Goal: Task Accomplishment & Management: Manage account settings

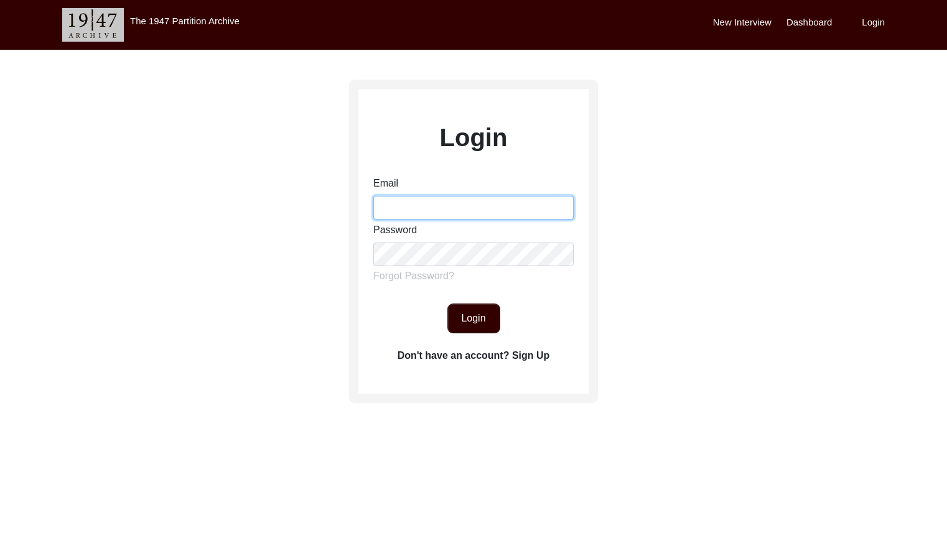
click at [386, 202] on input "Email" at bounding box center [473, 208] width 200 height 24
type input "[EMAIL_ADDRESS][DOMAIN_NAME]"
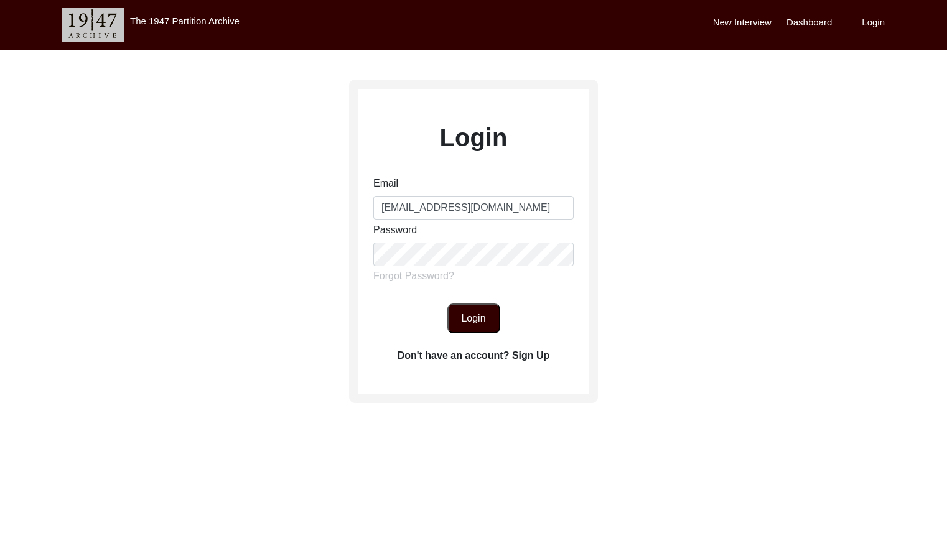
click at [480, 324] on button "Login" at bounding box center [473, 319] width 53 height 30
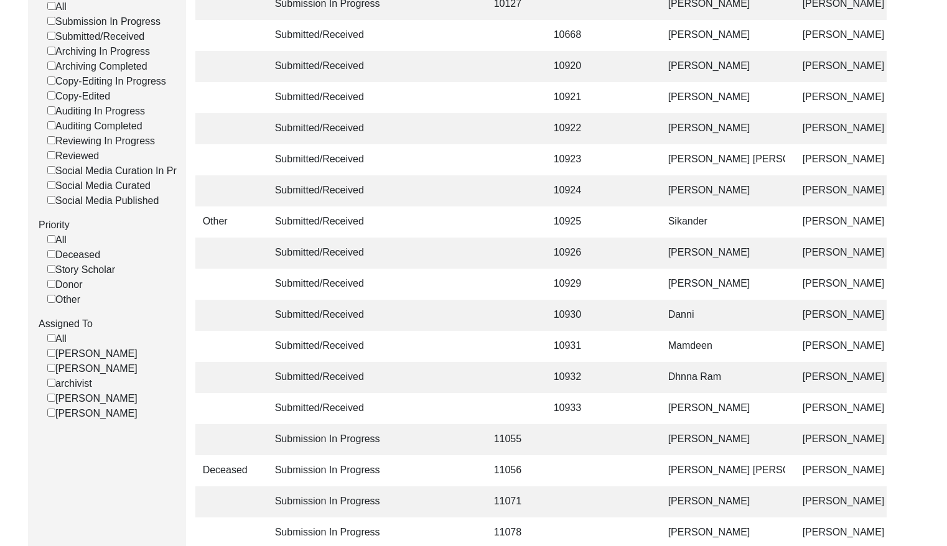
scroll to position [286, 0]
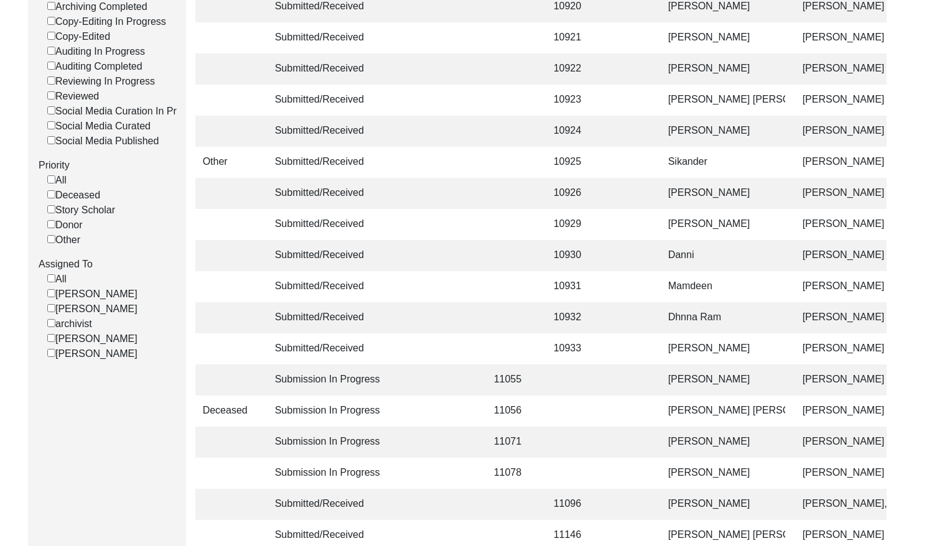
click at [51, 312] on input "[PERSON_NAME]" at bounding box center [51, 308] width 8 height 8
checkbox input "false"
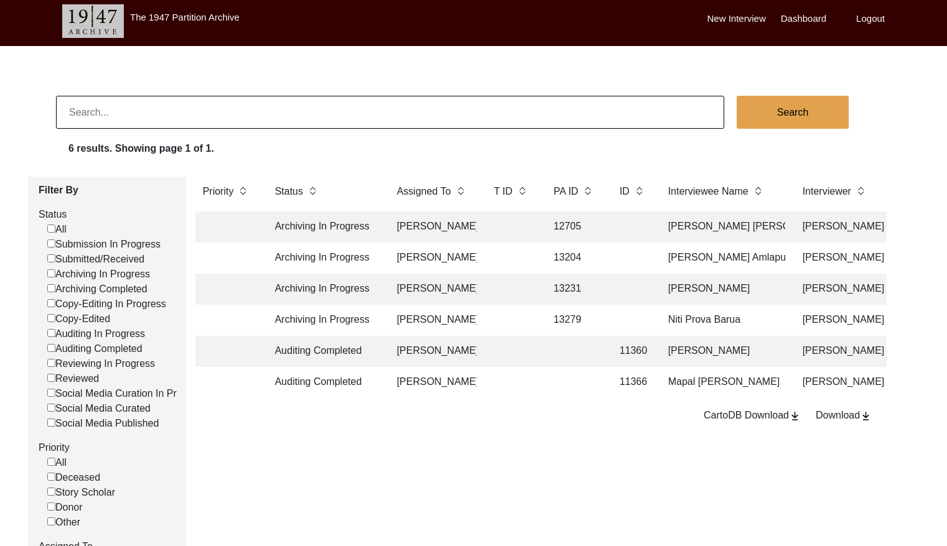
scroll to position [0, 0]
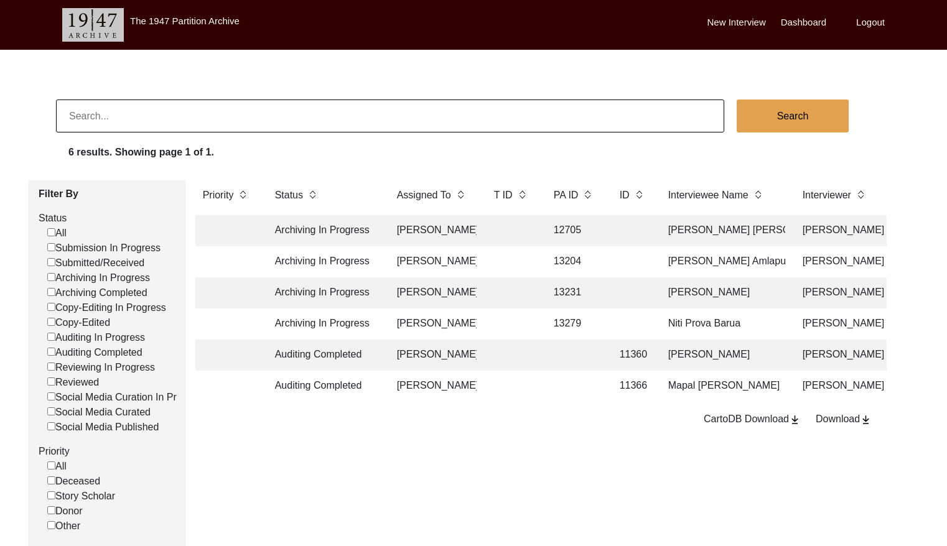
click at [154, 118] on input at bounding box center [390, 116] width 668 height 33
paste input "PA13331"
click at [82, 114] on input "PA13331" at bounding box center [390, 116] width 668 height 33
type input "13331"
checkbox input "false"
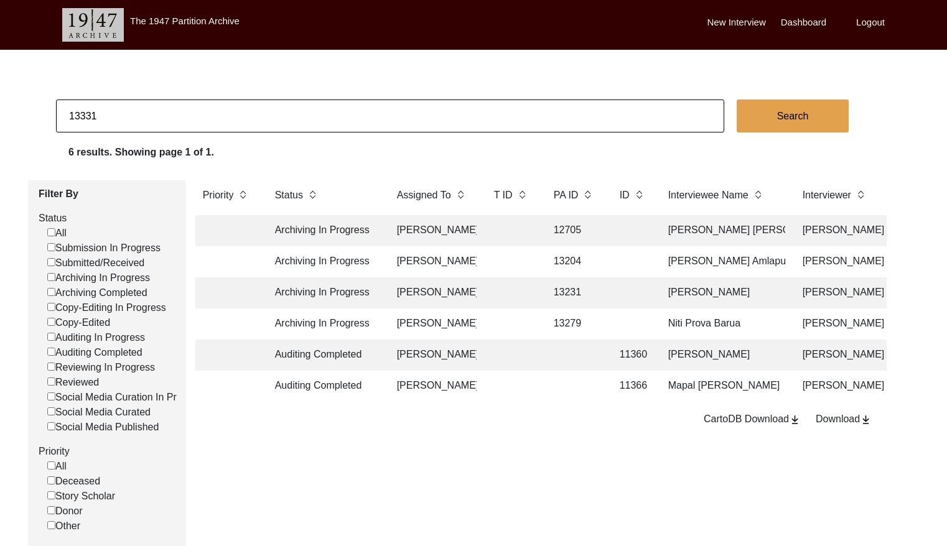
checkbox input "false"
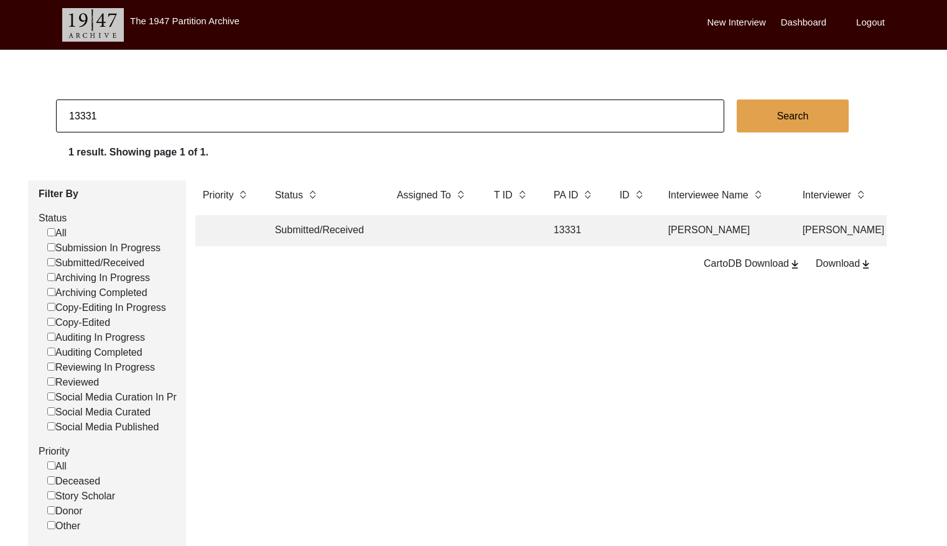
click at [579, 226] on td "13331" at bounding box center [574, 230] width 56 height 31
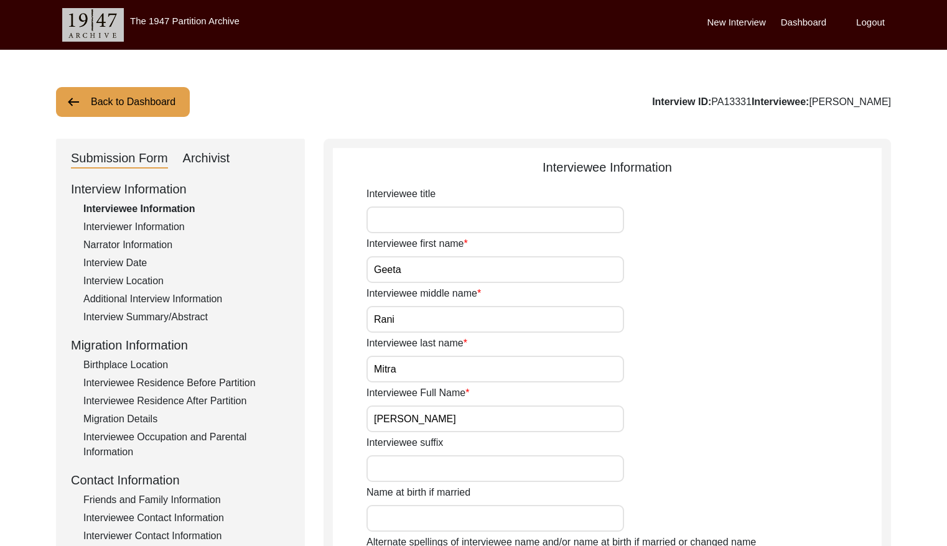
click at [214, 149] on div "Archivist" at bounding box center [206, 159] width 47 height 20
select select "Submitted/Received"
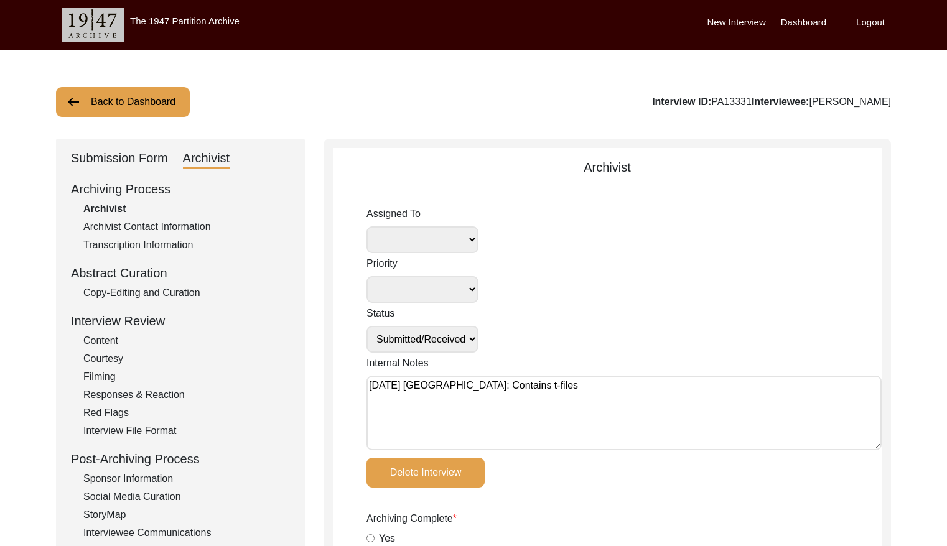
select select
click at [366, 384] on textarea "[DATE] [GEOGRAPHIC_DATA]: Contains t-files" at bounding box center [623, 413] width 515 height 75
paste textarea "[DATE] [GEOGRAPHIC_DATA]: Assigned to Brianna to archive. Due [DATE]. When arch…"
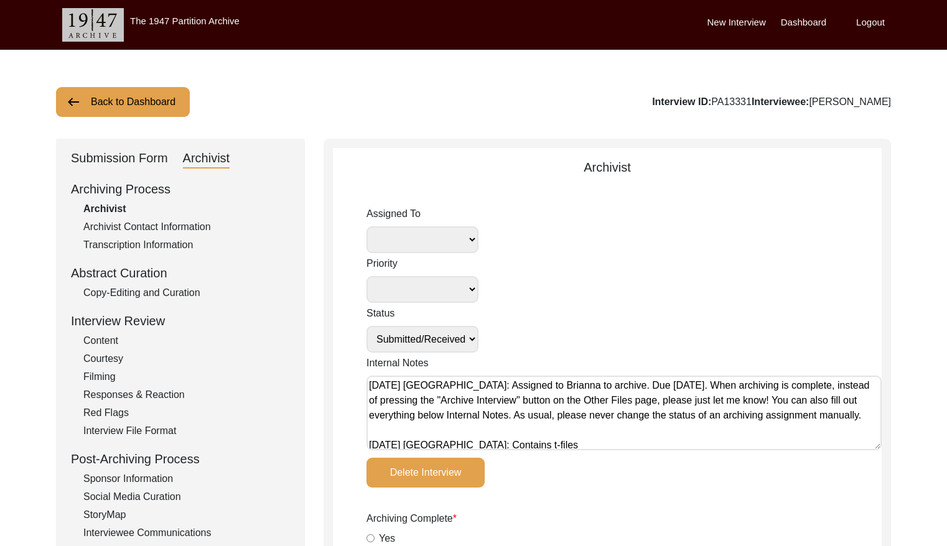
type textarea "[DATE] [GEOGRAPHIC_DATA]: Assigned to Brianna to archive. Due [DATE]. When arch…"
click at [459, 236] on select "[PERSON_NAME] [PERSON_NAME] archivist [PERSON_NAME] [PERSON_NAME]" at bounding box center [422, 239] width 112 height 27
select select "442"
click at [445, 340] on select "Submission In Progress Submitted/Received Archiving In Progress Archiving Compl…" at bounding box center [422, 339] width 112 height 27
select select "Archiving In Progress"
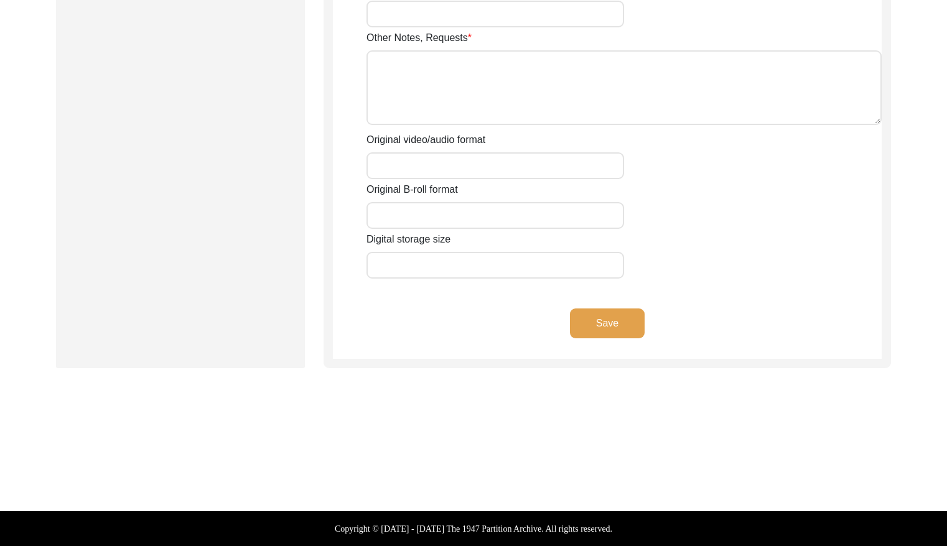
click at [597, 328] on button "Save" at bounding box center [607, 324] width 75 height 30
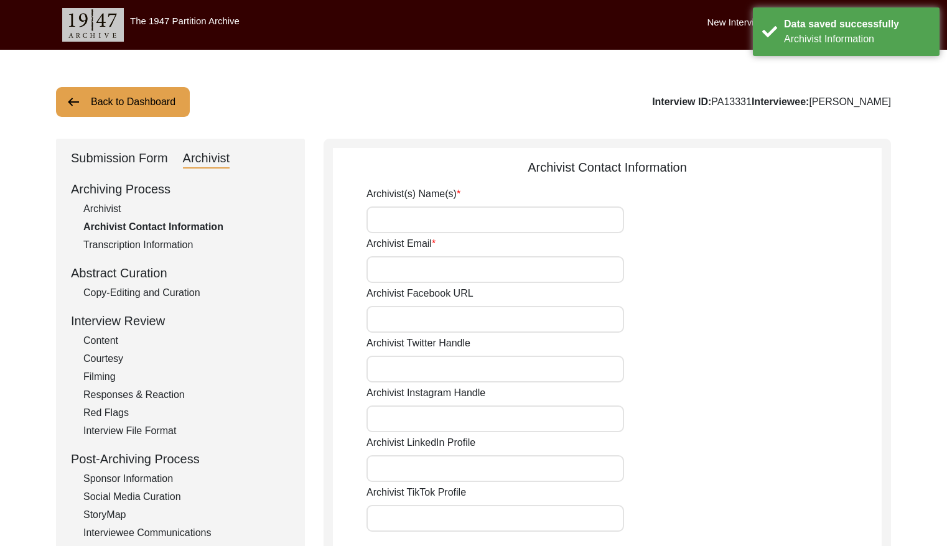
drag, startPoint x: 126, startPoint y: 110, endPoint x: 280, endPoint y: 77, distance: 157.7
click at [127, 110] on button "Back to Dashboard" at bounding box center [123, 102] width 134 height 30
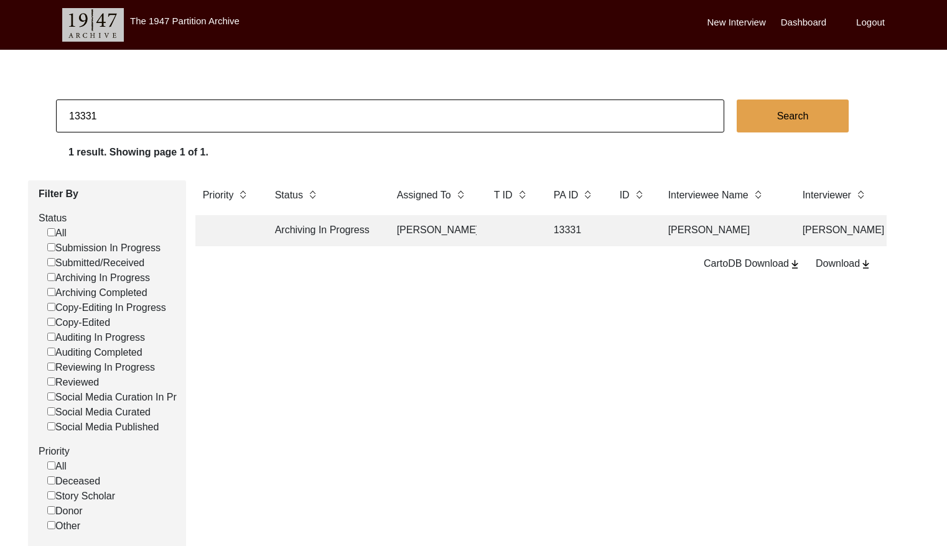
click at [100, 114] on input "13331" at bounding box center [390, 116] width 668 height 33
type input "13337"
checkbox input "false"
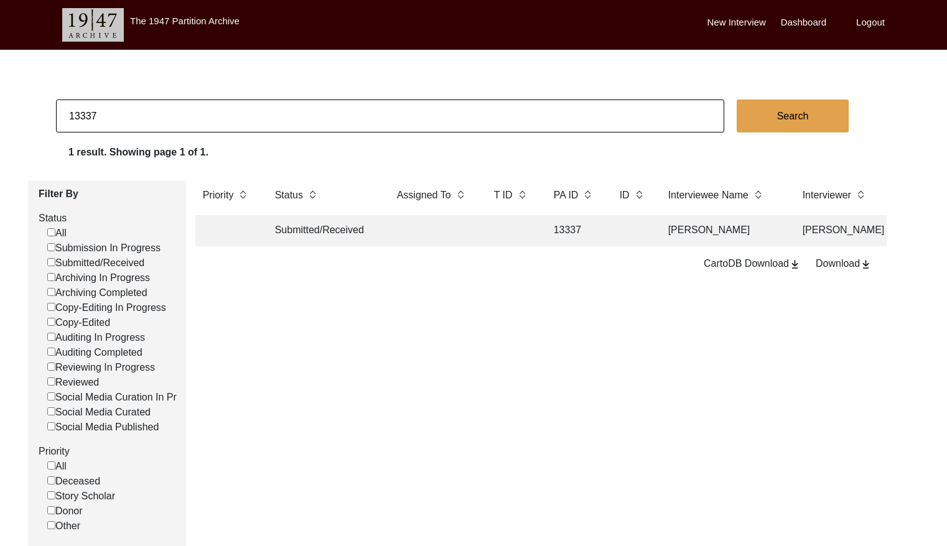
click at [362, 220] on td "Submitted/Received" at bounding box center [324, 230] width 112 height 31
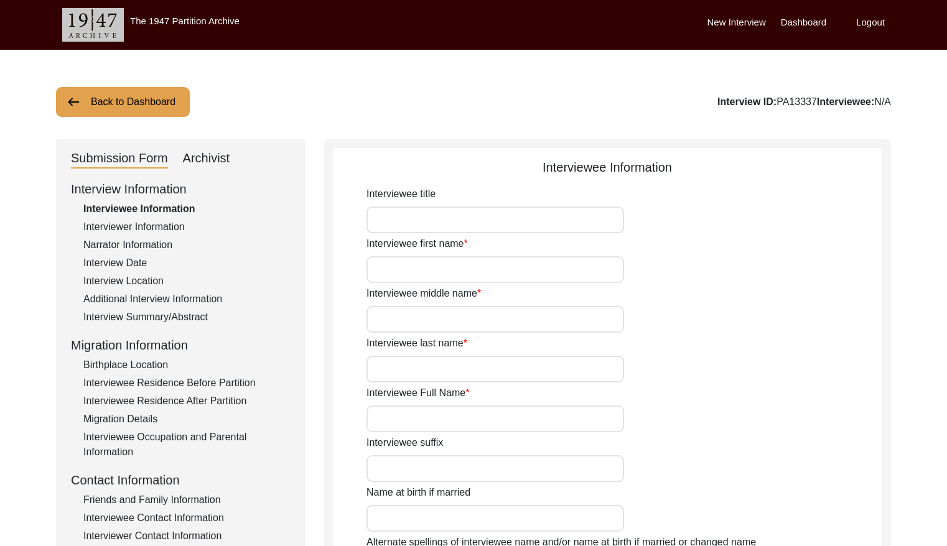
type input "[PERSON_NAME]"
type input "Datta"
type input "[PERSON_NAME]"
type input "[DATE]"
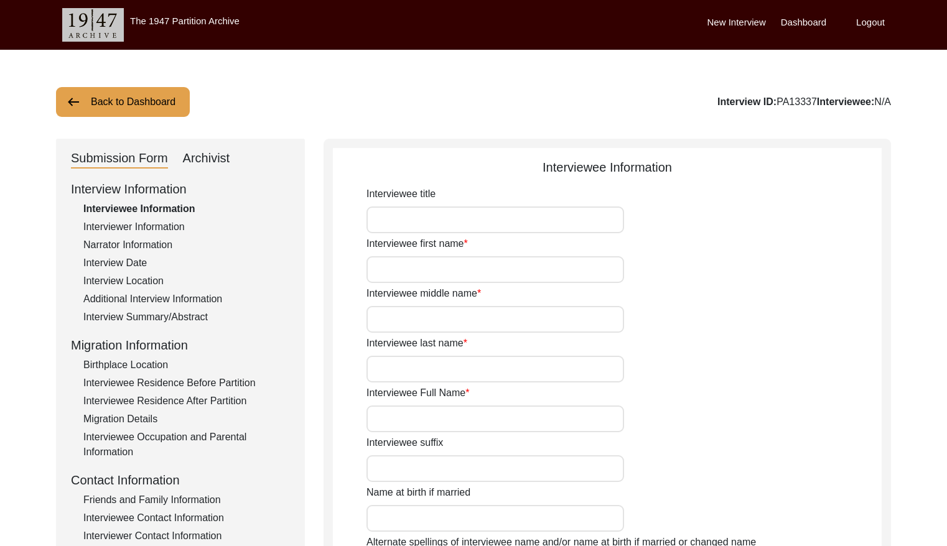
type input "94"
type input "[DEMOGRAPHIC_DATA]"
type input "Bengali"
type input "[DEMOGRAPHIC_DATA]"
type input "Bengali"
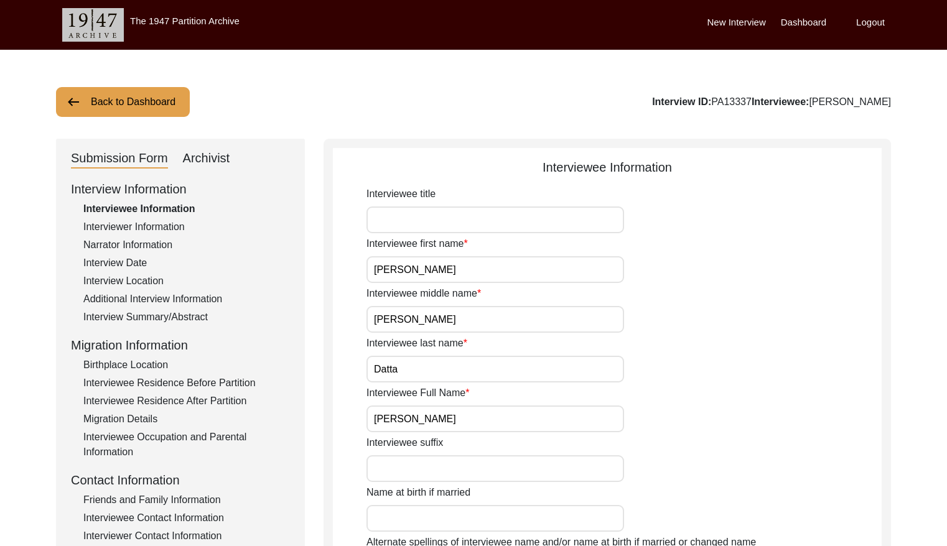
click at [185, 161] on div "Archivist" at bounding box center [206, 159] width 47 height 20
select select "Submitted/Received"
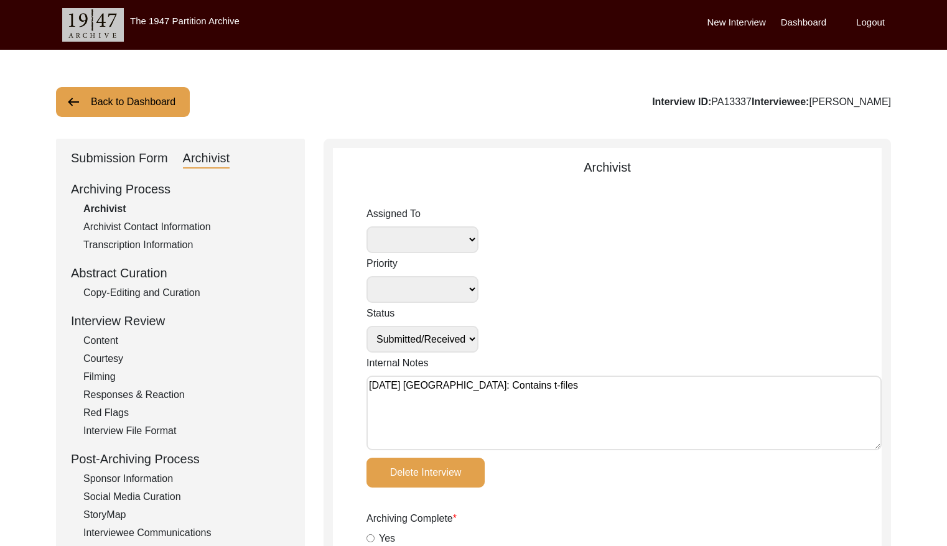
drag, startPoint x: 367, startPoint y: 386, endPoint x: 390, endPoint y: 376, distance: 24.8
click at [368, 386] on textarea "[DATE] [GEOGRAPHIC_DATA]: Contains t-files" at bounding box center [623, 413] width 515 height 75
paste textarea "[DATE] [GEOGRAPHIC_DATA]: Assigned to Brianna to archive. Due [DATE]. When arch…"
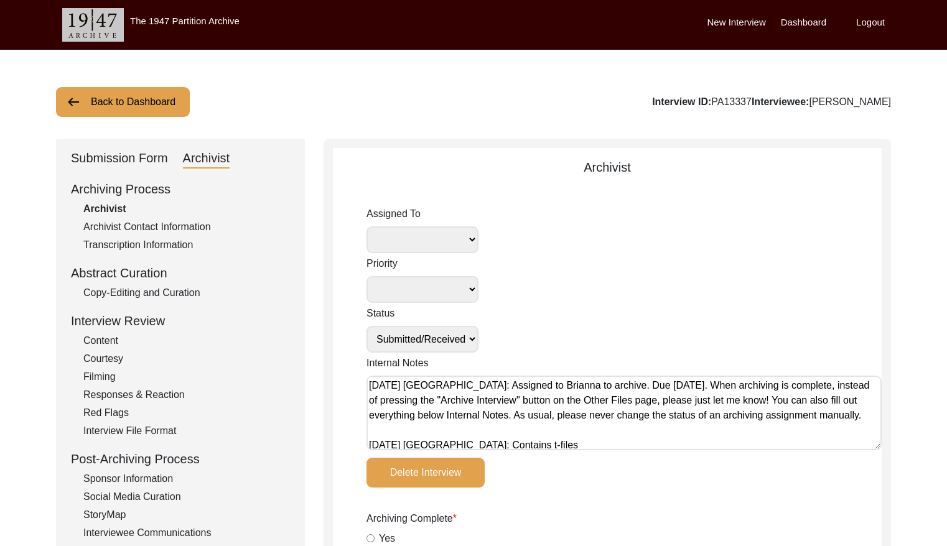
type textarea "[DATE] [GEOGRAPHIC_DATA]: Assigned to Brianna to archive. Due [DATE]. When arch…"
click at [446, 226] on select "[PERSON_NAME] [PERSON_NAME] archivist [PERSON_NAME] [PERSON_NAME]" at bounding box center [422, 239] width 112 height 27
select select "442"
click at [462, 337] on select "Submission In Progress Submitted/Received Archiving In Progress Archiving Compl…" at bounding box center [422, 339] width 112 height 27
select select "Archiving In Progress"
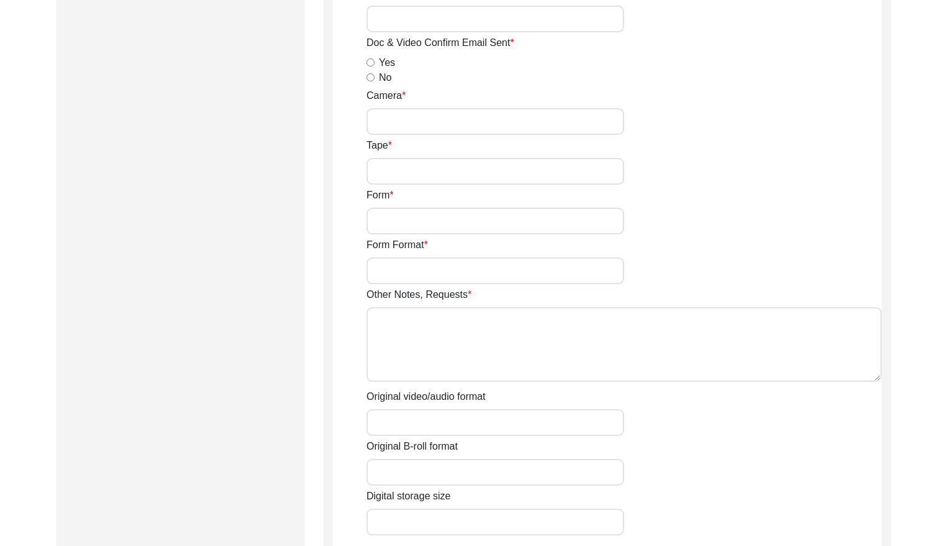
scroll to position [2165, 0]
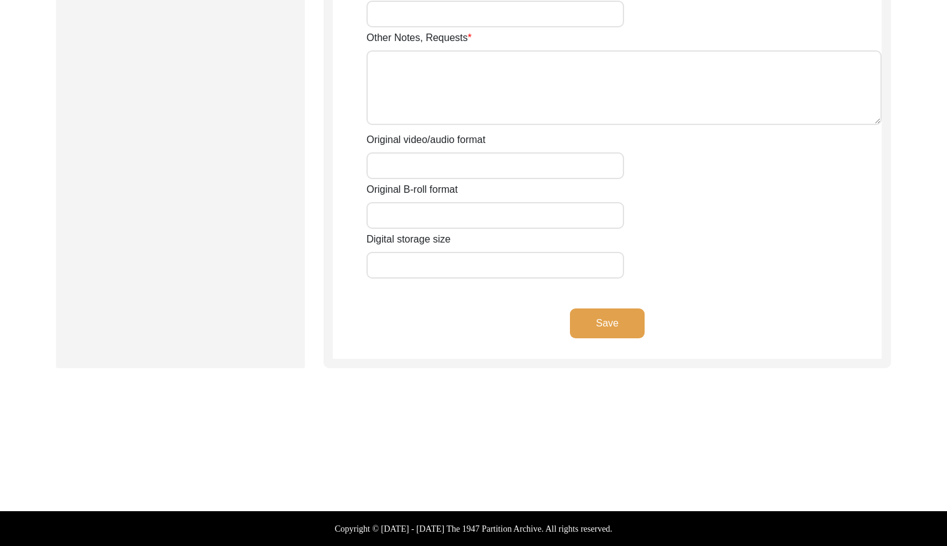
click at [625, 319] on button "Save" at bounding box center [607, 324] width 75 height 30
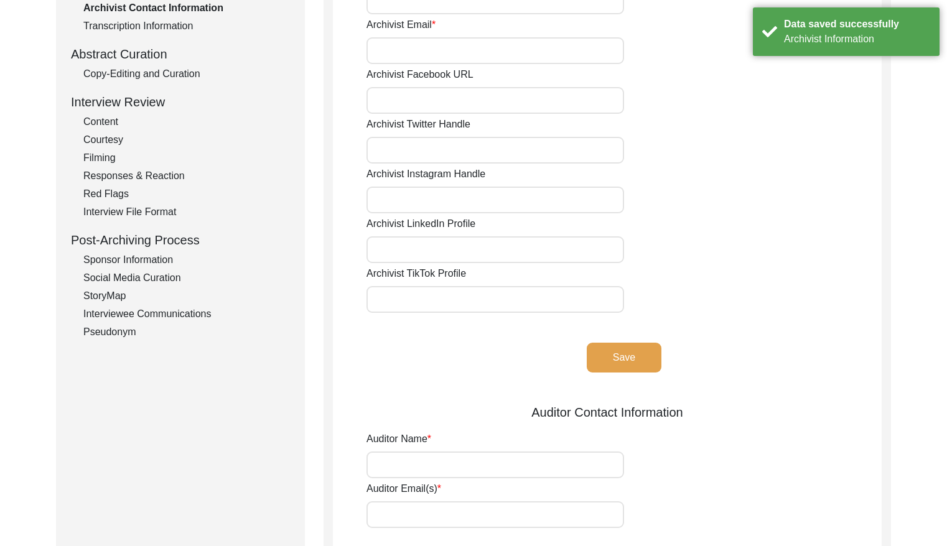
scroll to position [0, 0]
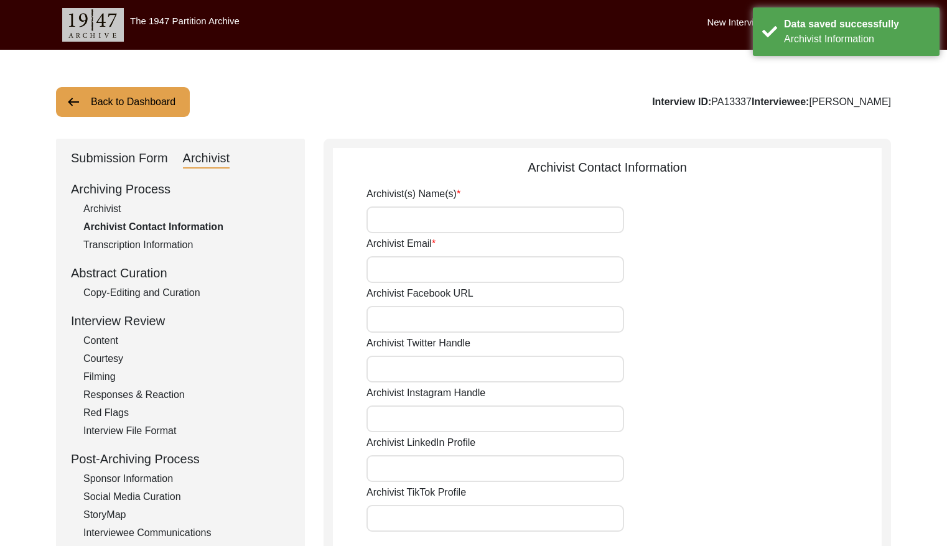
click at [123, 108] on button "Back to Dashboard" at bounding box center [123, 102] width 134 height 30
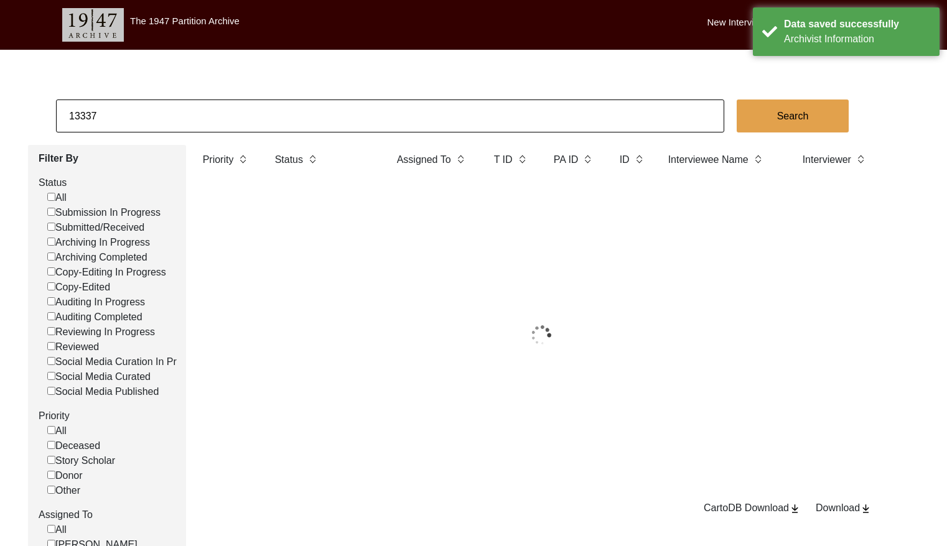
click at [227, 118] on input "13337" at bounding box center [390, 116] width 668 height 33
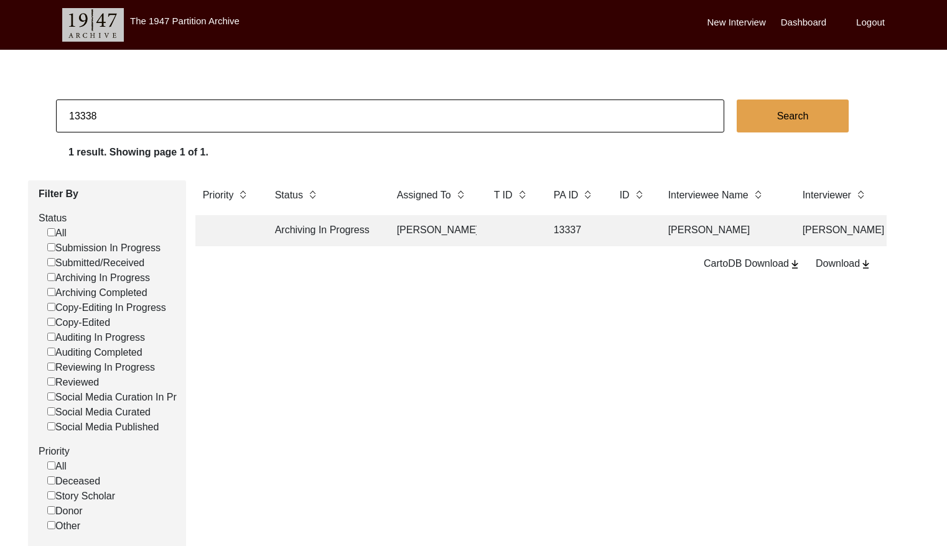
type input "13338"
checkbox input "false"
click at [500, 228] on td at bounding box center [512, 230] width 50 height 31
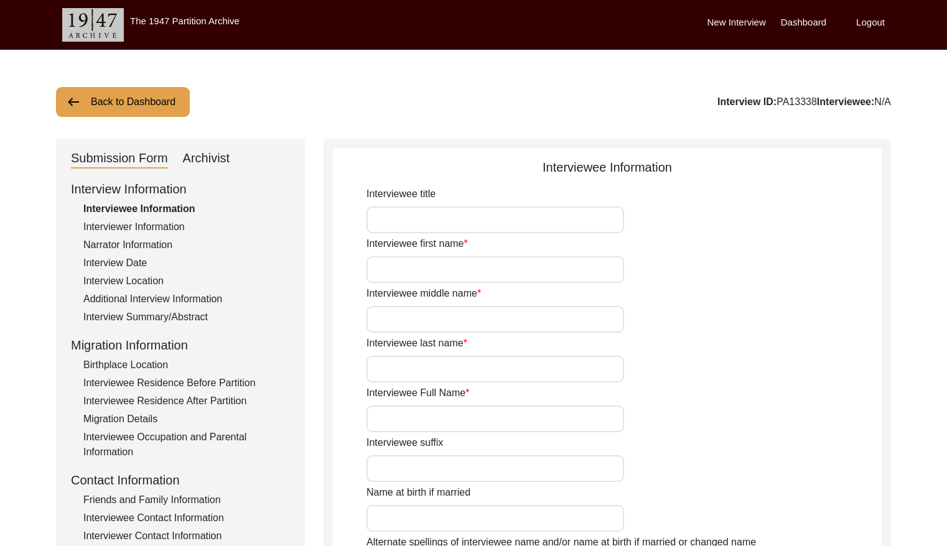
type input "[PERSON_NAME]"
type input "n/a"
type input "[PERSON_NAME]"
type input "[DATE]"
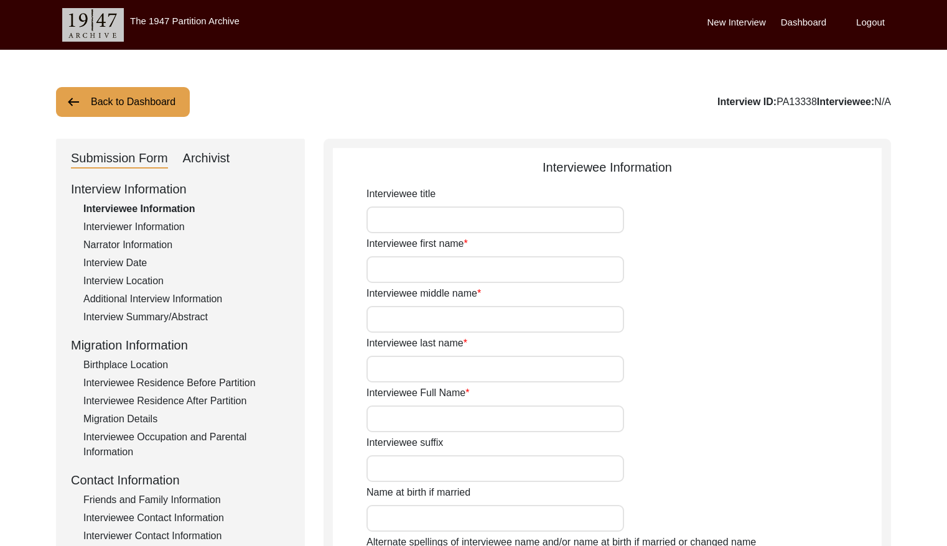
type input "84"
type input "[DEMOGRAPHIC_DATA]"
type input "Bengali"
type input "[DEMOGRAPHIC_DATA]"
type input "Bengali"
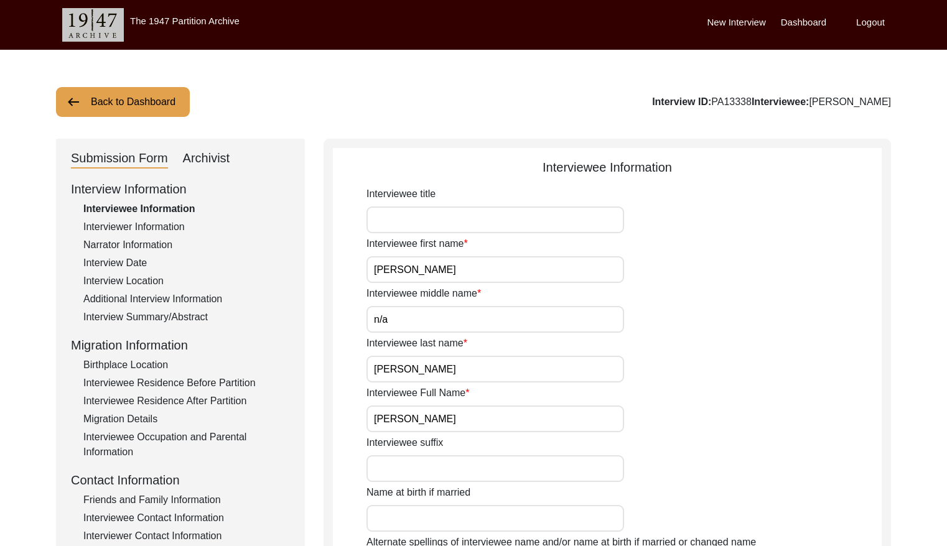
drag, startPoint x: 212, startPoint y: 156, endPoint x: 305, endPoint y: 198, distance: 102.5
click at [212, 156] on div "Archivist" at bounding box center [206, 159] width 47 height 20
select select "Submitted/Received"
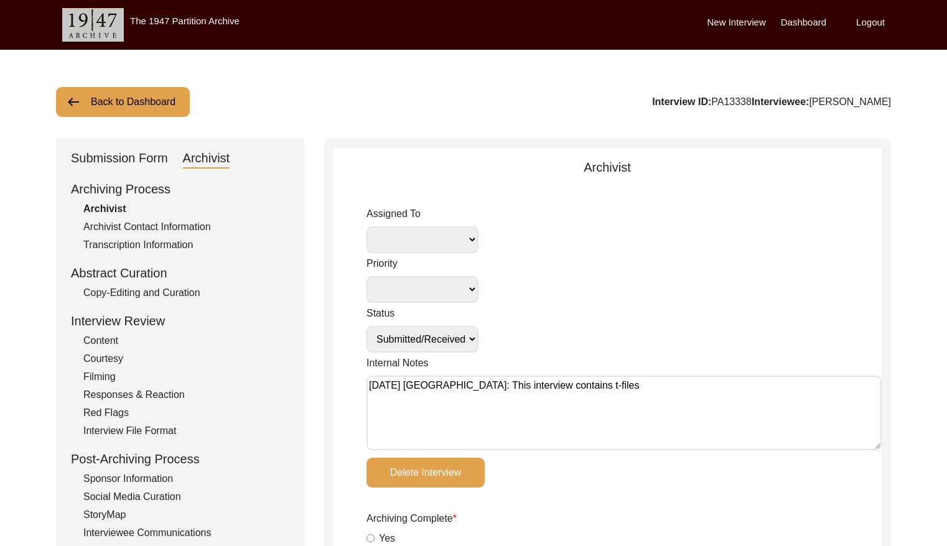
click at [371, 383] on textarea "[DATE] [GEOGRAPHIC_DATA]: This interview contains t-files" at bounding box center [623, 413] width 515 height 75
paste textarea "[DATE] [GEOGRAPHIC_DATA]: Assigned to Brianna to archive. Due [DATE]. When arch…"
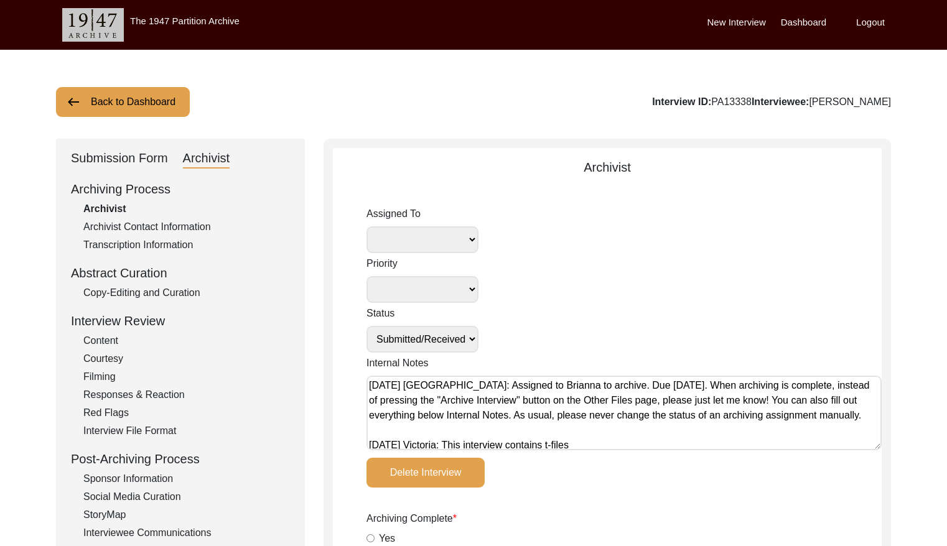
type textarea "[DATE] [GEOGRAPHIC_DATA]: Assigned to Brianna to archive. Due [DATE]. When arch…"
click at [464, 240] on select "[PERSON_NAME] [PERSON_NAME] archivist [PERSON_NAME] [PERSON_NAME]" at bounding box center [422, 239] width 112 height 27
select select "442"
click at [461, 342] on select "Submission In Progress Submitted/Received Archiving In Progress Archiving Compl…" at bounding box center [422, 339] width 112 height 27
select select "Archiving In Progress"
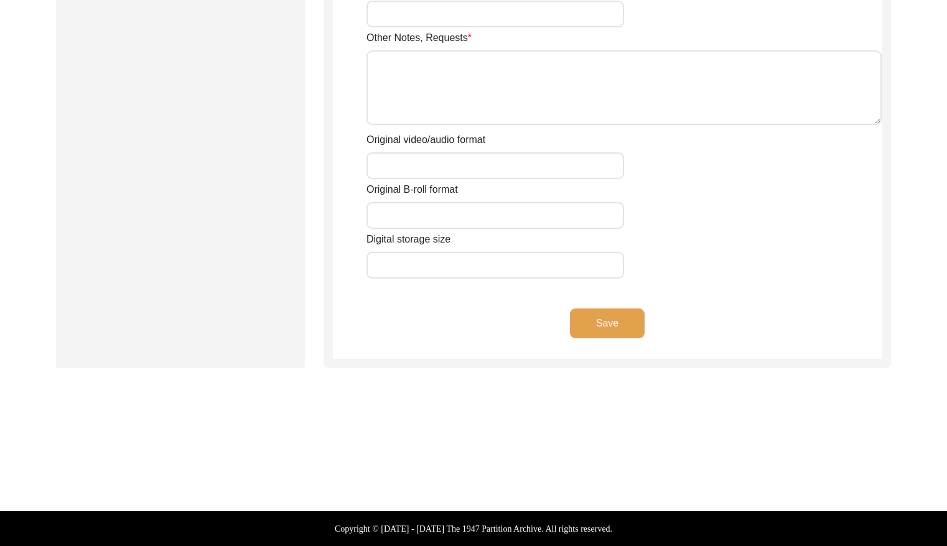
click at [591, 311] on button "Save" at bounding box center [607, 324] width 75 height 30
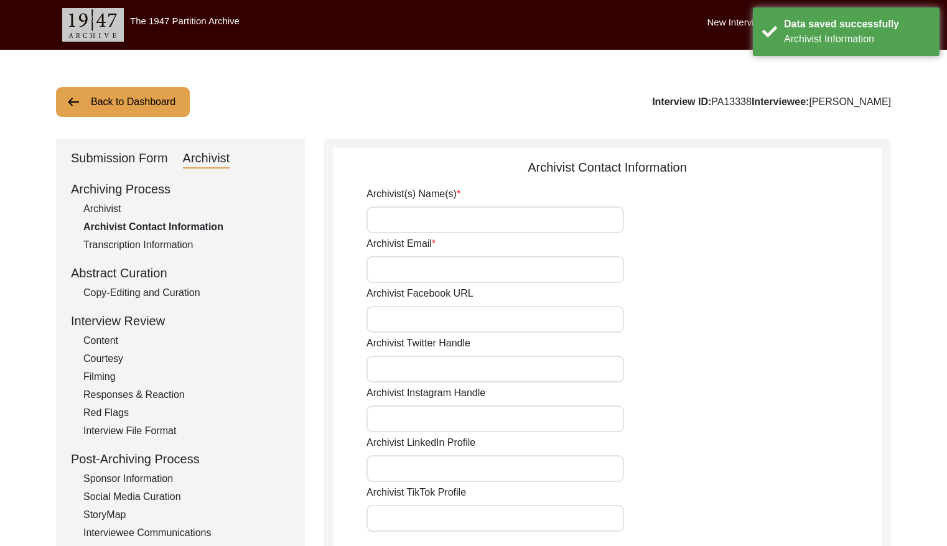
drag, startPoint x: 98, startPoint y: 90, endPoint x: 450, endPoint y: 4, distance: 362.5
click at [100, 89] on button "Back to Dashboard" at bounding box center [123, 102] width 134 height 30
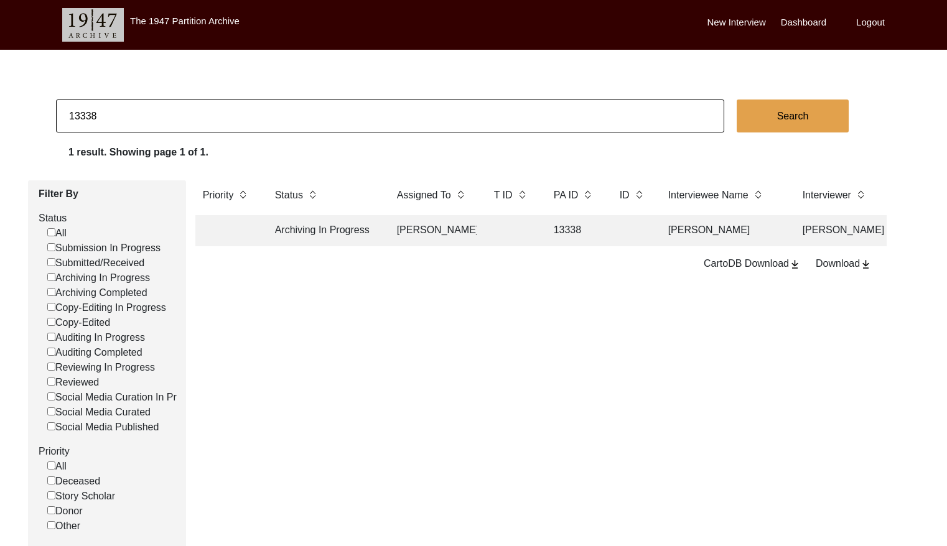
click at [362, 117] on input "13338" at bounding box center [390, 116] width 668 height 33
paste input "1359"
type input "11359"
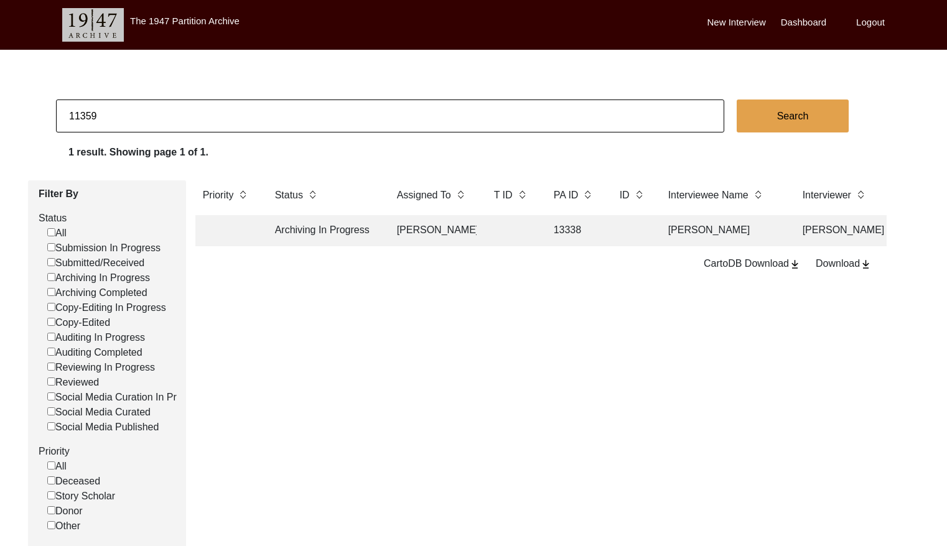
checkbox input "false"
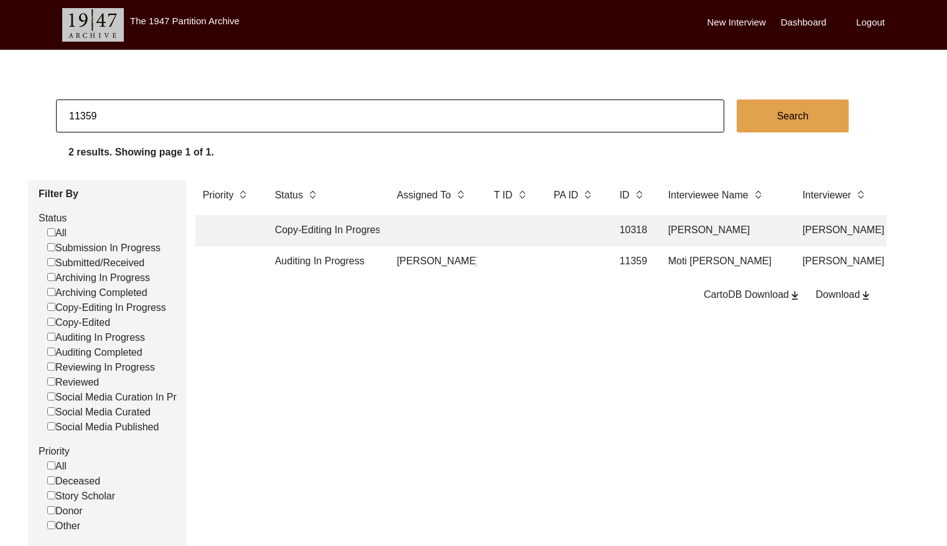
click at [516, 271] on td at bounding box center [512, 261] width 50 height 31
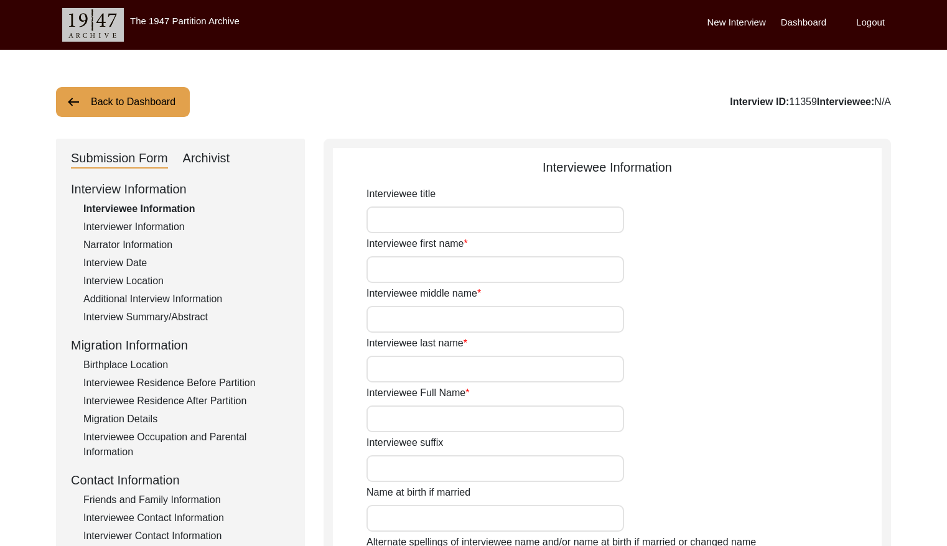
type input "Mr."
type input "Moti"
type input "Lal"
type input "[PERSON_NAME]"
type input "Moti [PERSON_NAME]"
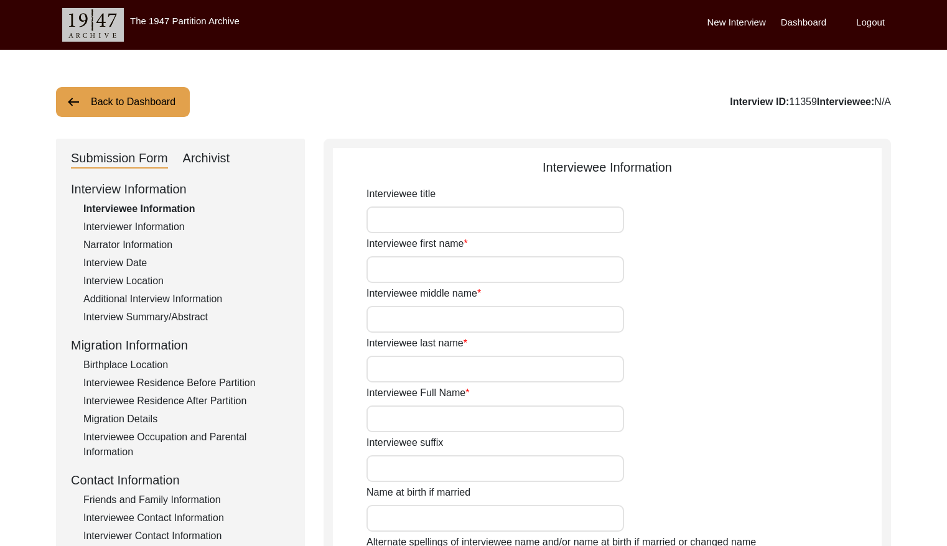
type input "1940"
type input "84"
type input "[DEMOGRAPHIC_DATA]"
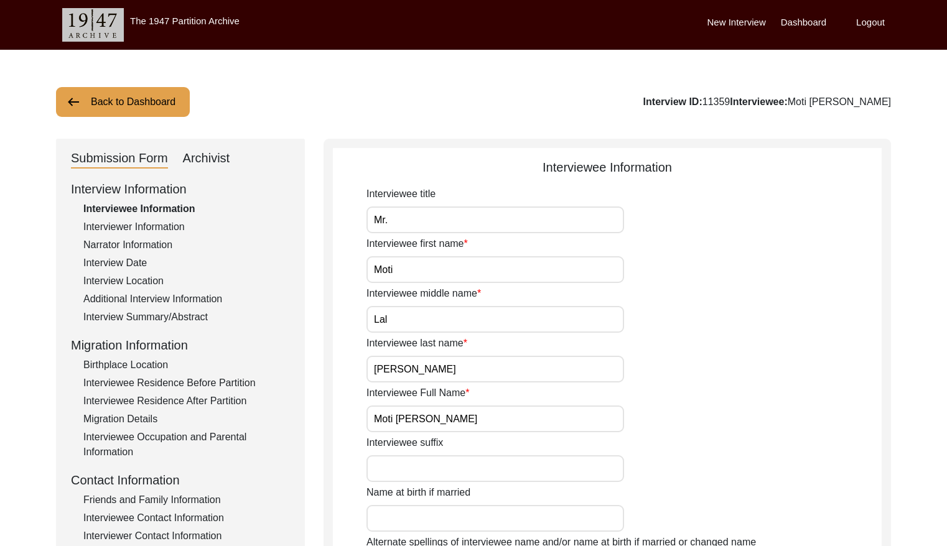
drag, startPoint x: 218, startPoint y: 155, endPoint x: 216, endPoint y: 162, distance: 7.3
click at [218, 155] on div "Archivist" at bounding box center [206, 159] width 47 height 20
select select "508"
select select "Auditing In Progress"
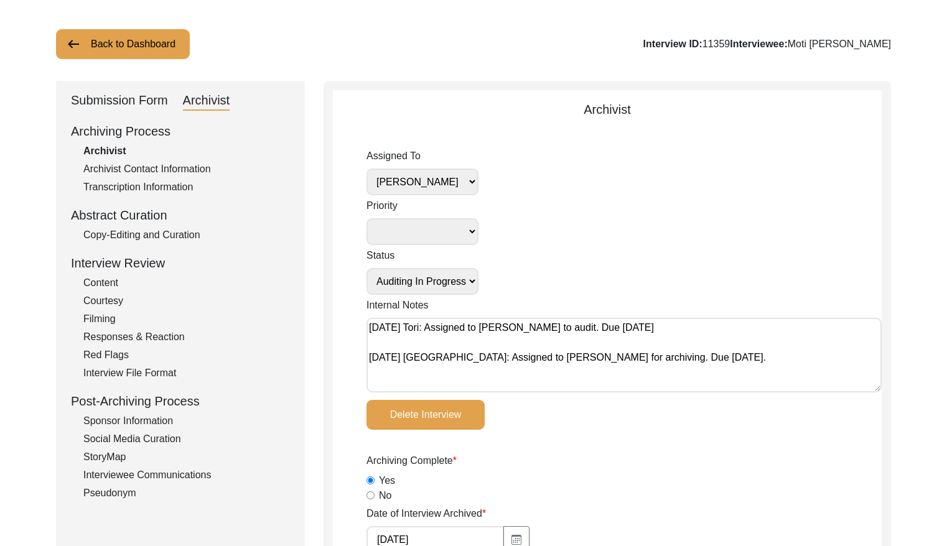
scroll to position [62, 0]
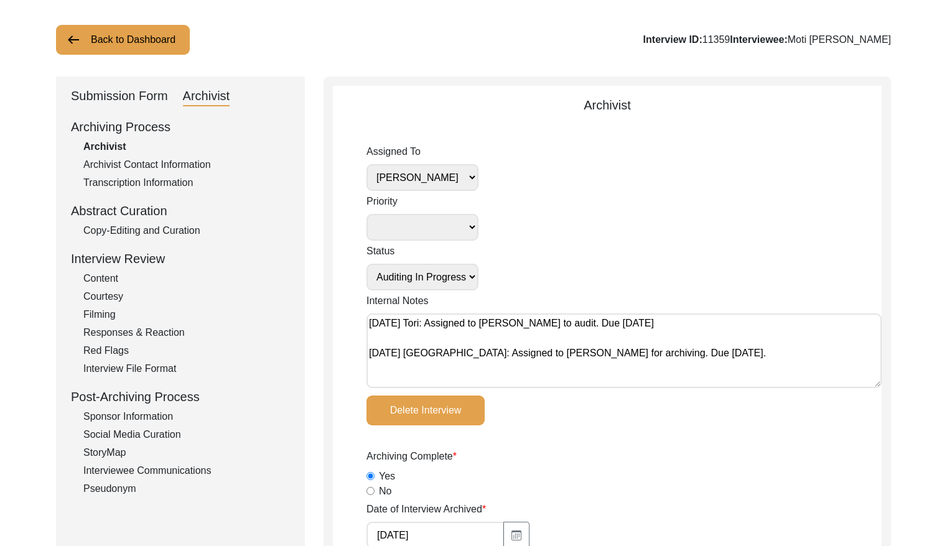
click at [370, 324] on textarea "[DATE] Tori: Assigned to [PERSON_NAME] to audit. Due [DATE] [DATE] [GEOGRAPHIC_…" at bounding box center [623, 351] width 515 height 75
paste textarea "[DATE] Victoria: Assigned to Brianna to audit. Due [DATE]."
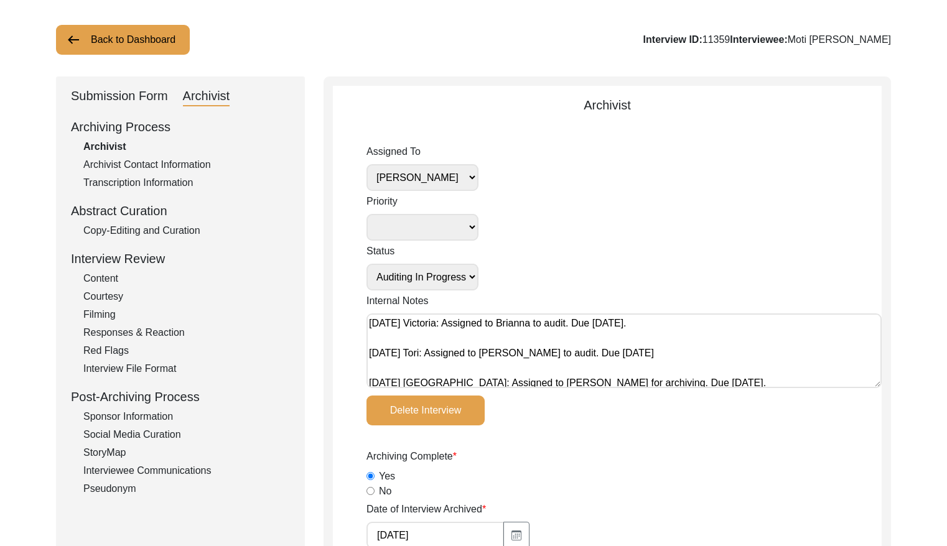
click at [487, 323] on textarea "[DATE] Victoria: Assigned to Brianna to audit. Due [DATE]. [DATE] Tori: Assigne…" at bounding box center [623, 351] width 515 height 75
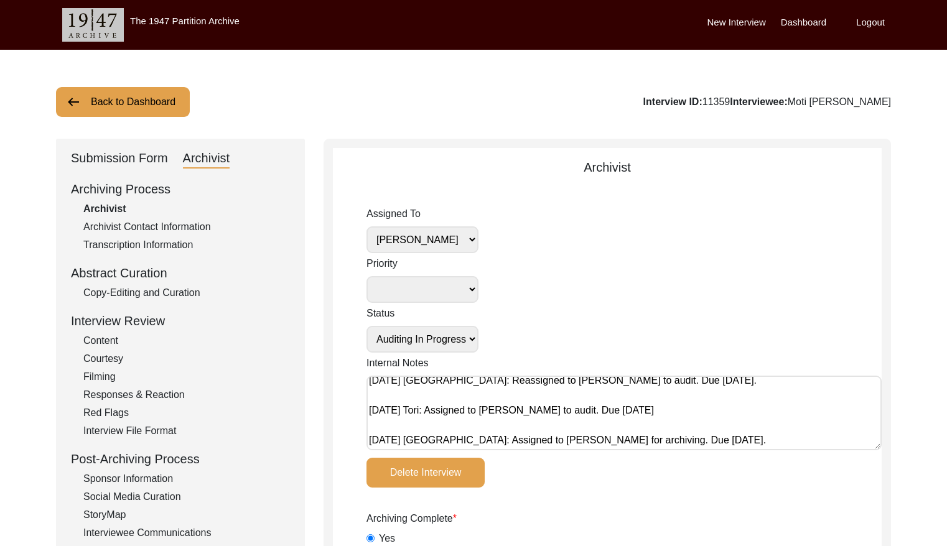
scroll to position [0, 0]
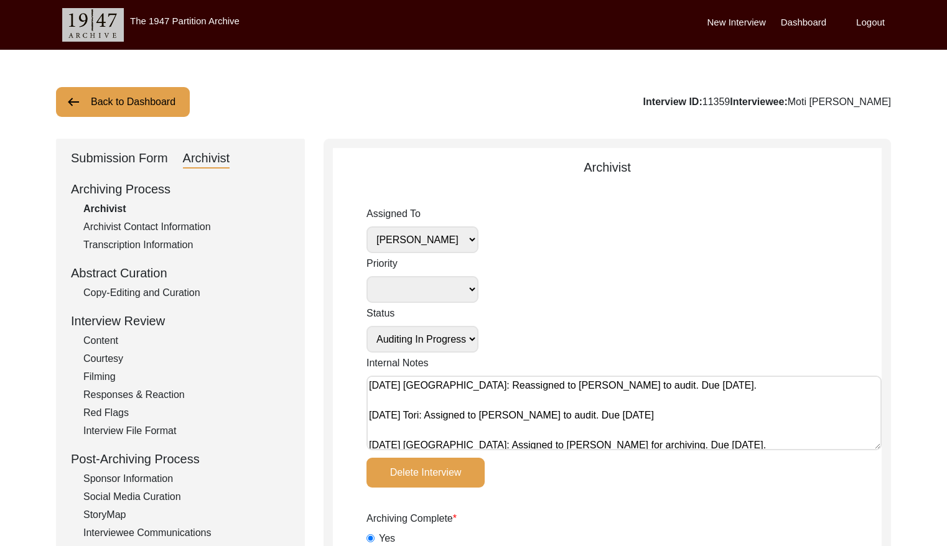
drag, startPoint x: 711, startPoint y: 385, endPoint x: 330, endPoint y: 375, distance: 381.0
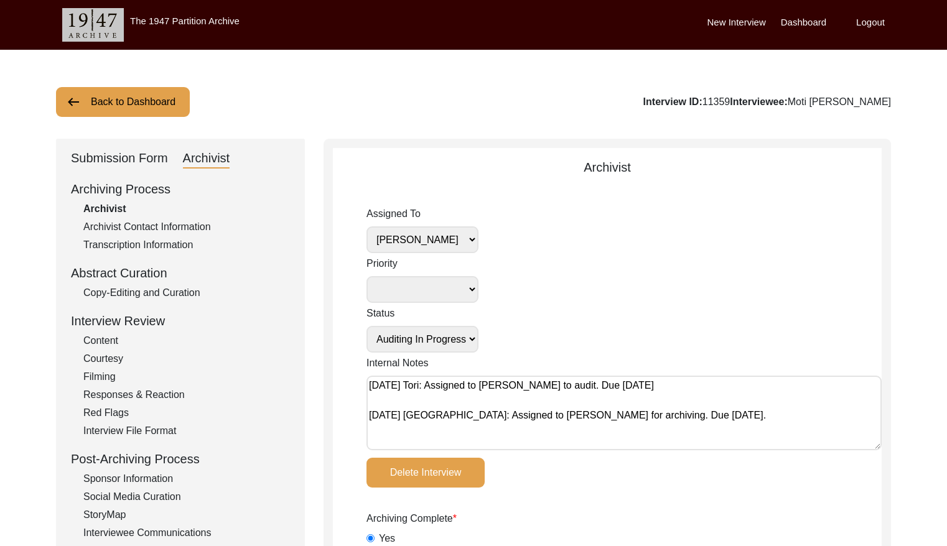
type textarea "[DATE] Tori: Assigned to [PERSON_NAME] to audit. Due [DATE] [DATE] [GEOGRAPHIC_…"
click at [441, 243] on select "[PERSON_NAME] [PERSON_NAME] archivist [PERSON_NAME] [PERSON_NAME]" at bounding box center [422, 239] width 112 height 27
select select
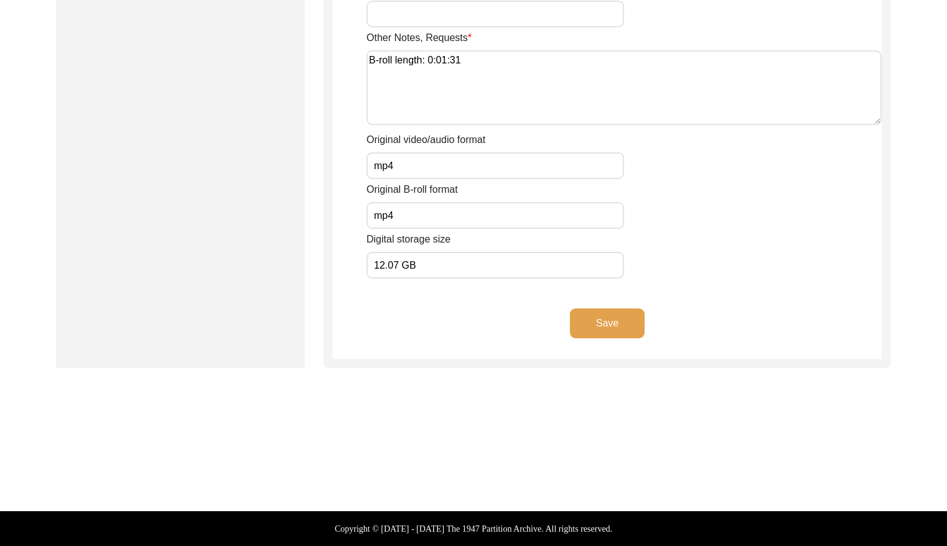
click at [614, 325] on button "Save" at bounding box center [607, 324] width 75 height 30
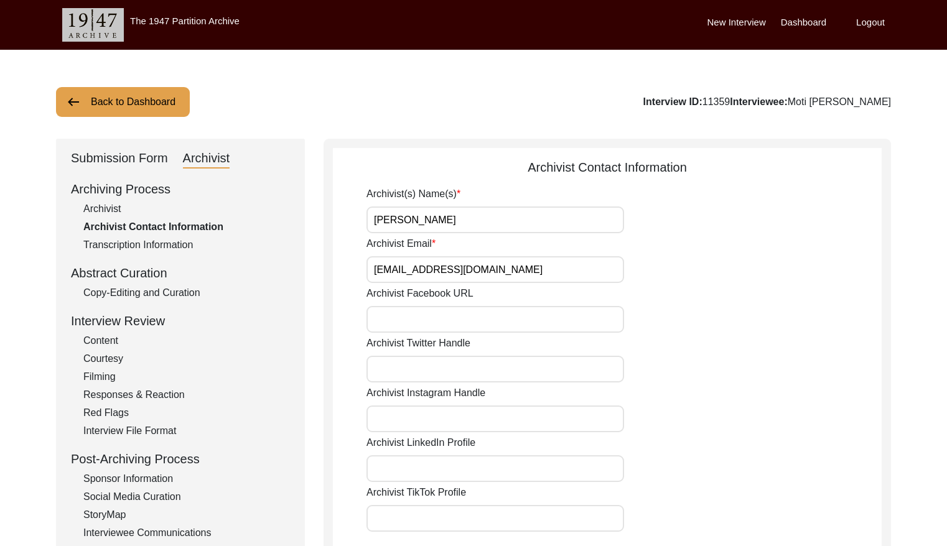
click at [106, 105] on button "Back to Dashboard" at bounding box center [123, 102] width 134 height 30
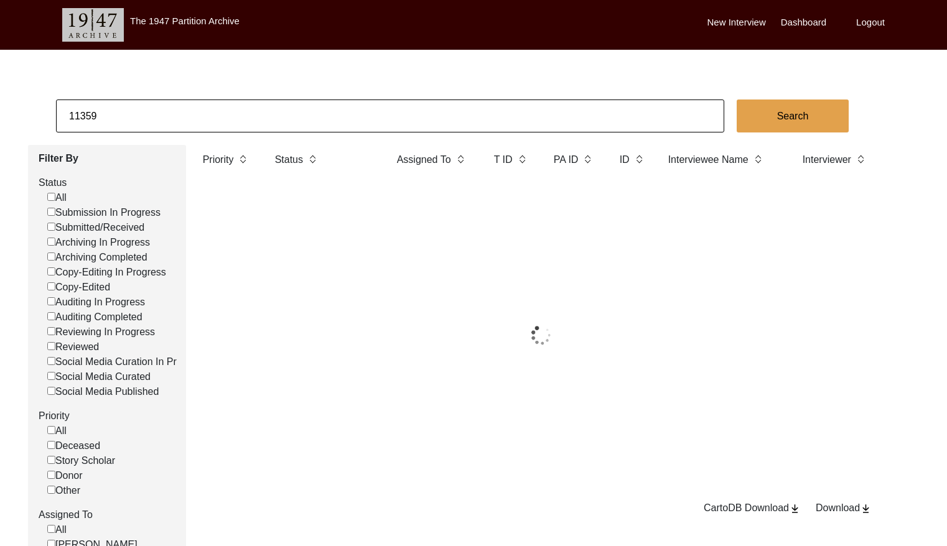
click at [202, 120] on input "11359" at bounding box center [390, 116] width 668 height 33
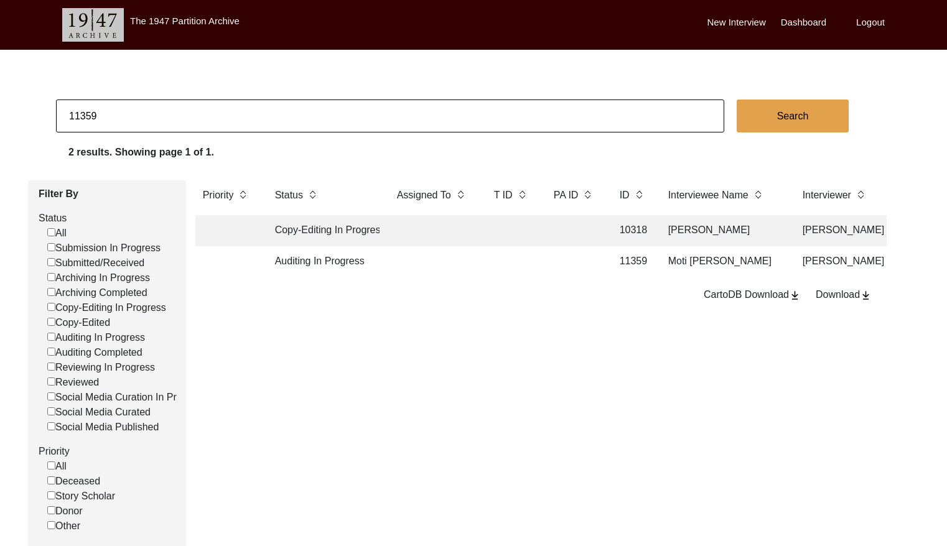
paste input "81"
type input "11381"
checkbox input "false"
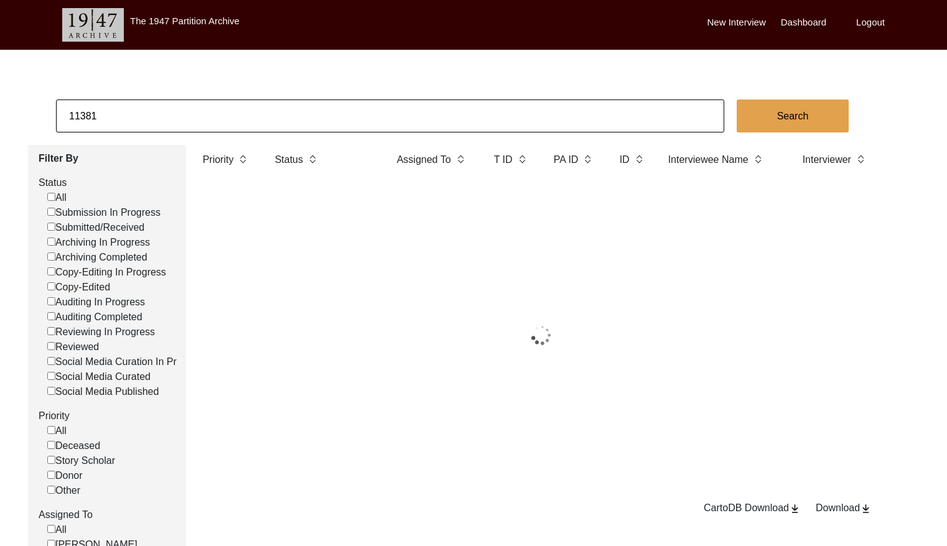
scroll to position [1, 0]
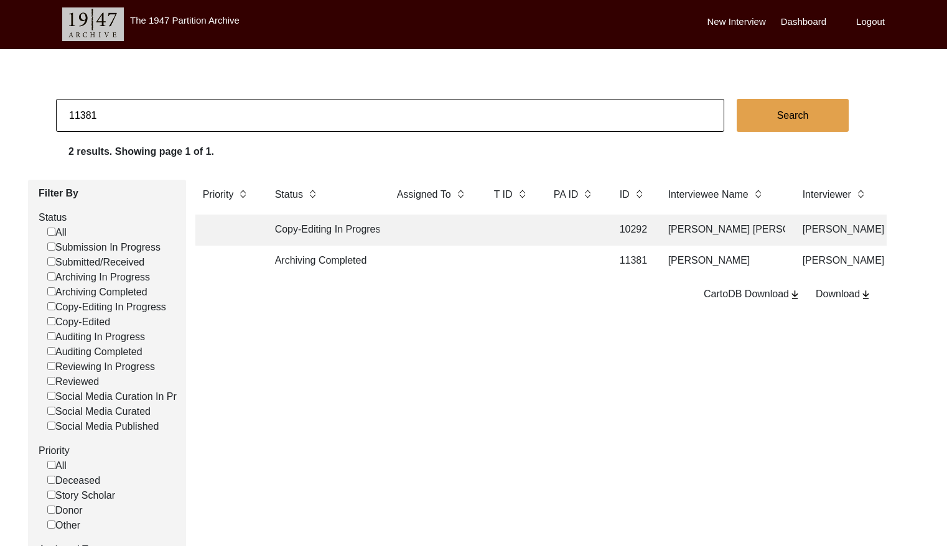
click at [487, 266] on td at bounding box center [512, 261] width 50 height 31
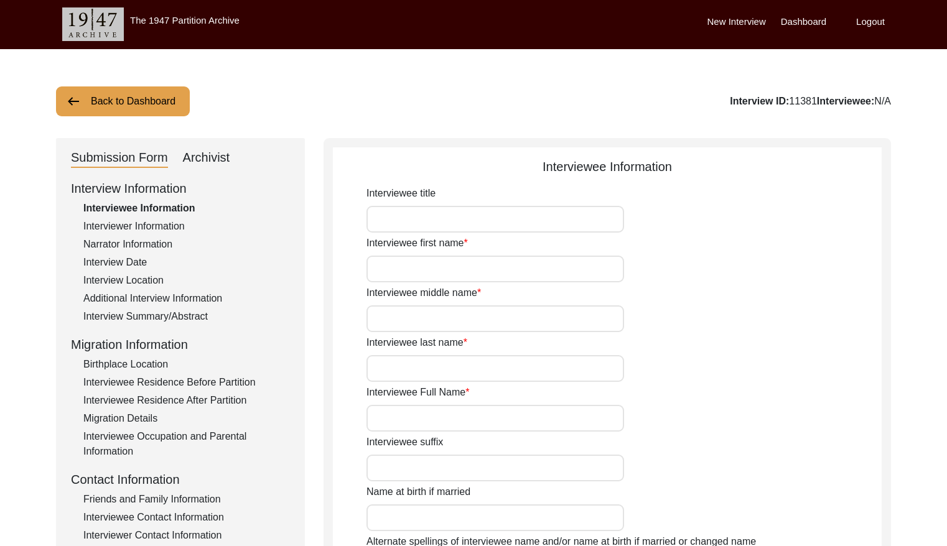
type input "Dr."
type input "Rabindranath"
type input "N/A"
type input "Sar"
type input "[PERSON_NAME]"
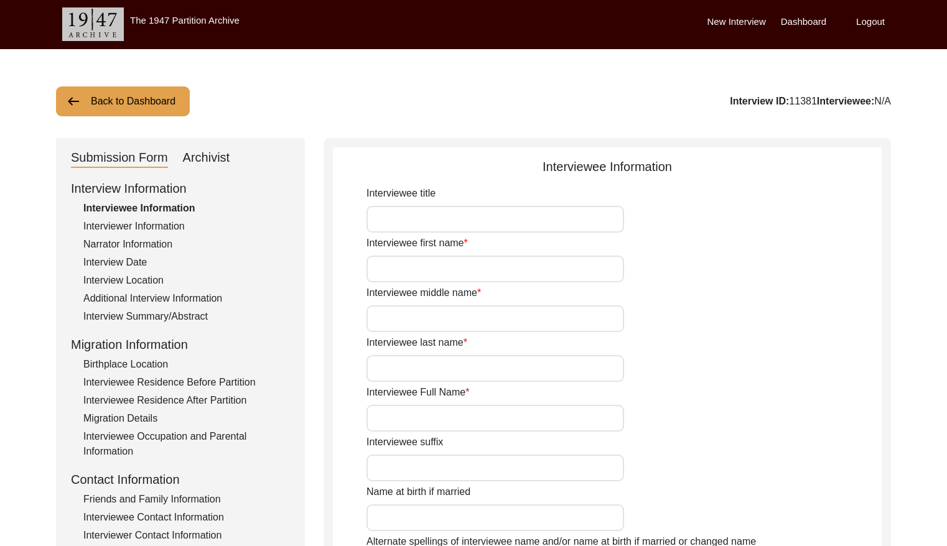
type input "[DATE]"
type input "80"
type input "[DEMOGRAPHIC_DATA]"
type input "N/A"
type input "Bengali"
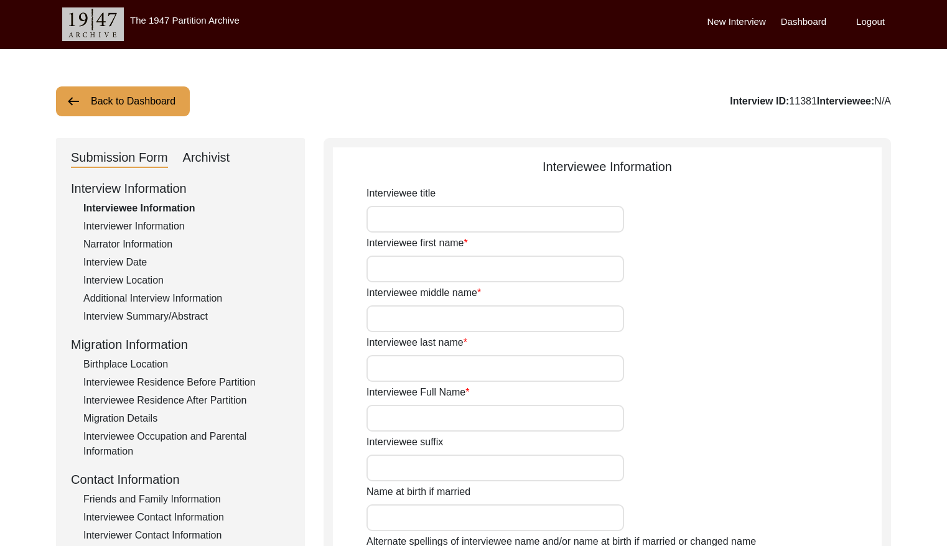
type input "[DEMOGRAPHIC_DATA]"
type input "Indian (Bengali)"
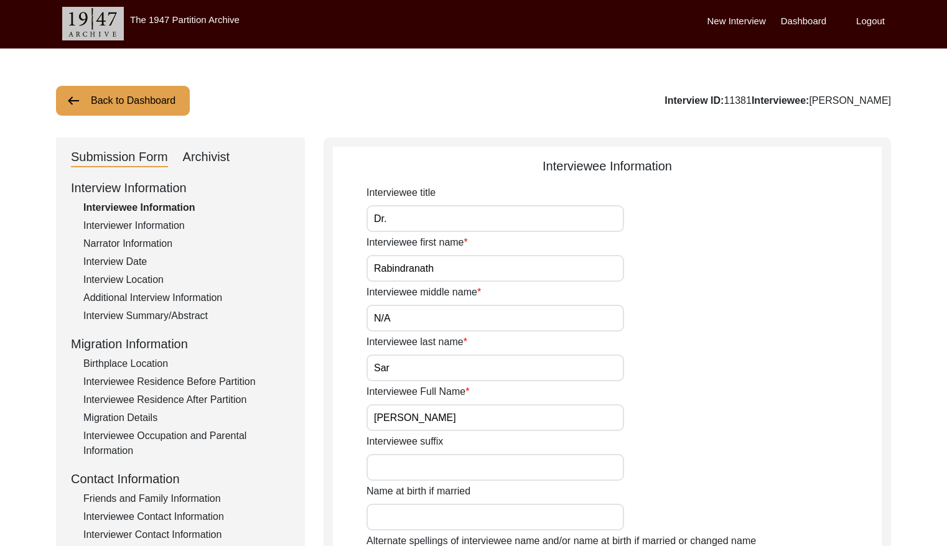
scroll to position [3, 0]
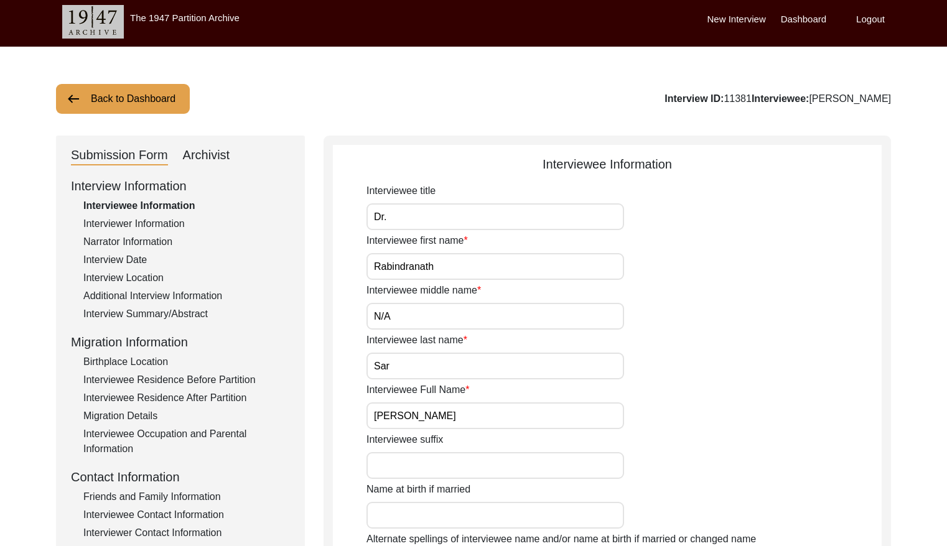
click at [207, 157] on div "Archivist" at bounding box center [206, 156] width 47 height 20
select select "Archiving Completed"
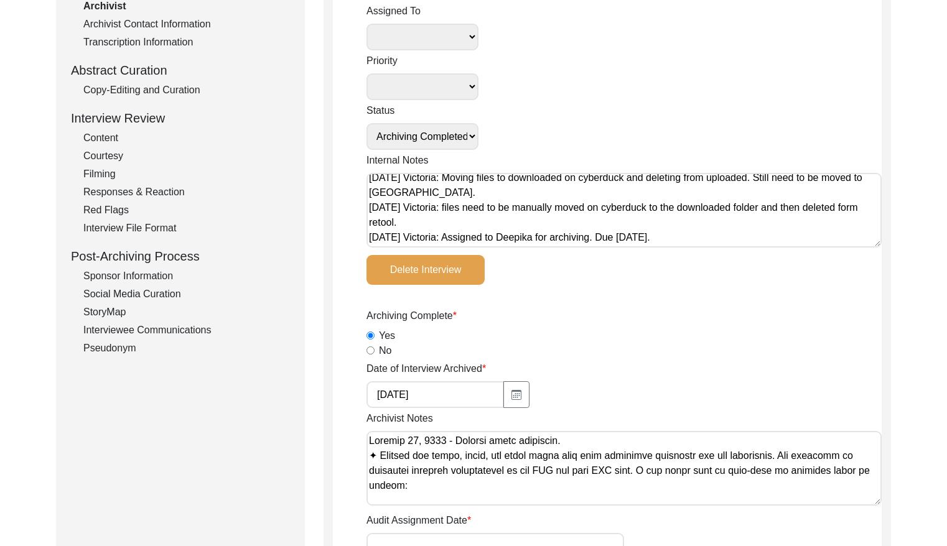
scroll to position [0, 0]
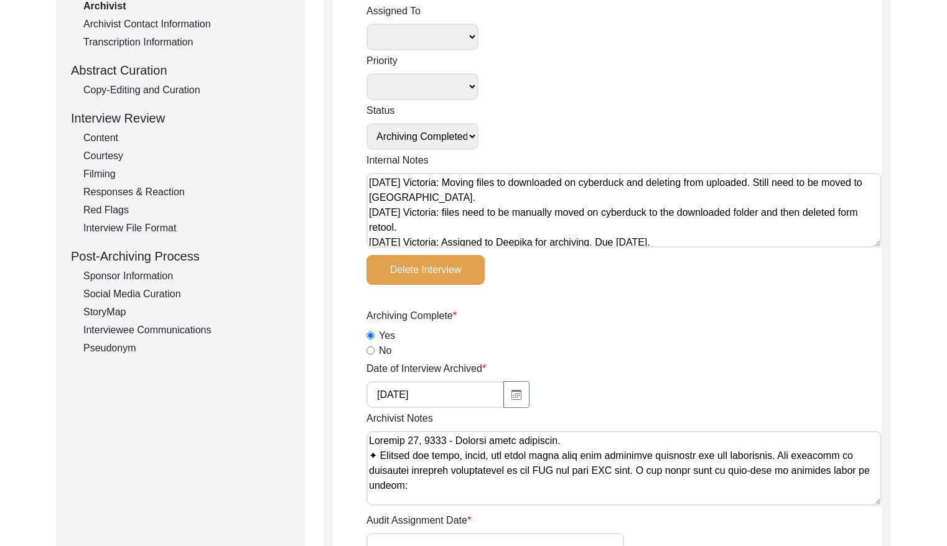
click at [369, 179] on textarea "[DATE] Victoria: Moving files to downloaded on cyberduck and deleting from uplo…" at bounding box center [623, 210] width 515 height 75
paste textarea "[DATE] Victoria: Assigned to Brianna to audit. Due [DATE]."
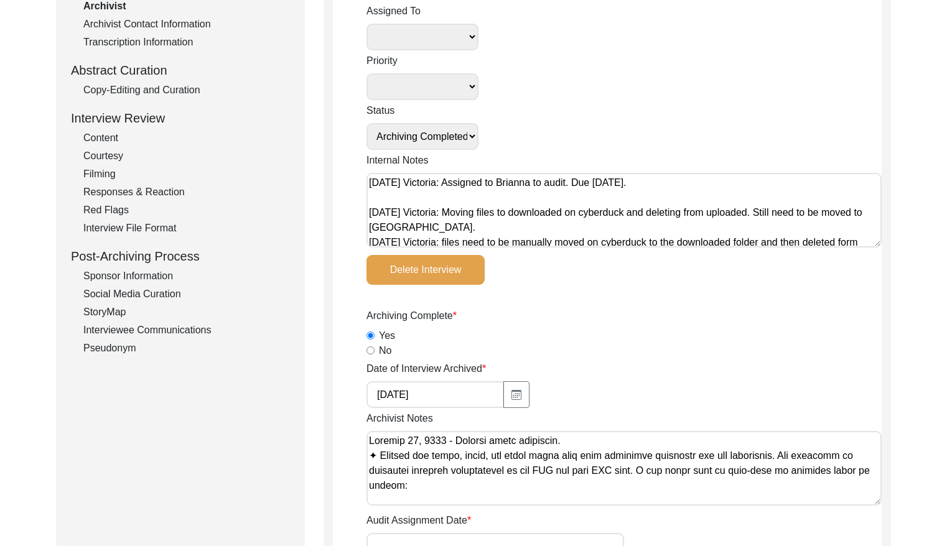
type textarea "[DATE] Victoria: Assigned to Brianna to audit. Due [DATE]. [DATE] Victoria: Mov…"
click at [454, 36] on select "[PERSON_NAME] [PERSON_NAME] archivist [PERSON_NAME] [PERSON_NAME]" at bounding box center [422, 37] width 112 height 27
select select "442"
click at [457, 131] on select "Submission In Progress Submitted/Received Archiving In Progress Archiving Compl…" at bounding box center [422, 136] width 112 height 27
select select "Auditing In Progress"
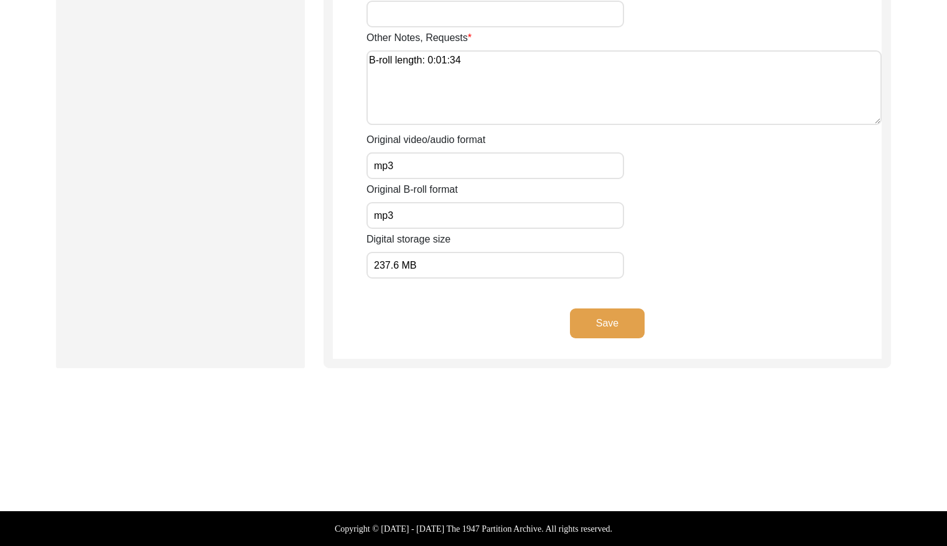
click at [614, 328] on button "Save" at bounding box center [607, 324] width 75 height 30
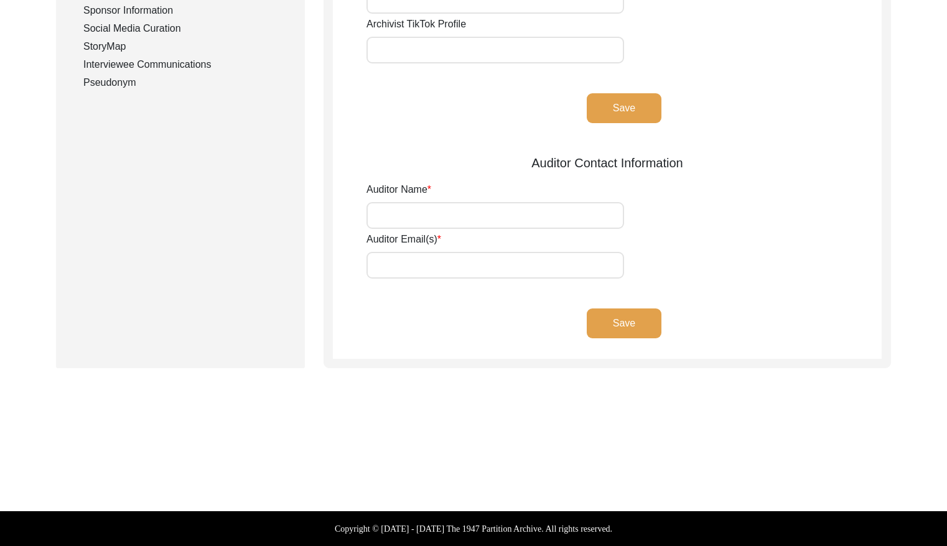
scroll to position [469, 0]
type input "[PERSON_NAME]"
type input "[EMAIL_ADDRESS][DOMAIN_NAME]"
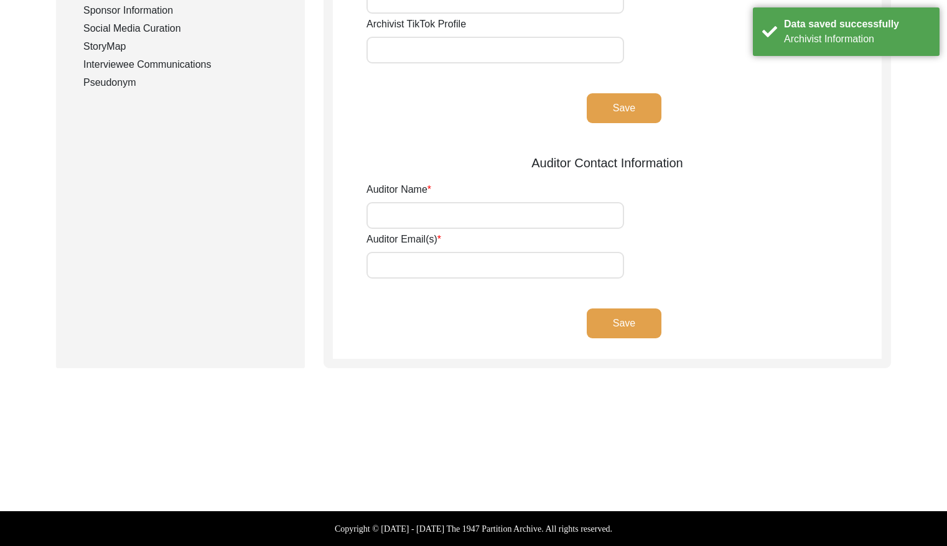
scroll to position [0, 0]
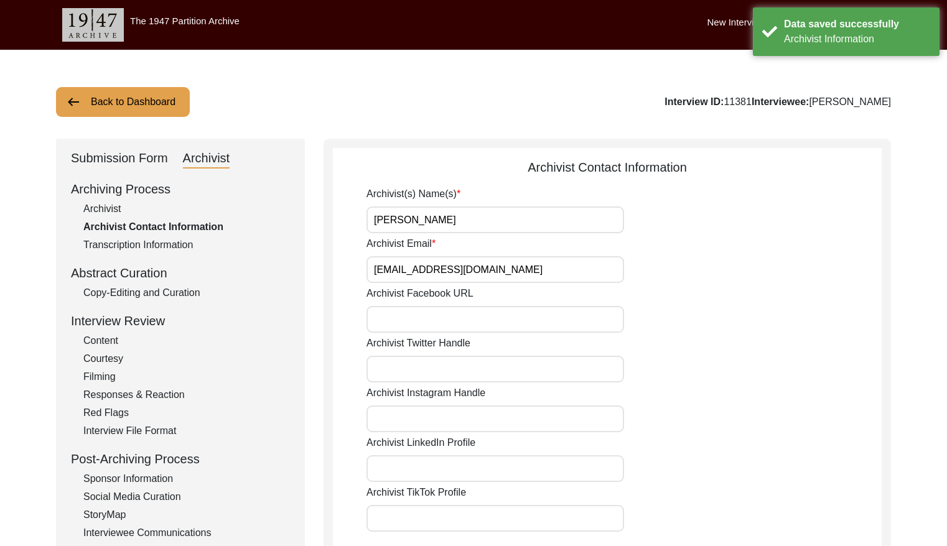
click at [108, 97] on button "Back to Dashboard" at bounding box center [123, 102] width 134 height 30
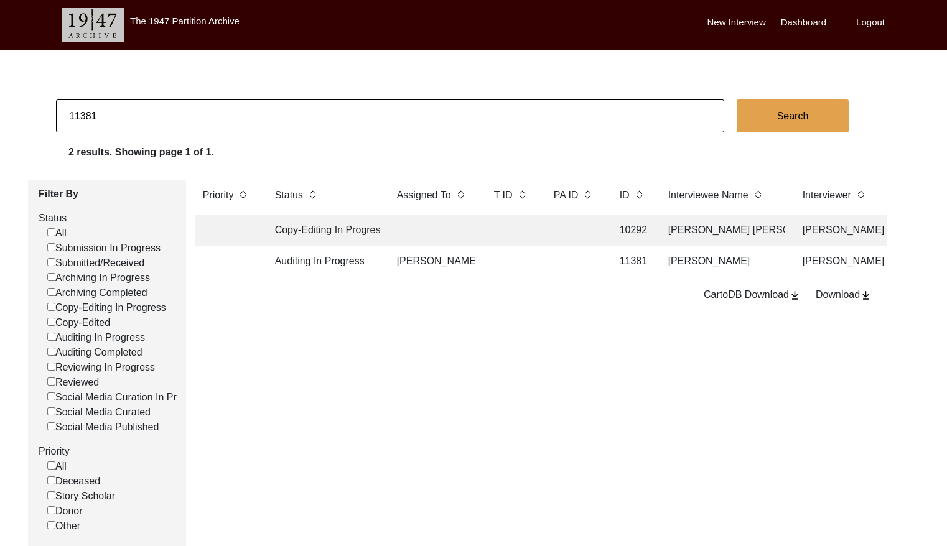
click at [291, 109] on input "11381" at bounding box center [390, 116] width 668 height 33
type input "11380"
checkbox input "false"
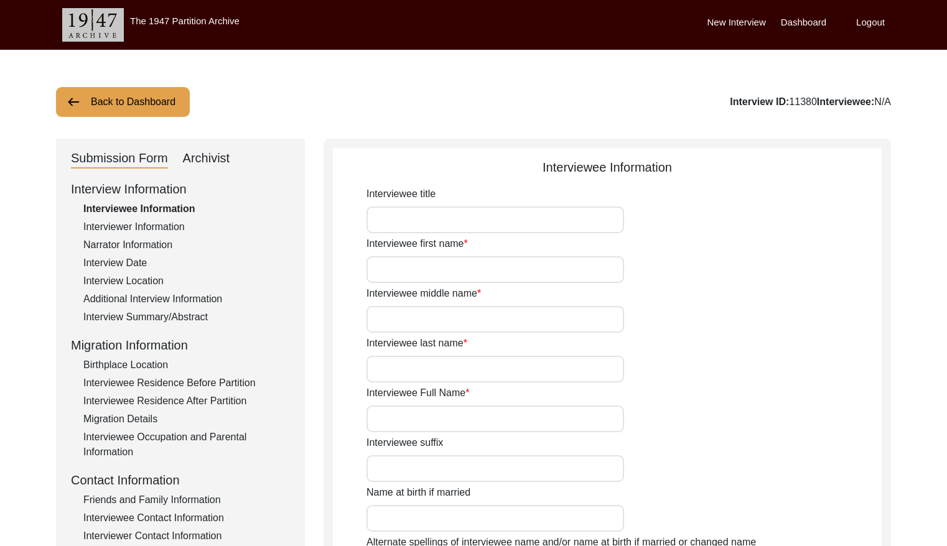
type input "Mr."
type input "Mushtaq"
type input "[PERSON_NAME]"
type input "Jut"
type input "[PERSON_NAME]"
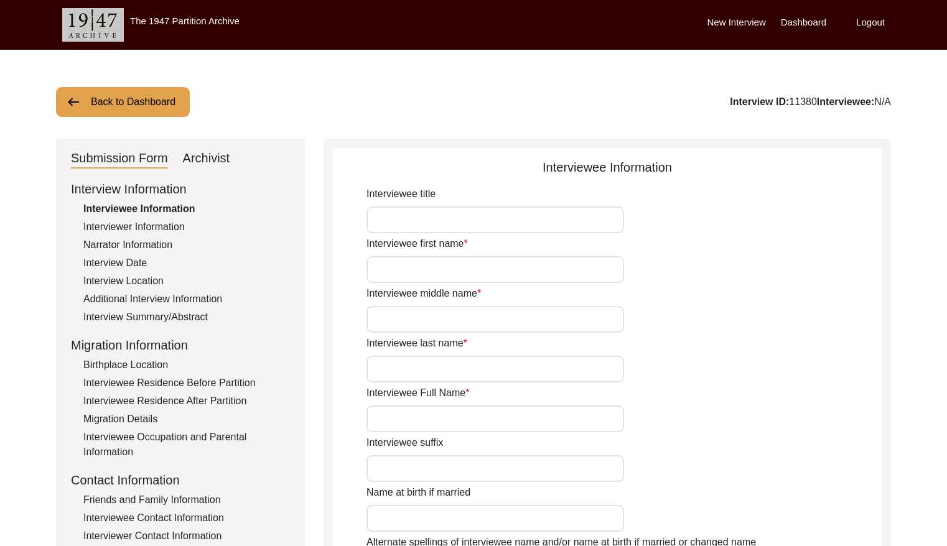
type input "1938"
type input "85"
type input "[DEMOGRAPHIC_DATA]"
type input "N/A"
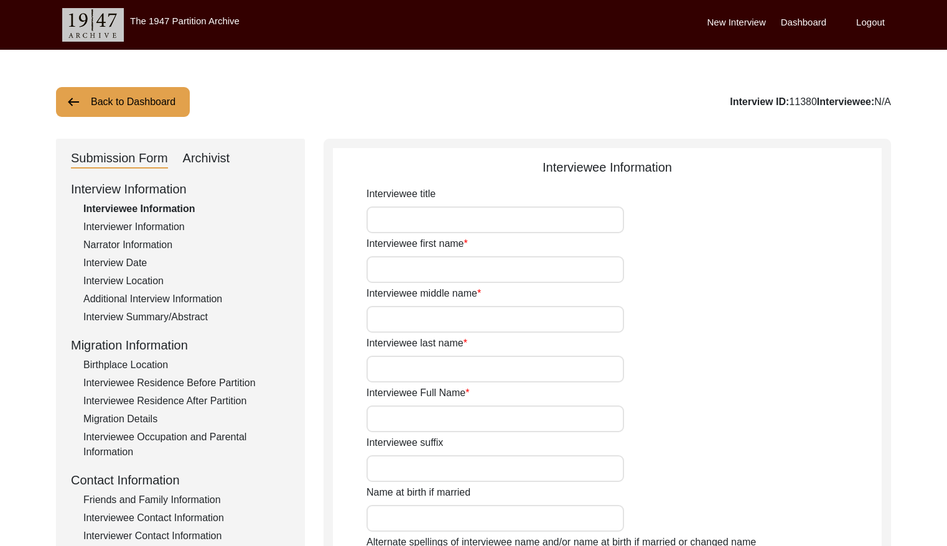
type textarea "N/A"
type input "Punjabi"
type input "Malwai"
type input "[DEMOGRAPHIC_DATA]"
type input "Jut"
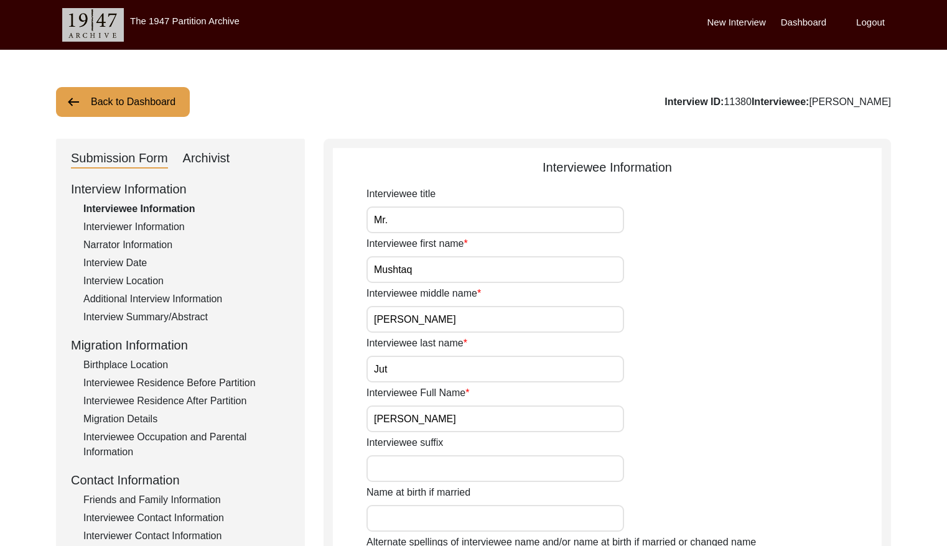
click at [226, 156] on div "Archivist" at bounding box center [206, 159] width 47 height 20
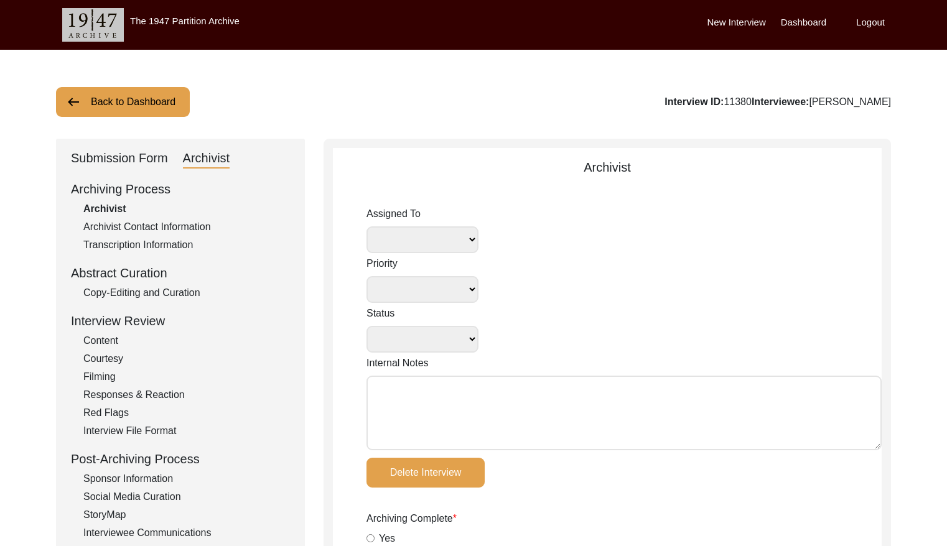
select select
select select "Archiving Completed"
type textarea "[DATE] Victoria: Moving files to downloaded on cyberduck and deleting from uplo…"
radio input "true"
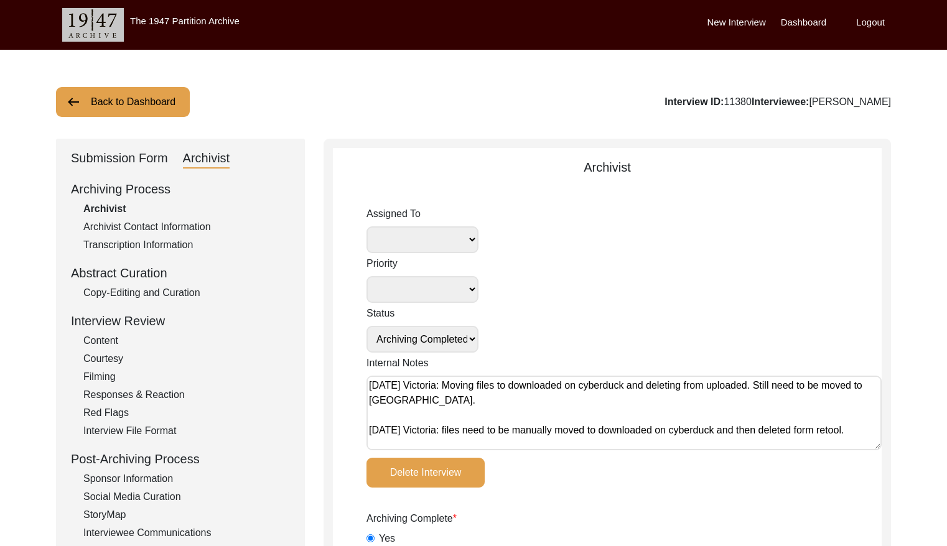
type input "[DATE]"
type textarea "Loremip 26, 3756 - Dolorsi ametc adipiscin. ♦︎ Elitseddo eius tem incid, utlab,…"
radio input "true"
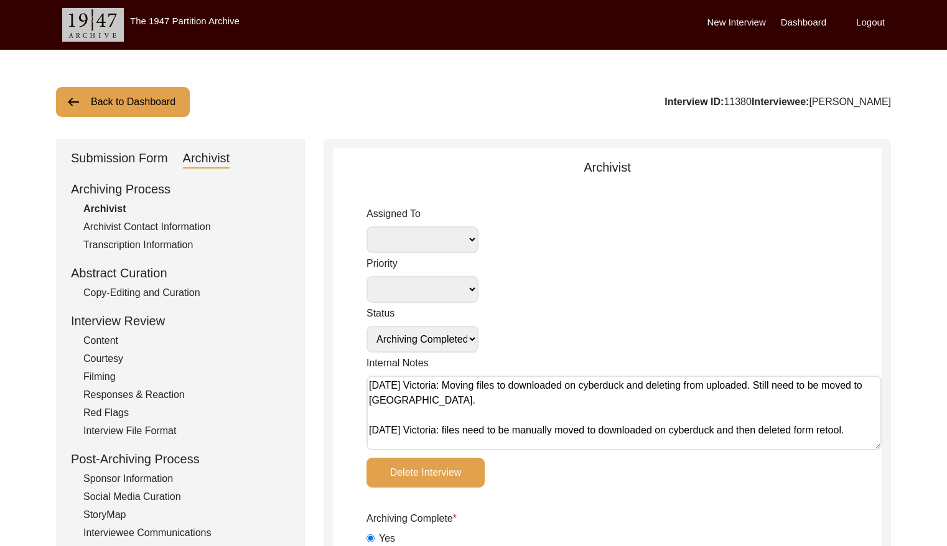
radio input "true"
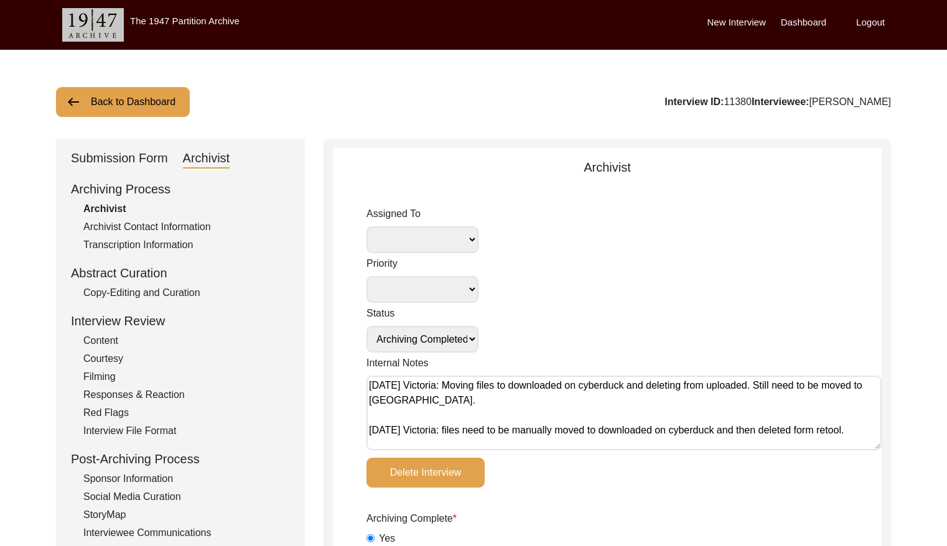
type input "0:59:01"
radio input "true"
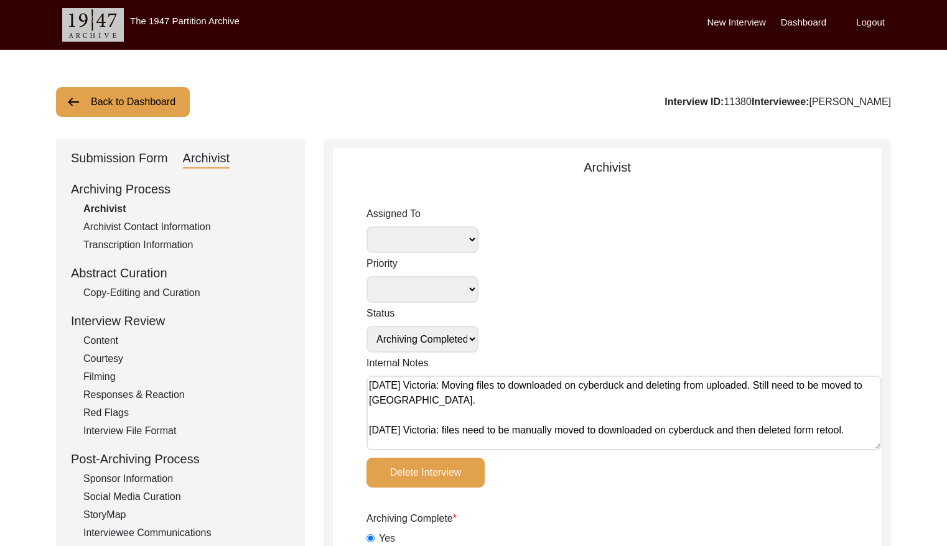
radio input "true"
type input "22"
radio input "true"
type textarea "B-roll length: 0:01:34"
type input "MTS"
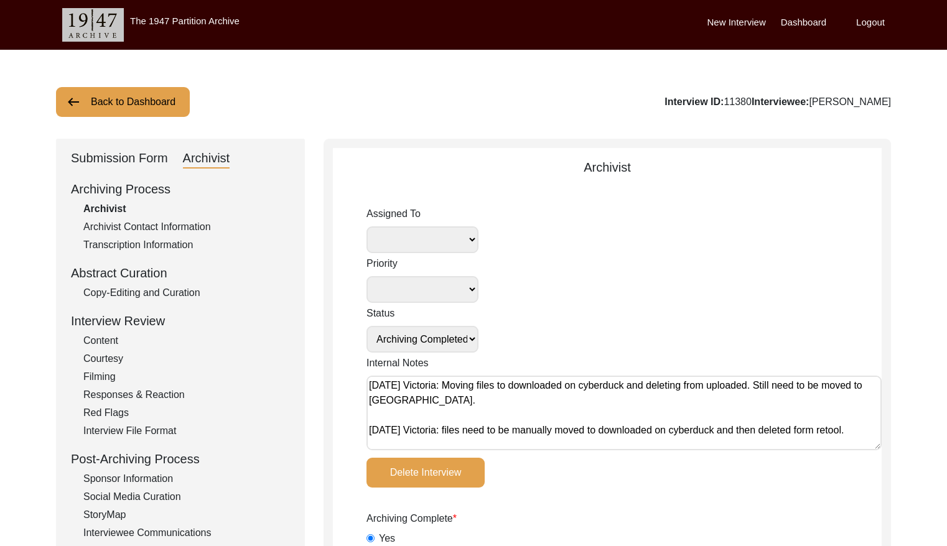
type input "MTS"
type input "4.46 GB"
select select
drag, startPoint x: 366, startPoint y: 384, endPoint x: 379, endPoint y: 384, distance: 13.1
click at [366, 384] on textarea "[DATE] Victoria: Moving files to downloaded on cyberduck and deleting from uplo…" at bounding box center [623, 413] width 515 height 75
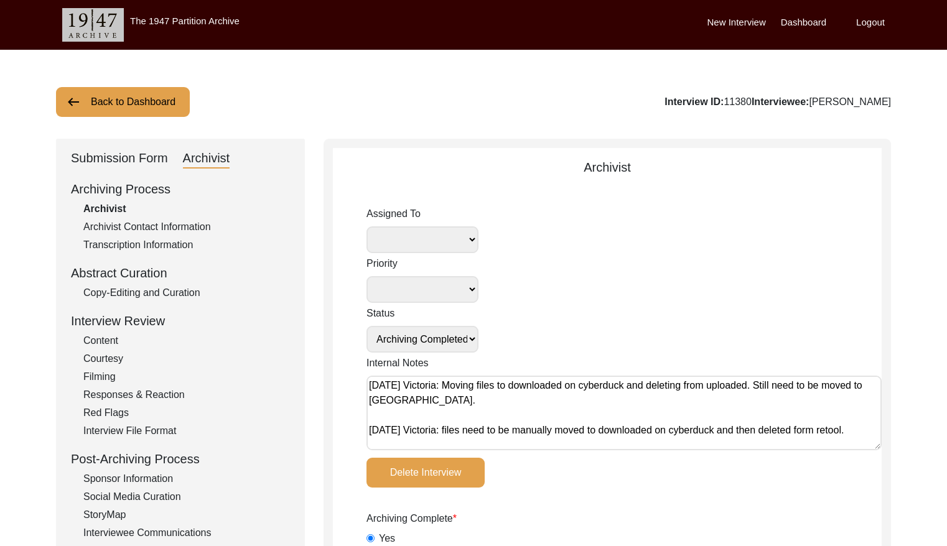
paste textarea "[DATE] Victoria: Assigned to Brianna to audit. Due [DATE]."
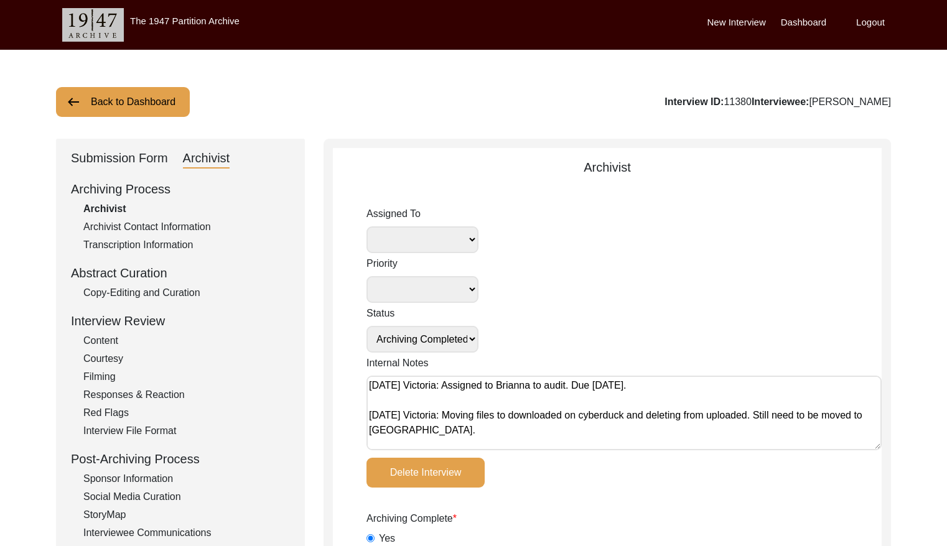
type textarea "[DATE] Victoria: Assigned to Brianna to audit. Due [DATE]. [DATE] Victoria: Mov…"
click at [437, 243] on select "[PERSON_NAME] [PERSON_NAME] archivist [PERSON_NAME] [PERSON_NAME]" at bounding box center [422, 239] width 112 height 27
select select "442"
click at [455, 337] on select "Submission In Progress Submitted/Received Archiving In Progress Archiving Compl…" at bounding box center [422, 339] width 112 height 27
select select "Auditing In Progress"
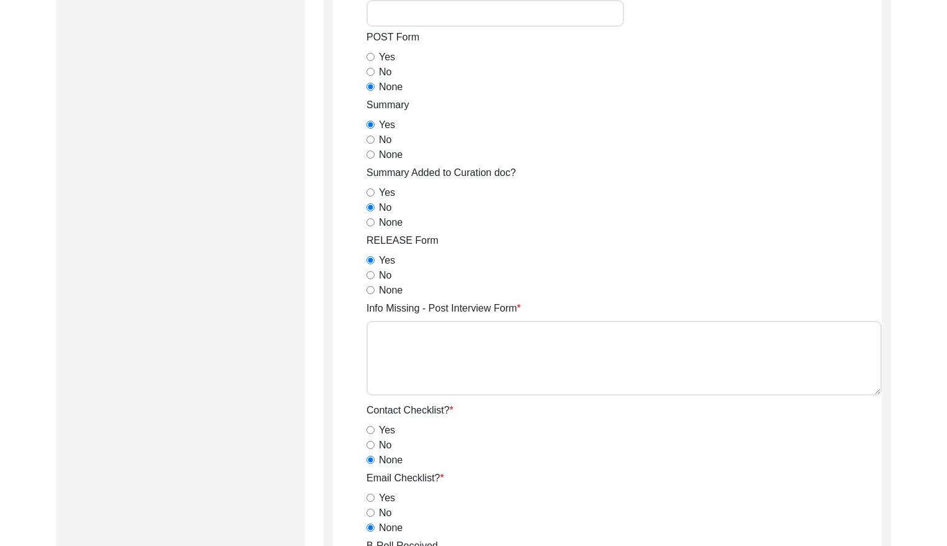
scroll to position [2165, 0]
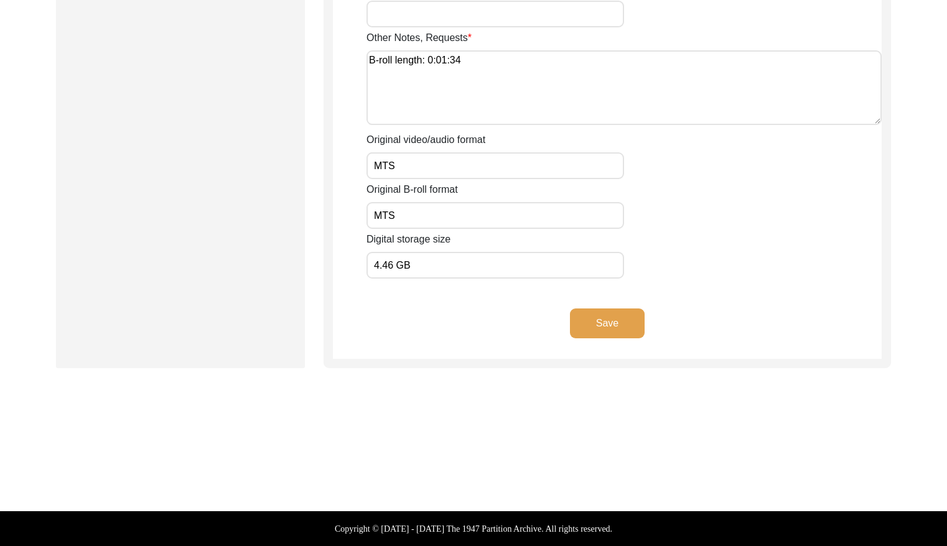
click at [623, 322] on button "Save" at bounding box center [607, 324] width 75 height 30
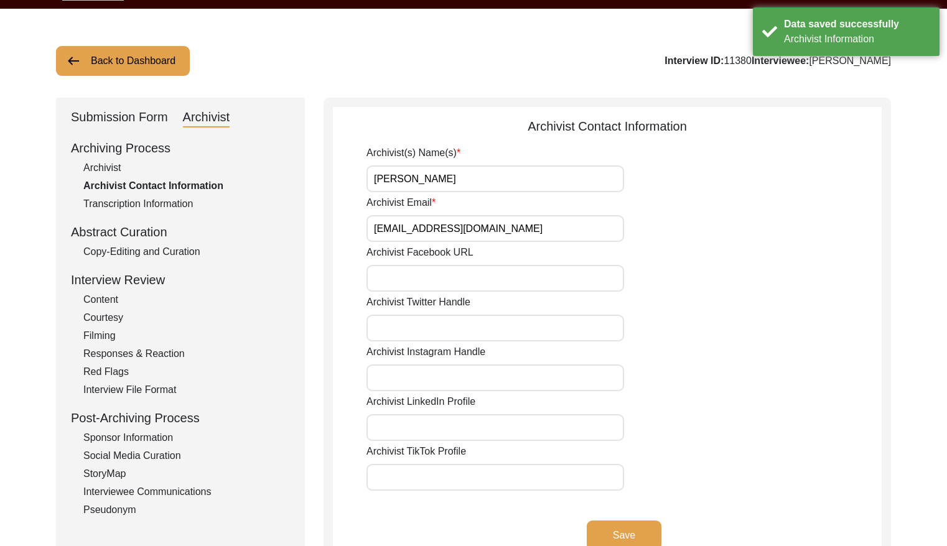
scroll to position [0, 0]
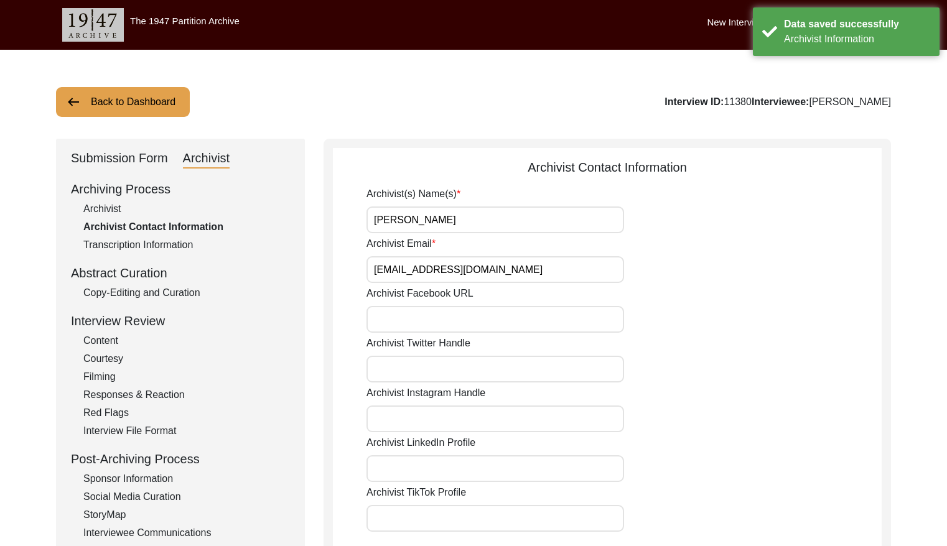
click at [126, 90] on button "Back to Dashboard" at bounding box center [123, 102] width 134 height 30
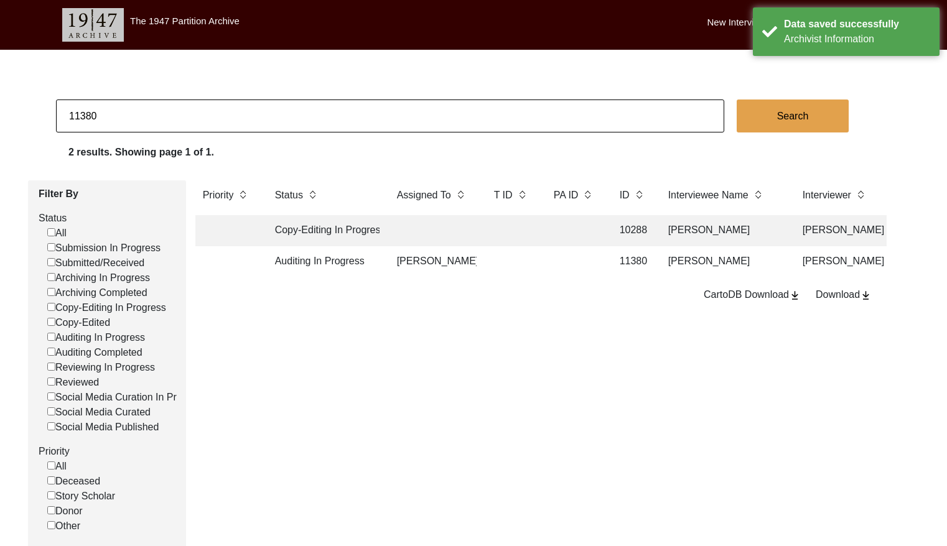
click at [111, 112] on input "11380" at bounding box center [390, 116] width 668 height 33
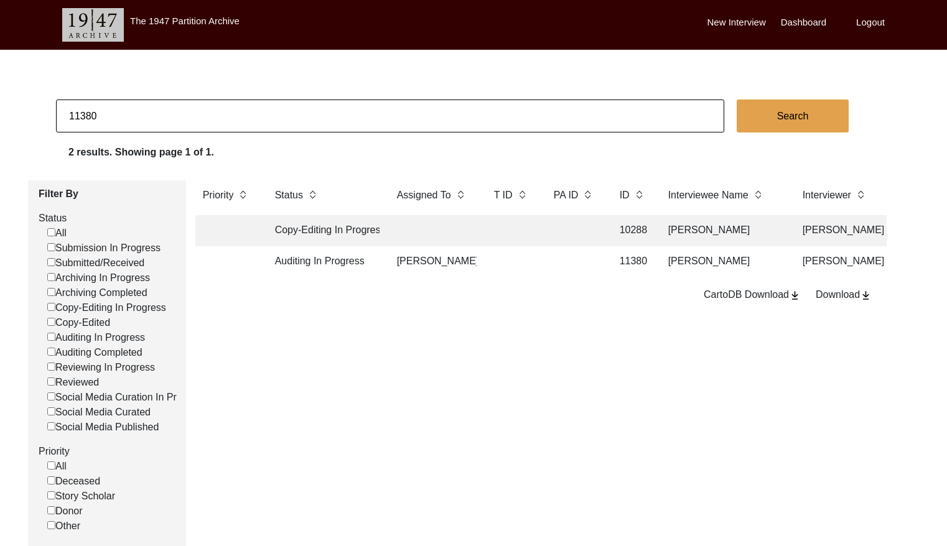
click at [111, 112] on input "11380" at bounding box center [390, 116] width 668 height 33
checkbox input "false"
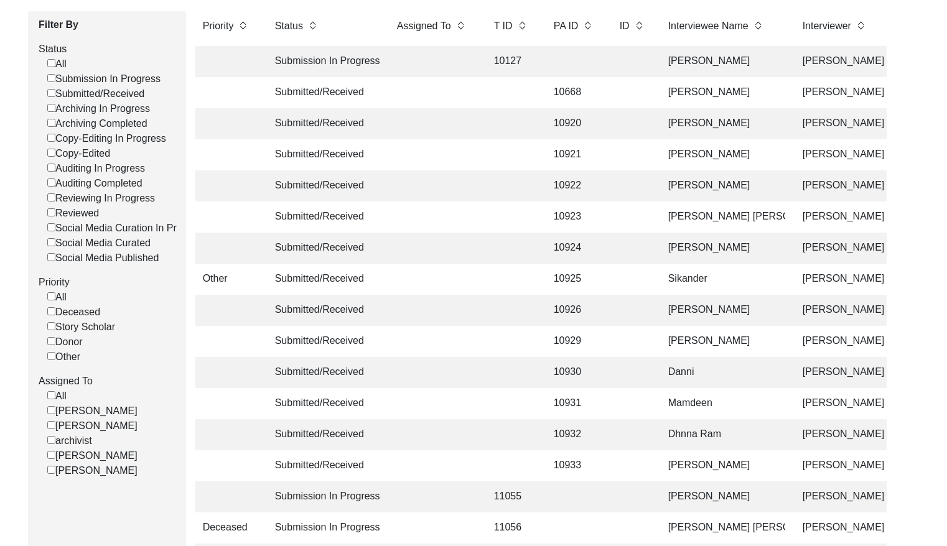
scroll to position [205, 0]
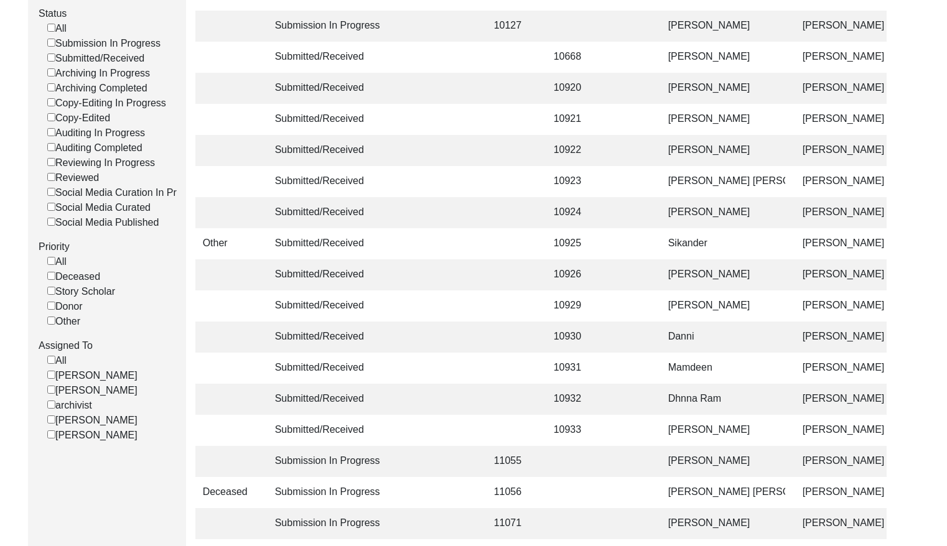
click at [53, 394] on input "[PERSON_NAME]" at bounding box center [51, 390] width 8 height 8
checkbox input "false"
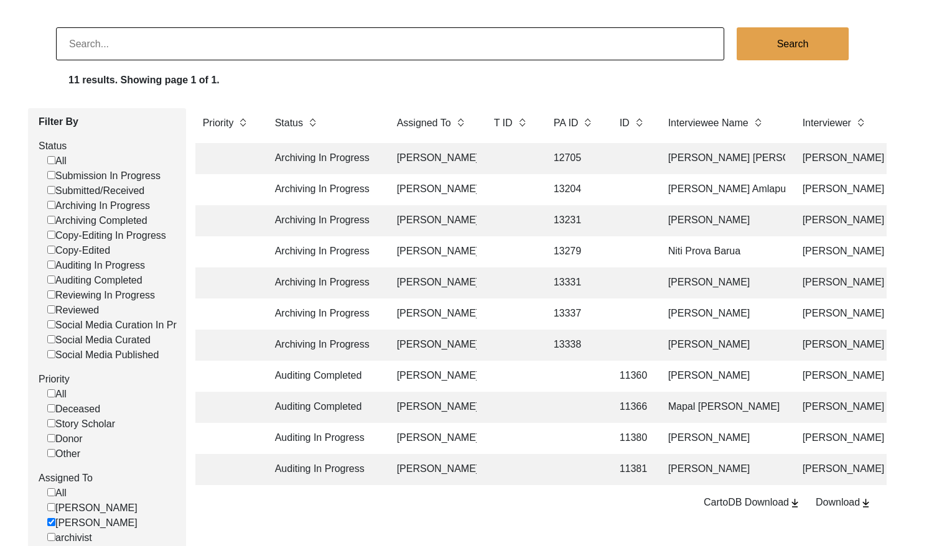
scroll to position [67, 0]
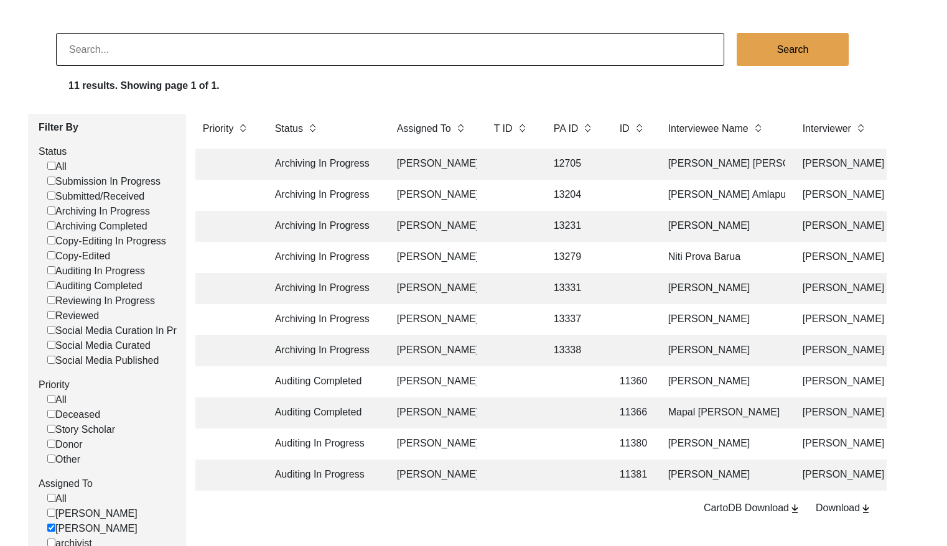
click at [223, 36] on input at bounding box center [390, 49] width 668 height 33
paste input "PA12949"
type input "12949"
checkbox input "false"
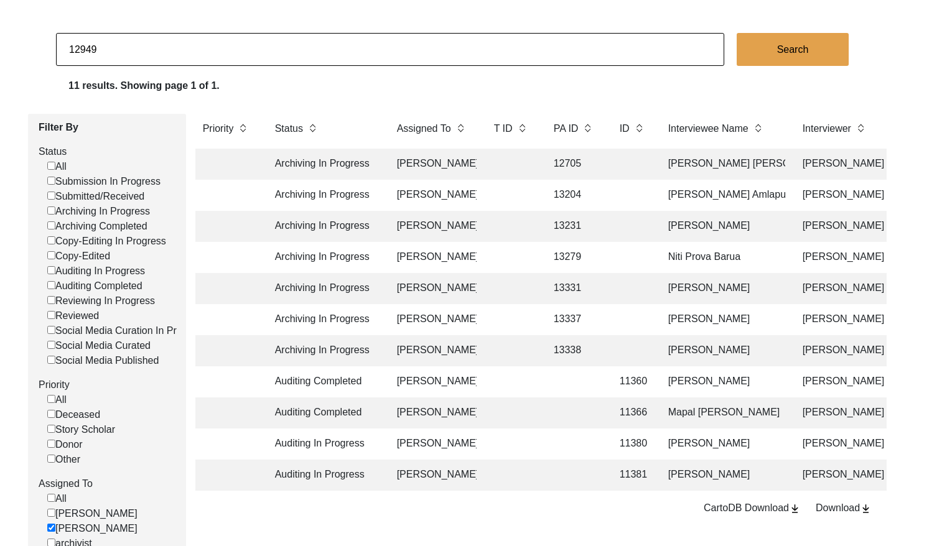
checkbox input "false"
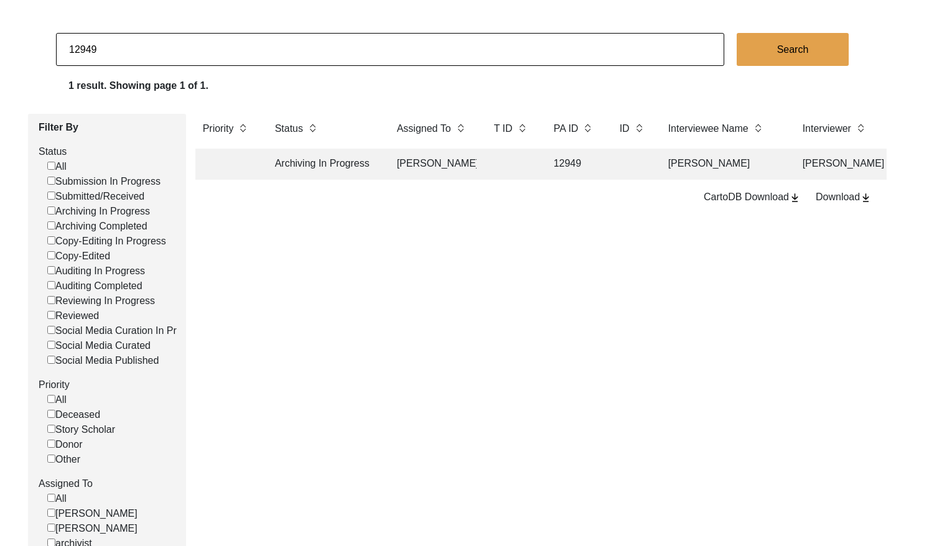
click at [561, 165] on td "12949" at bounding box center [574, 164] width 56 height 31
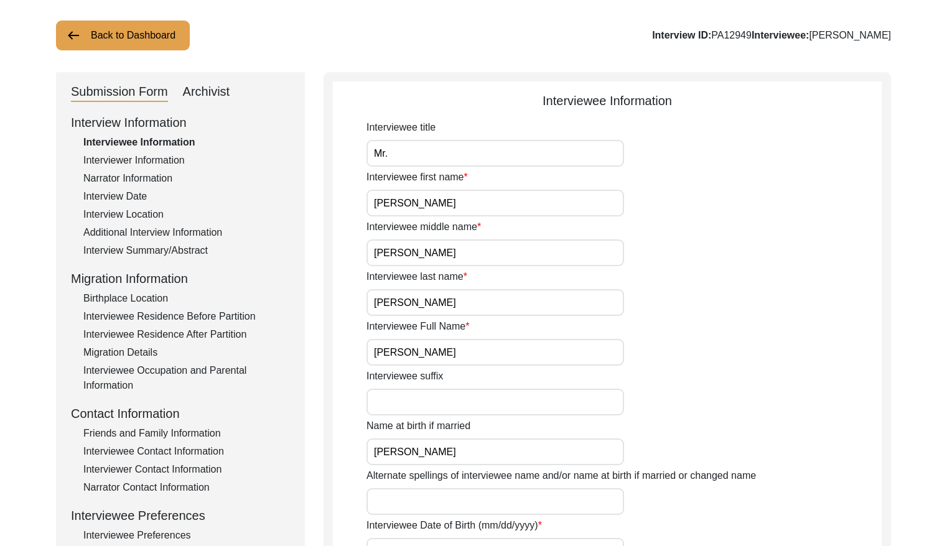
click at [211, 88] on div "Archivist" at bounding box center [206, 92] width 47 height 20
select select "508"
select select "Archiving In Progress"
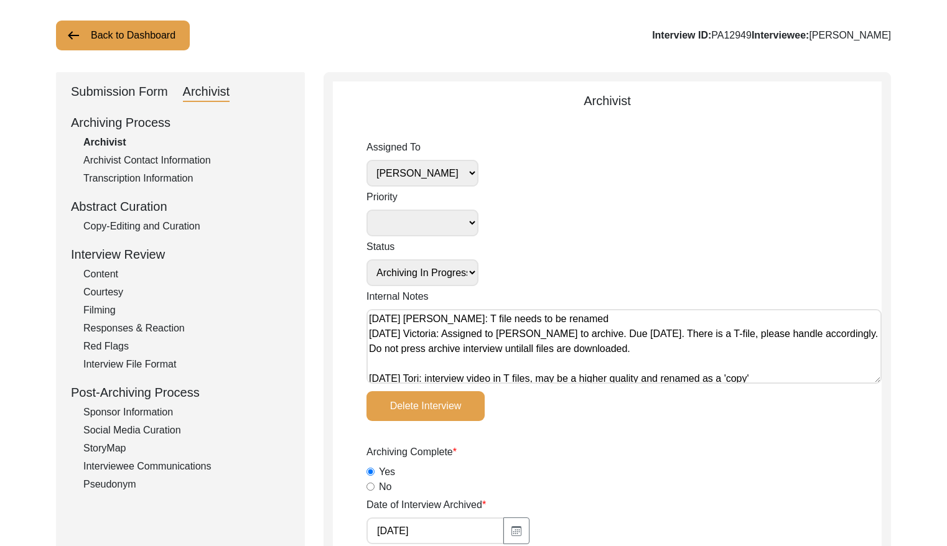
click at [370, 317] on textarea "[DATE] [PERSON_NAME]: T file needs to be renamed [DATE] Victoria: Assigned to […" at bounding box center [623, 346] width 515 height 75
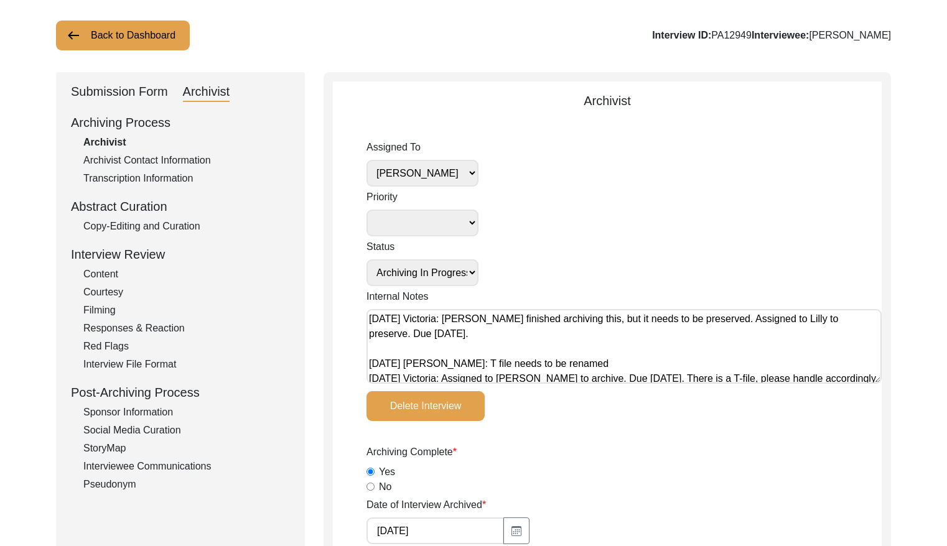
drag, startPoint x: 478, startPoint y: 333, endPoint x: 347, endPoint y: 305, distance: 134.2
type textarea "[DATE] Victoria: [PERSON_NAME] finished archiving this, but it needs to be pres…"
click at [425, 183] on select "[PERSON_NAME] [PERSON_NAME] archivist [PERSON_NAME] [PERSON_NAME]" at bounding box center [422, 173] width 112 height 27
select select "507"
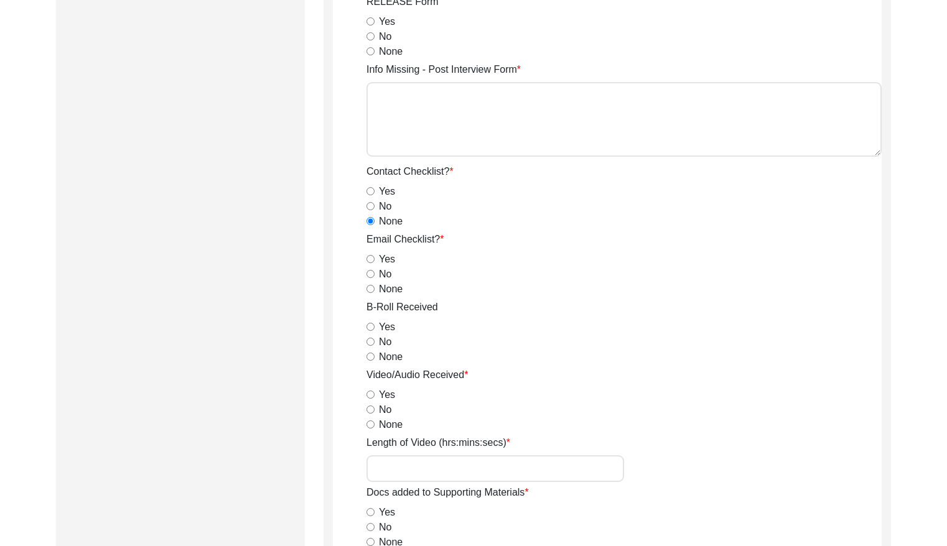
scroll to position [2165, 0]
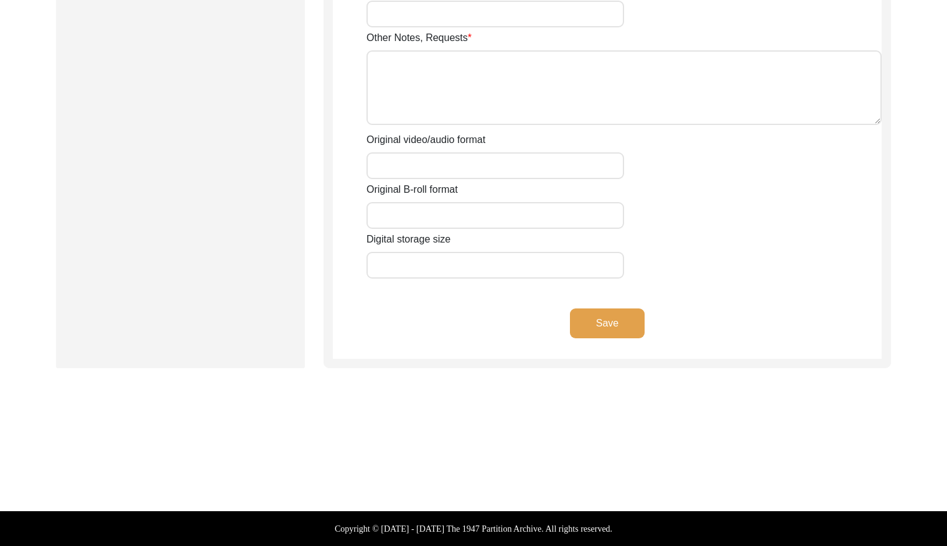
click at [627, 317] on button "Save" at bounding box center [607, 324] width 75 height 30
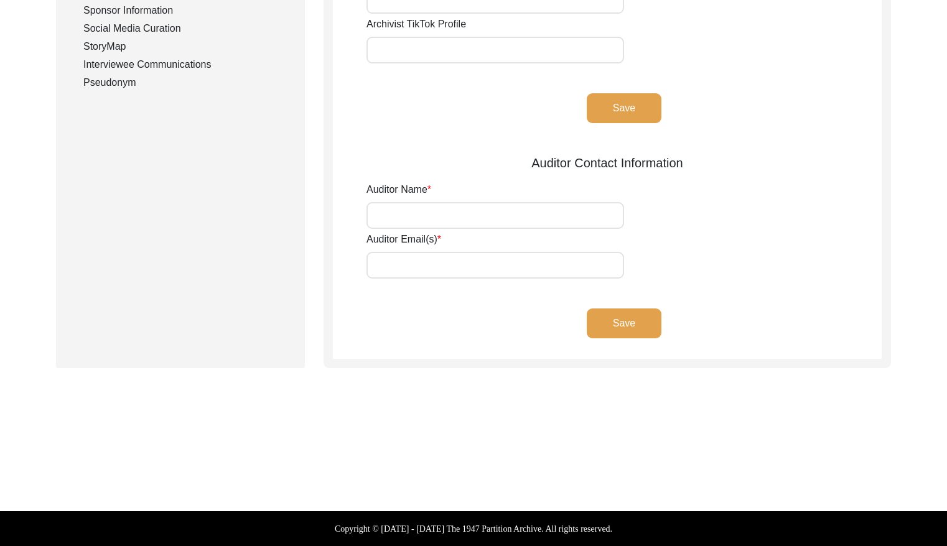
type input "[PERSON_NAME]"
type input "[EMAIL_ADDRESS][DOMAIN_NAME]"
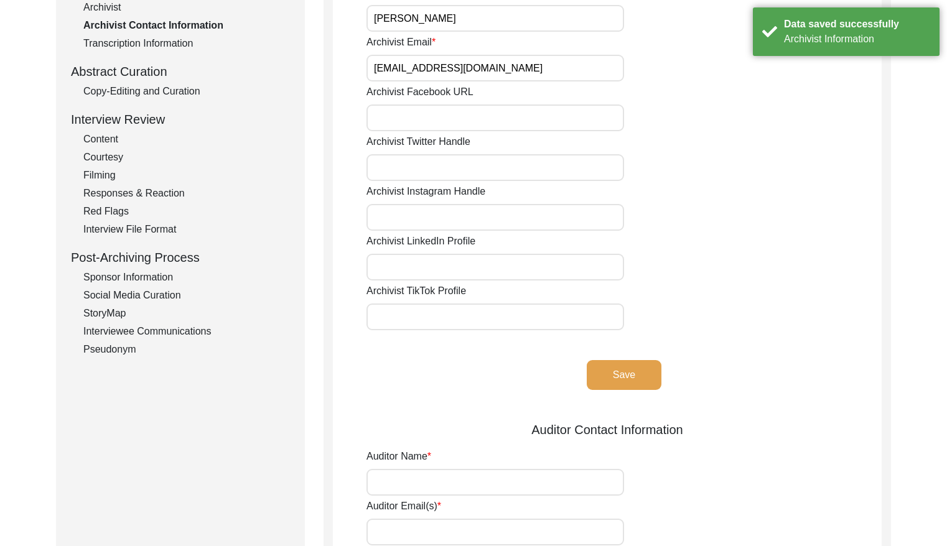
scroll to position [63, 0]
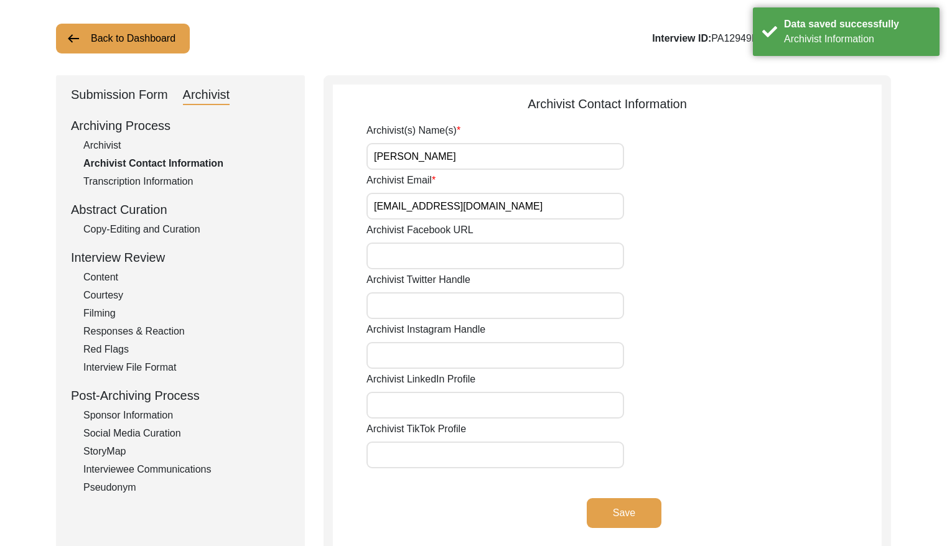
click at [119, 44] on button "Back to Dashboard" at bounding box center [123, 39] width 134 height 30
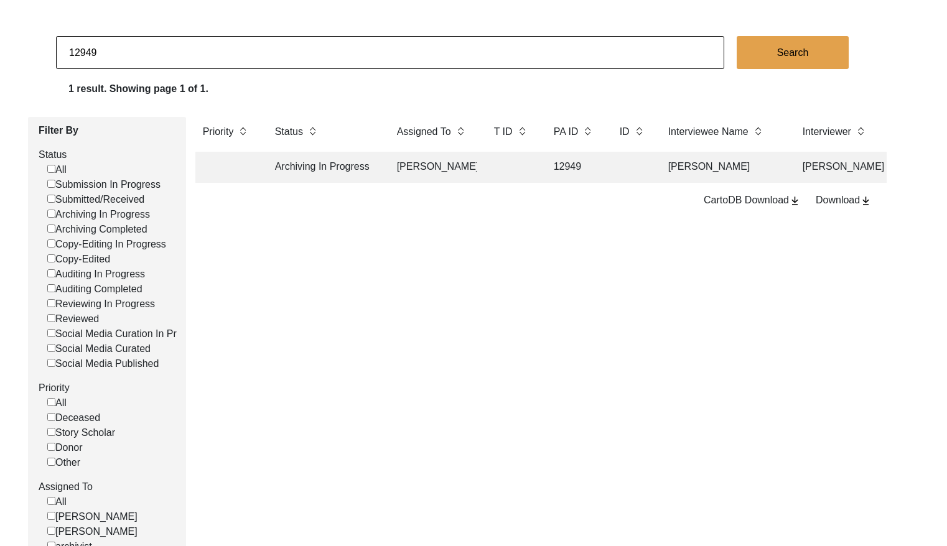
click at [321, 55] on input "12949" at bounding box center [390, 52] width 668 height 33
click at [322, 55] on input "12949" at bounding box center [390, 52] width 668 height 33
paste input "PA13256"
type input "13256"
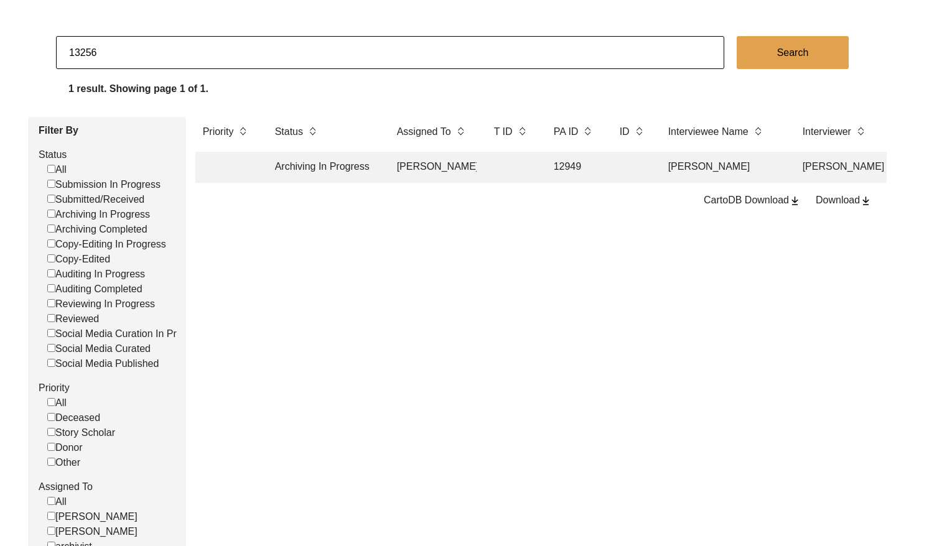
checkbox input "false"
click at [564, 176] on td "13256" at bounding box center [574, 167] width 56 height 31
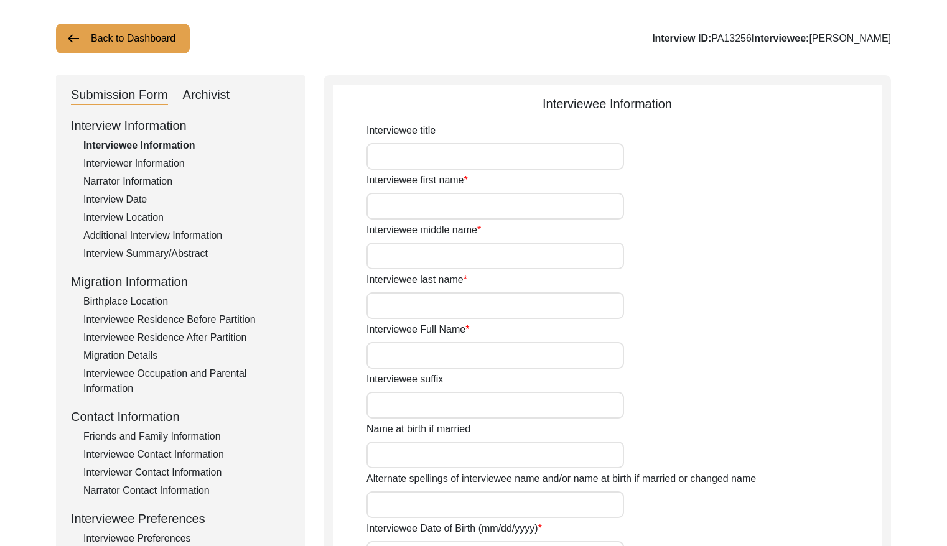
type input "Ms."
type input "[DEMOGRAPHIC_DATA]"
type input "-"
type input "Gulati"
type input "[PERSON_NAME]"
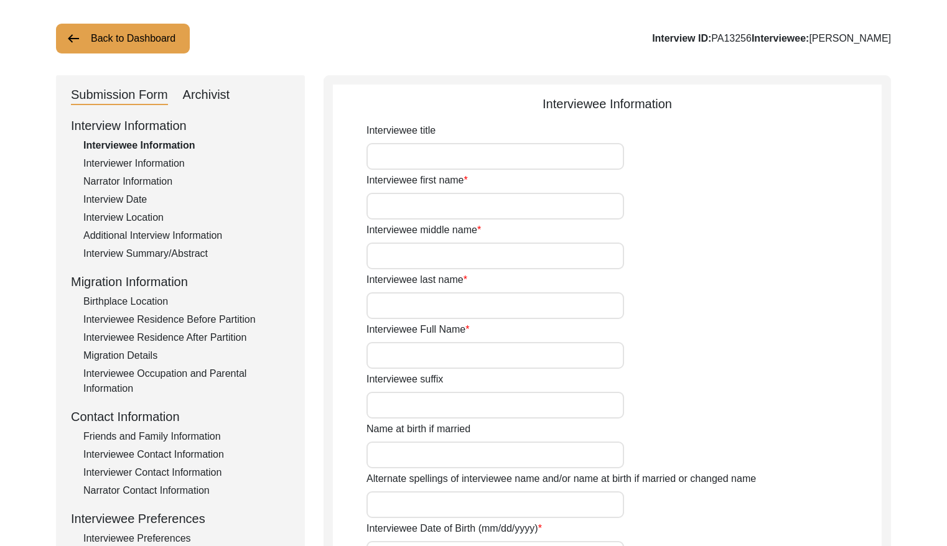
type input "[PERSON_NAME]"
type input "1937"
type input "1937 is approximate"
type input "88"
type input "[DEMOGRAPHIC_DATA]"
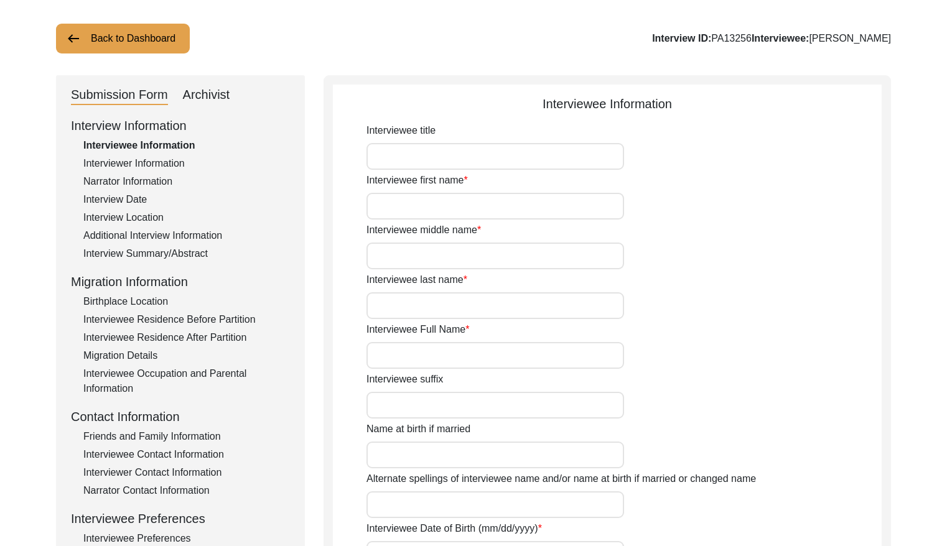
type input "N/A"
type input "Punjabi"
type input "Multani"
type input "[DEMOGRAPHIC_DATA]"
type input "Gulati/Khhatri"
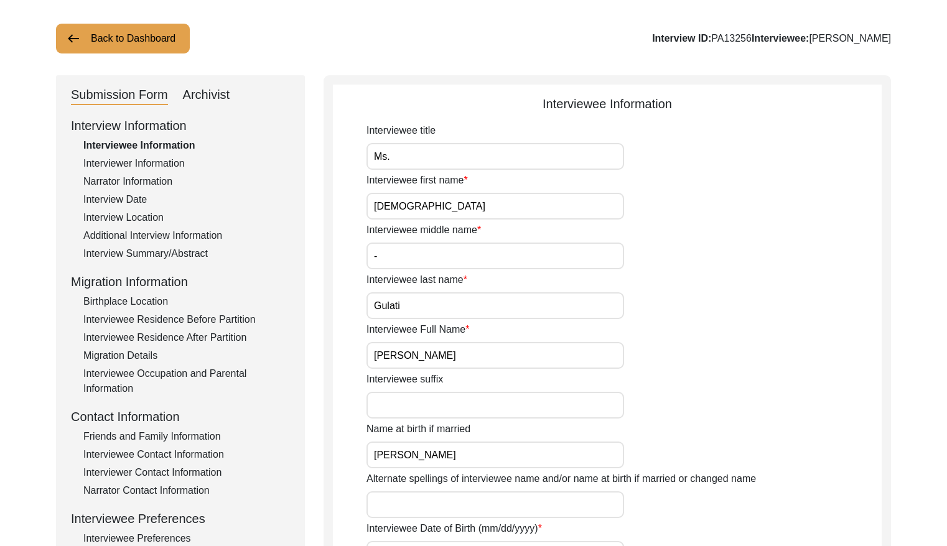
drag, startPoint x: 210, startPoint y: 100, endPoint x: 223, endPoint y: 105, distance: 14.6
click at [210, 100] on div "Archivist" at bounding box center [206, 95] width 47 height 20
select select "508"
select select "Archiving In Progress"
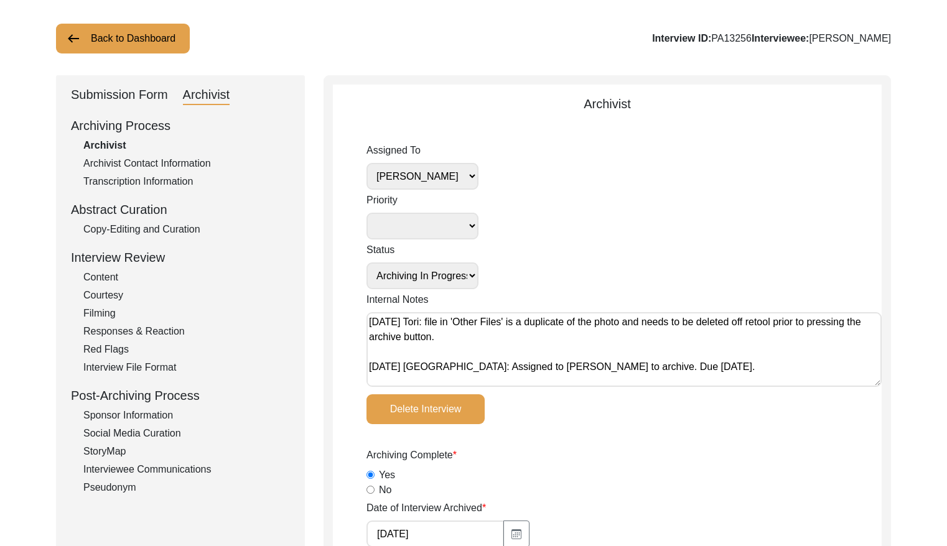
click at [369, 319] on textarea "[DATE] Tori: file in 'Other Files' is a duplicate of the photo and needs to be …" at bounding box center [623, 349] width 515 height 75
paste textarea "[DATE] Victoria: [PERSON_NAME] finished archiving this, but it needs to be pres…"
type textarea "[DATE] Victoria: [PERSON_NAME] finished archiving this, but it needs to be pres…"
click at [434, 179] on select "[PERSON_NAME] [PERSON_NAME] archivist [PERSON_NAME] [PERSON_NAME]" at bounding box center [422, 176] width 112 height 27
select select "507"
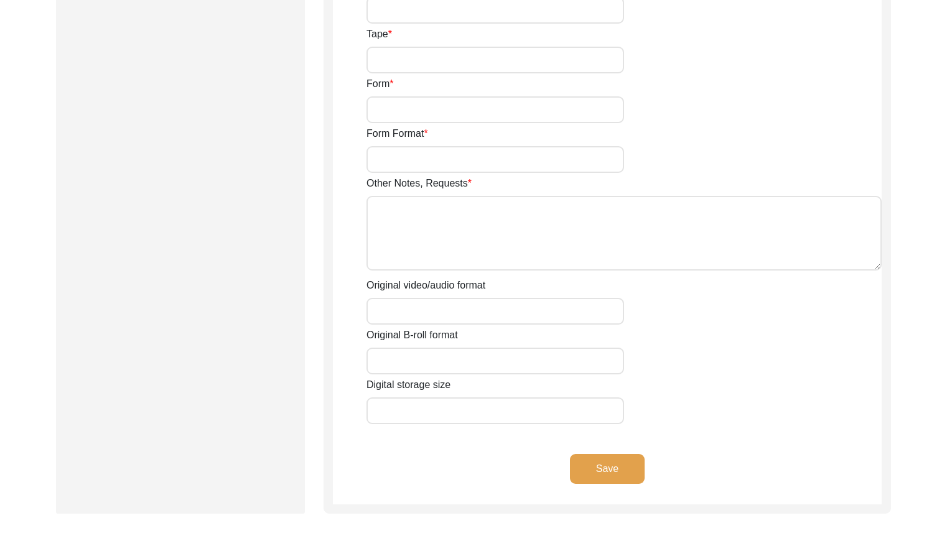
scroll to position [2165, 0]
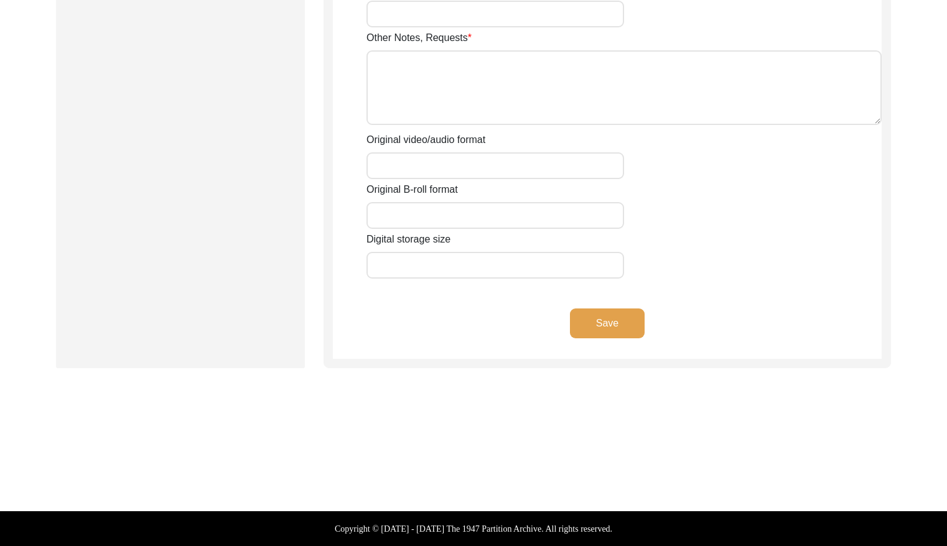
click at [592, 325] on button "Save" at bounding box center [607, 324] width 75 height 30
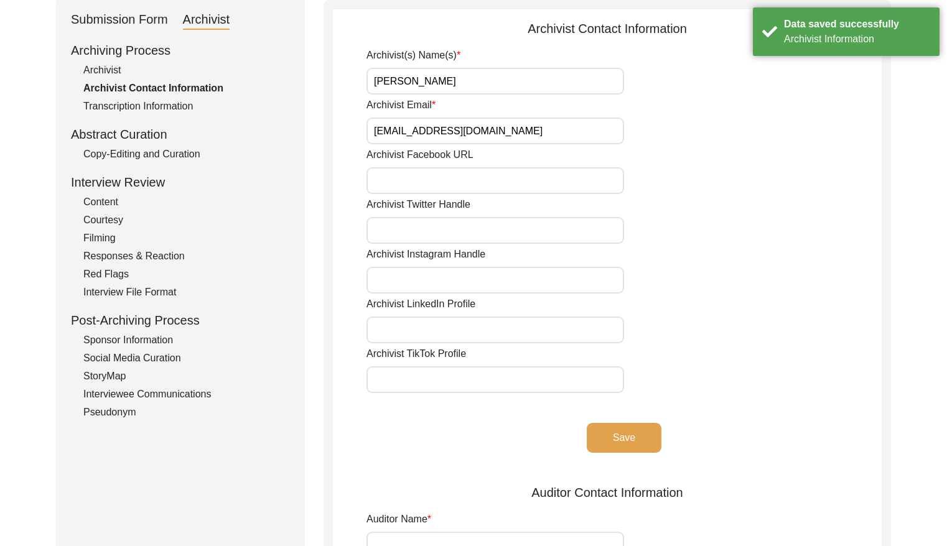
scroll to position [0, 0]
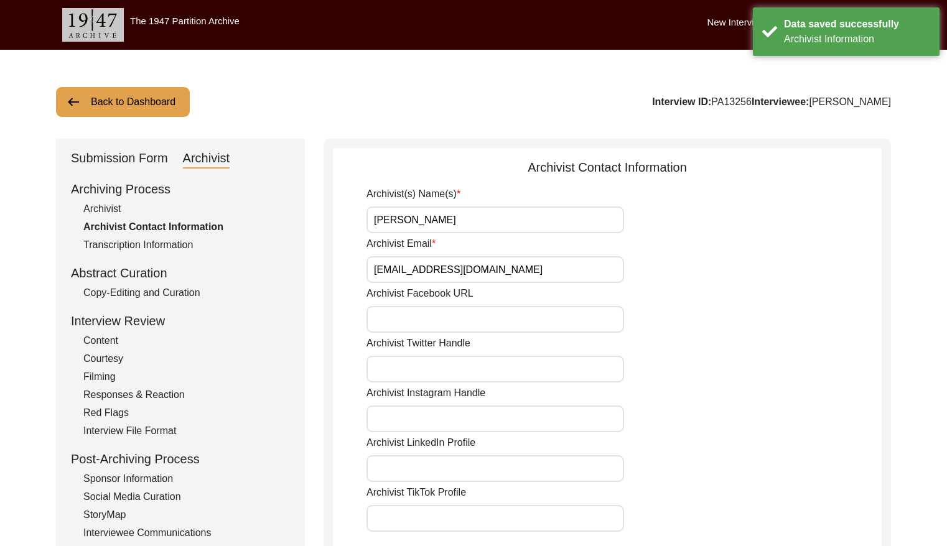
click at [138, 93] on button "Back to Dashboard" at bounding box center [123, 102] width 134 height 30
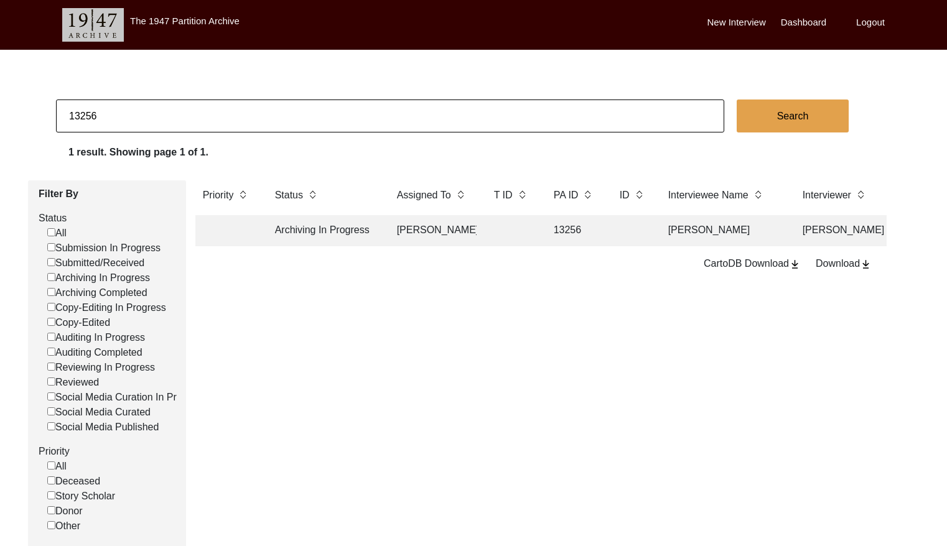
click at [171, 119] on input "13256" at bounding box center [390, 116] width 668 height 33
type input "13203"
checkbox input "false"
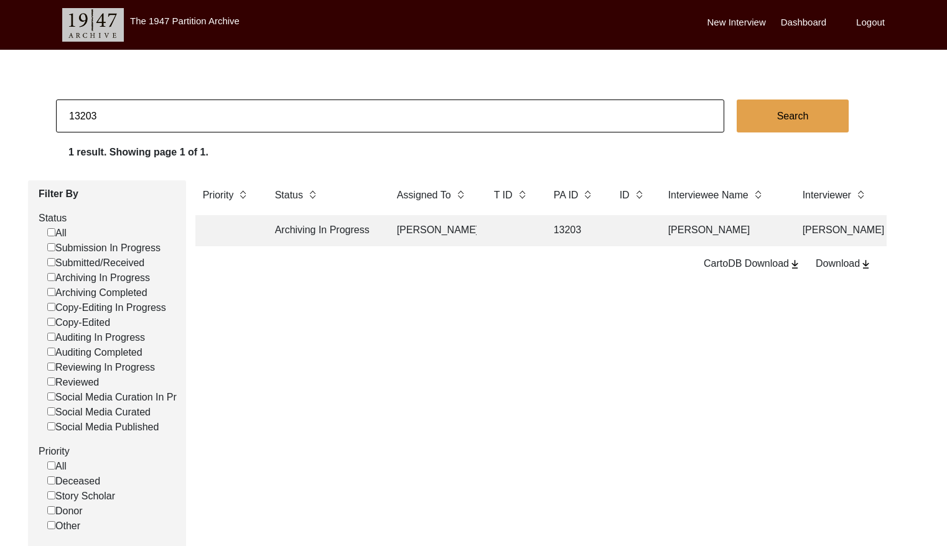
click at [473, 238] on td "[PERSON_NAME]" at bounding box center [433, 230] width 87 height 31
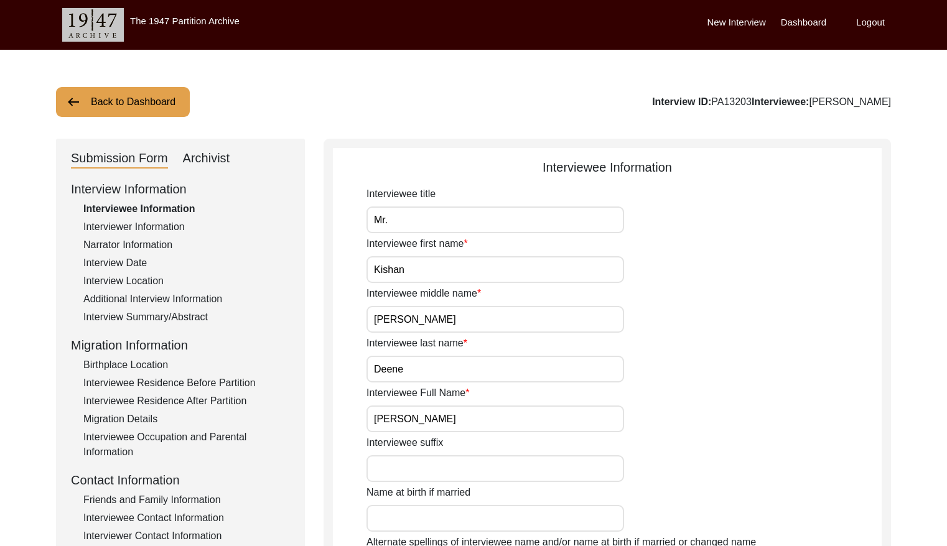
drag, startPoint x: 213, startPoint y: 159, endPoint x: 320, endPoint y: 180, distance: 108.5
click at [214, 159] on div "Archivist" at bounding box center [206, 159] width 47 height 20
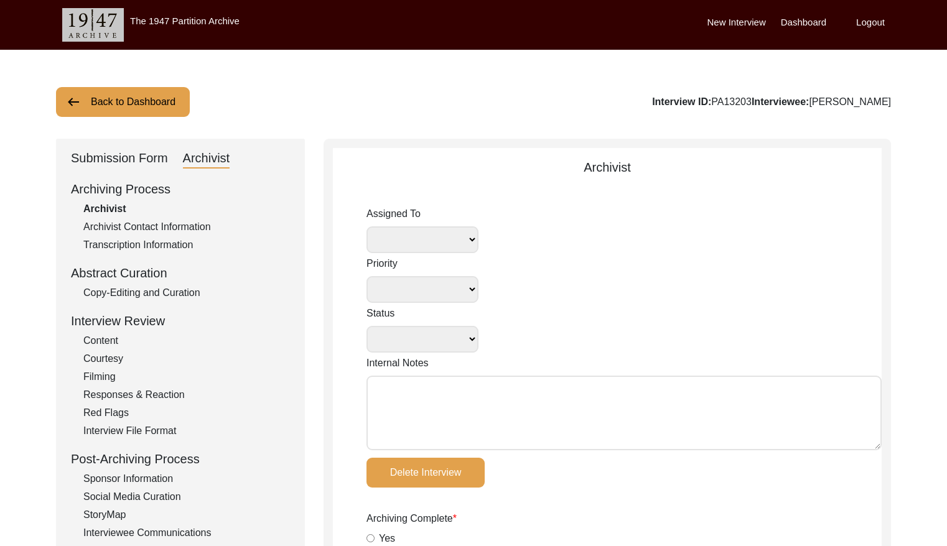
select select
select select "Archiving In Progress"
type textarea "[DATE] Tori: Assigned to [PERSON_NAME] to archive. Due [DATE]"
radio input "true"
type input "[DATE]"
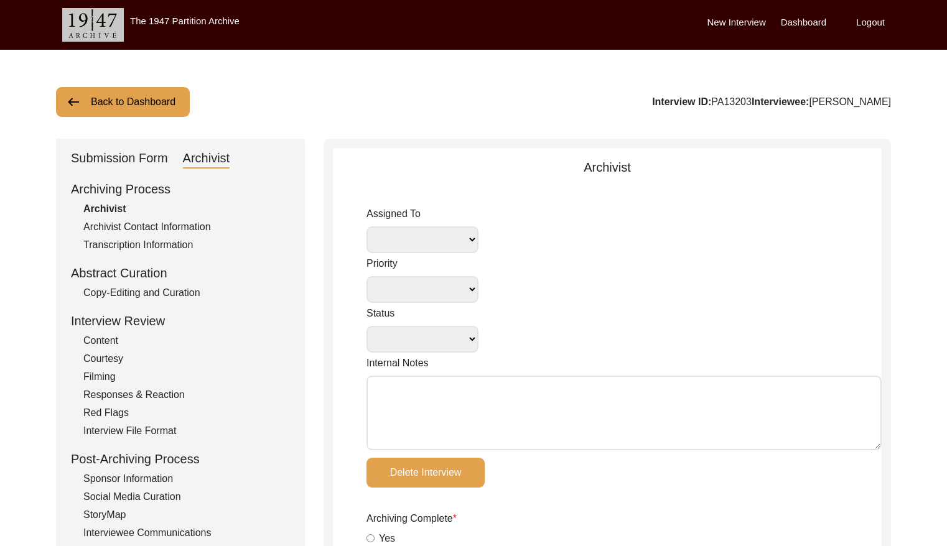
type textarea "[DATE] [PERSON_NAME] Archiving Notes Interviewee Information Interviewee title:…"
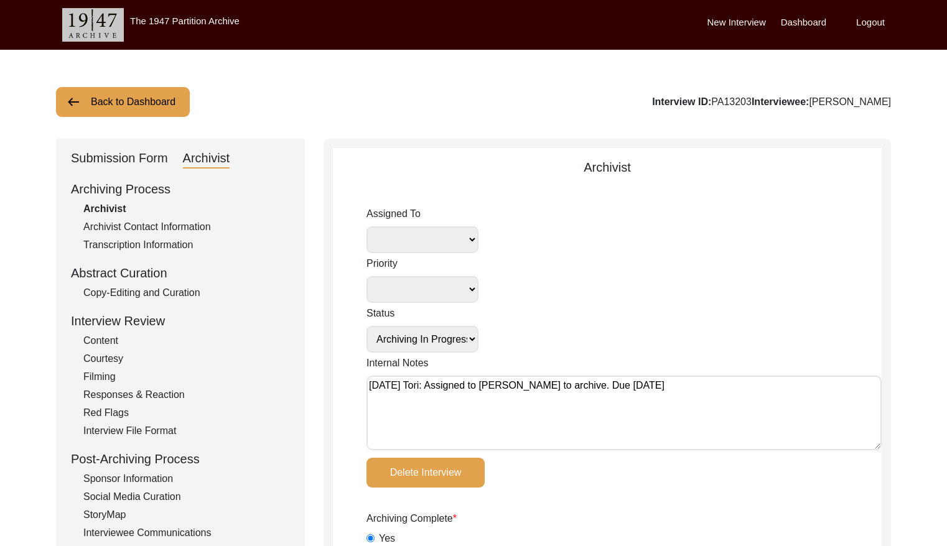
radio input "true"
select select "508"
click at [366, 386] on textarea "[DATE] Tori: Assigned to [PERSON_NAME] to archive. Due [DATE]" at bounding box center [623, 413] width 515 height 75
paste textarea "[DATE] Victoria: [PERSON_NAME] finished archiving this, but it needs to be pres…"
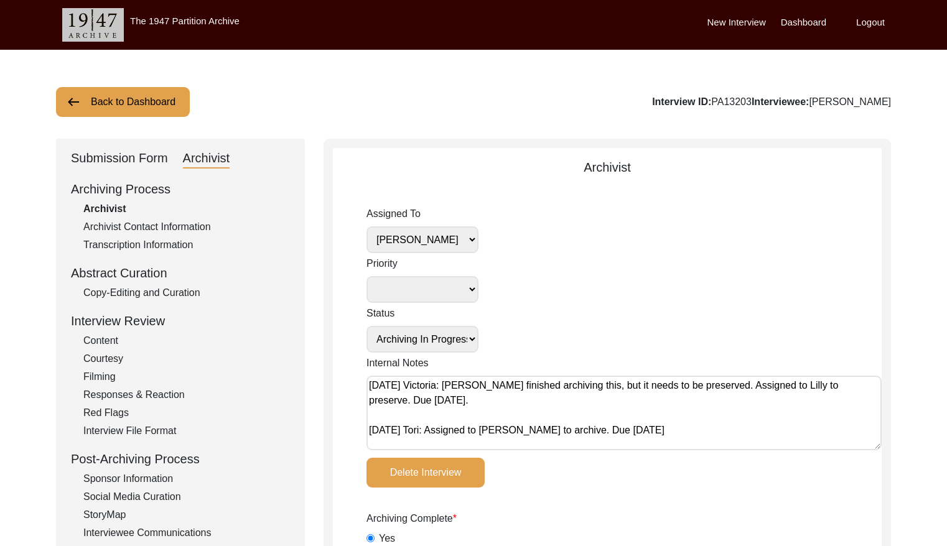
type textarea "[DATE] Victoria: [PERSON_NAME] finished archiving this, but it needs to be pres…"
click at [439, 231] on select "[PERSON_NAME] [PERSON_NAME] archivist [PERSON_NAME] [PERSON_NAME]" at bounding box center [422, 239] width 112 height 27
select select "507"
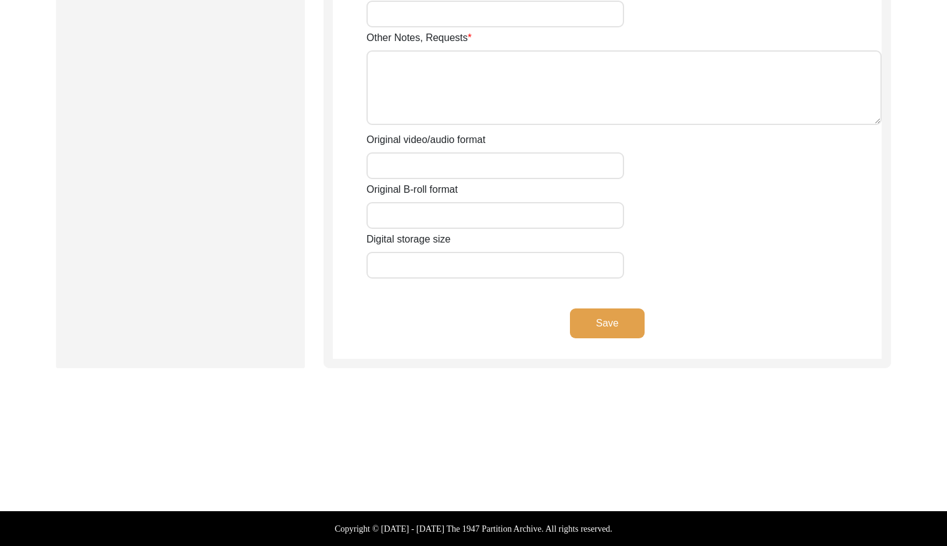
click at [595, 329] on button "Save" at bounding box center [607, 324] width 75 height 30
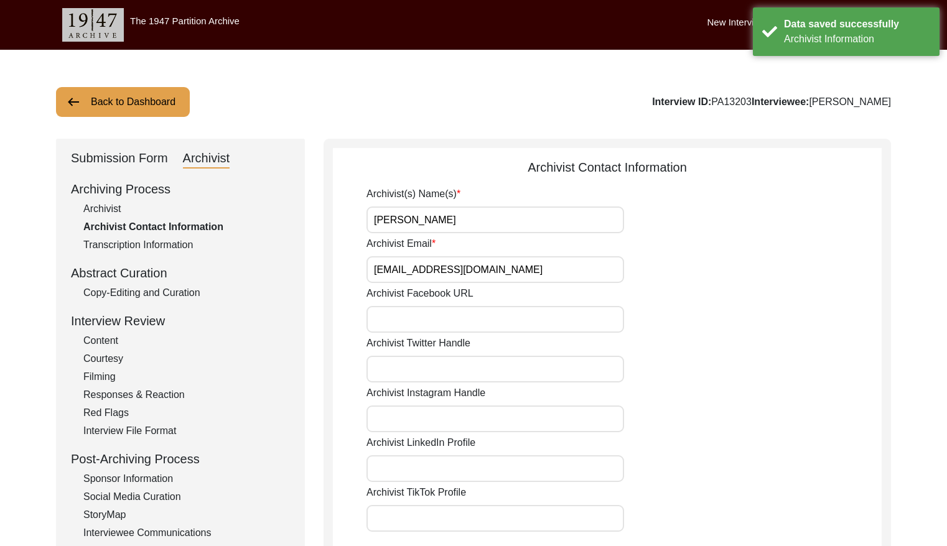
click at [113, 204] on div "Archivist" at bounding box center [186, 209] width 207 height 15
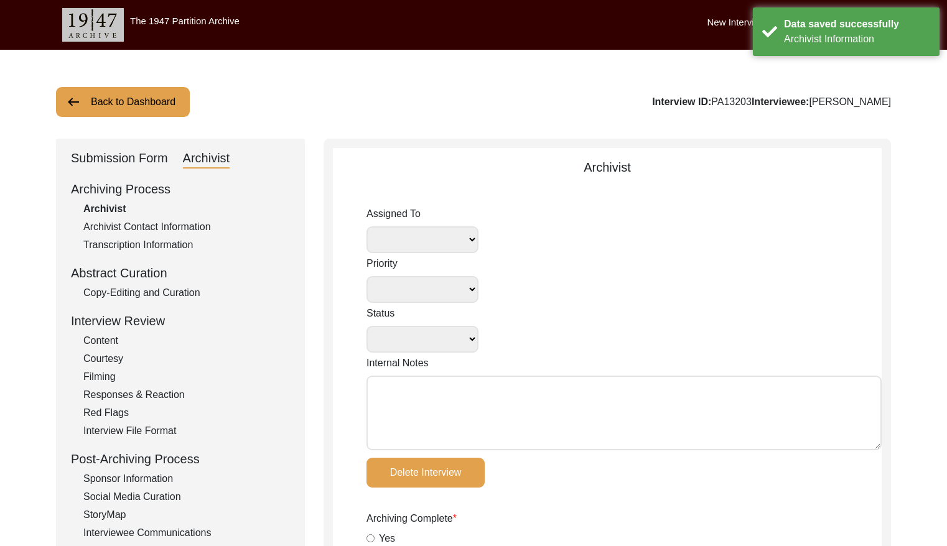
select select
select select "Archiving In Progress"
type textarea "[DATE] Victoria: [PERSON_NAME] finished archiving this, but it needs to be pres…"
radio input "true"
type input "[DATE]"
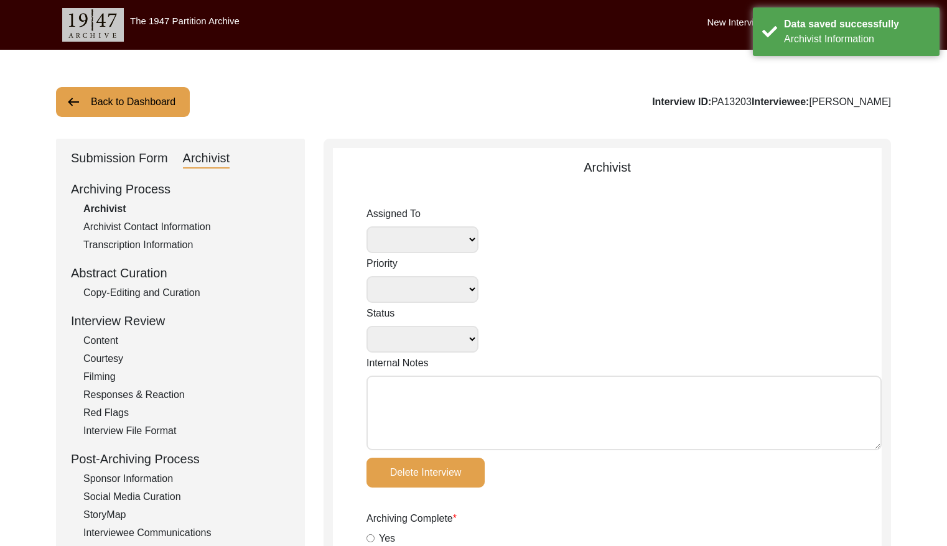
type textarea "[DATE] [PERSON_NAME] Archiving Notes Interviewee Information Interviewee title:…"
radio input "true"
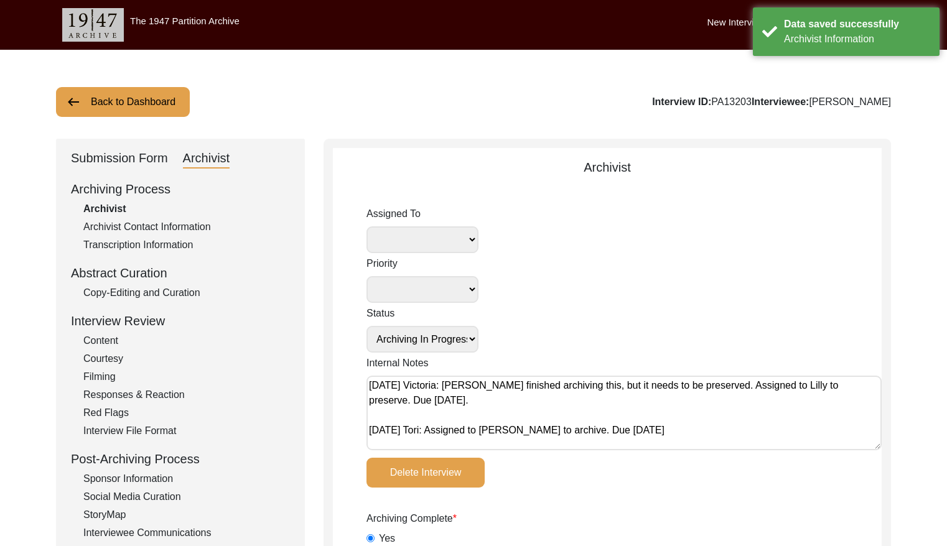
select select "507"
click at [133, 105] on button "Back to Dashboard" at bounding box center [123, 102] width 134 height 30
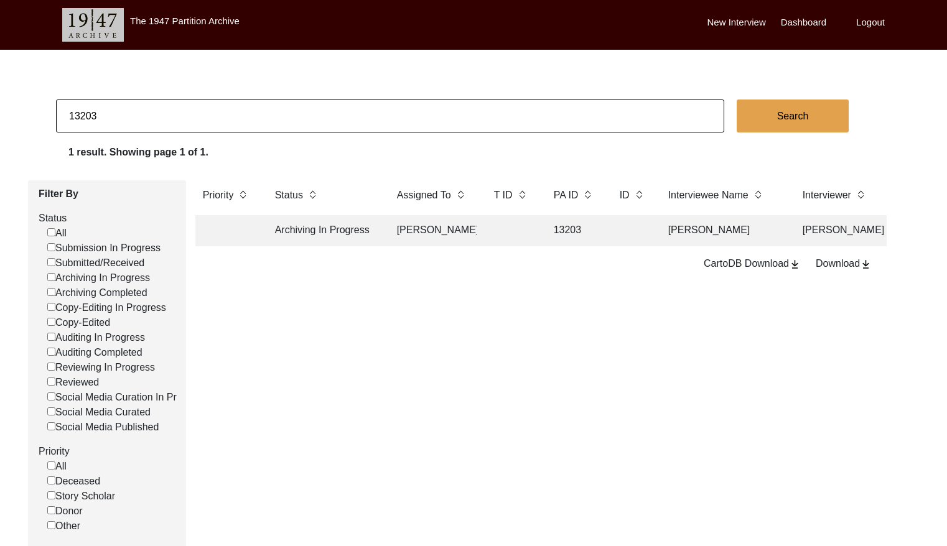
click at [164, 126] on input "13203" at bounding box center [390, 116] width 668 height 33
click at [518, 222] on td at bounding box center [512, 230] width 50 height 31
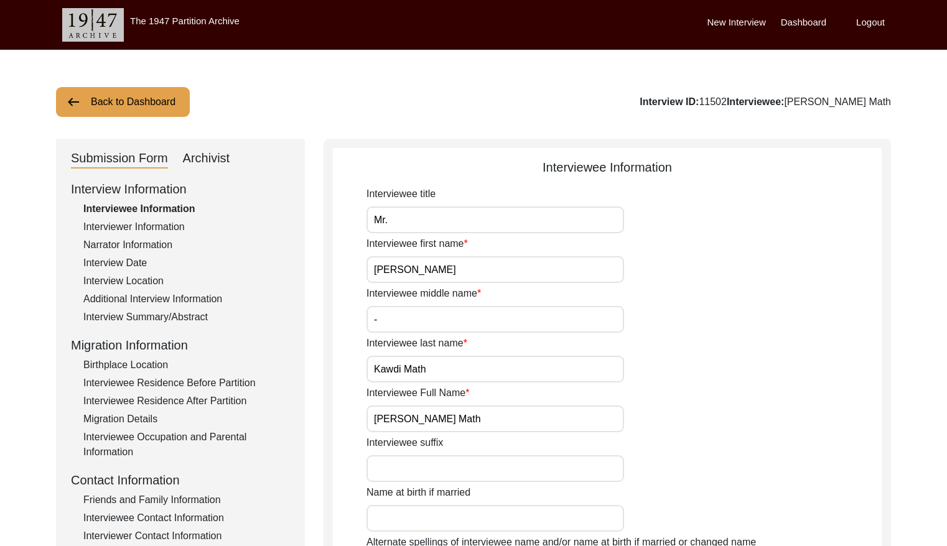
click at [202, 156] on div "Archivist" at bounding box center [206, 159] width 47 height 20
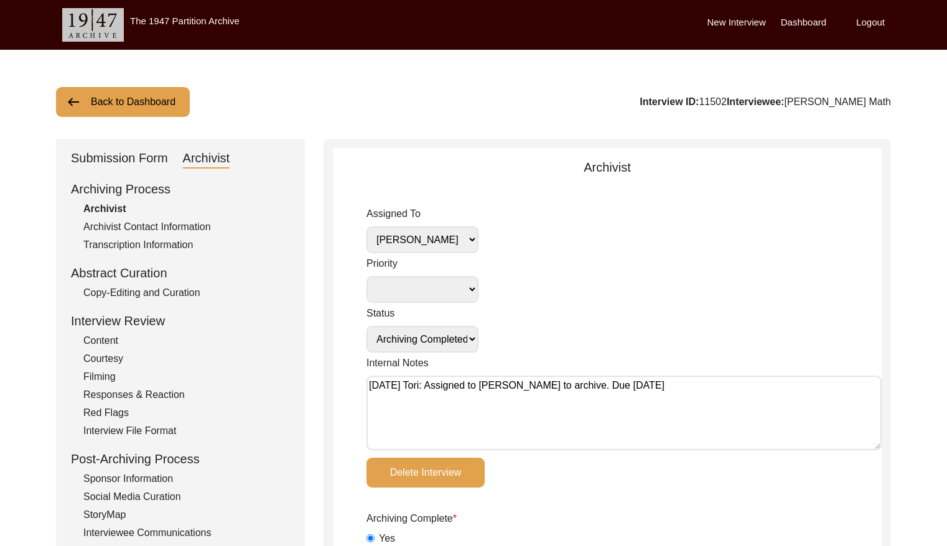
click at [368, 382] on textarea "[DATE] Tori: Assigned to [PERSON_NAME] to archive. Due [DATE]" at bounding box center [623, 413] width 515 height 75
paste textarea "[DATE] Victoria: [PERSON_NAME] finished archiving this, but it needs to be pres…"
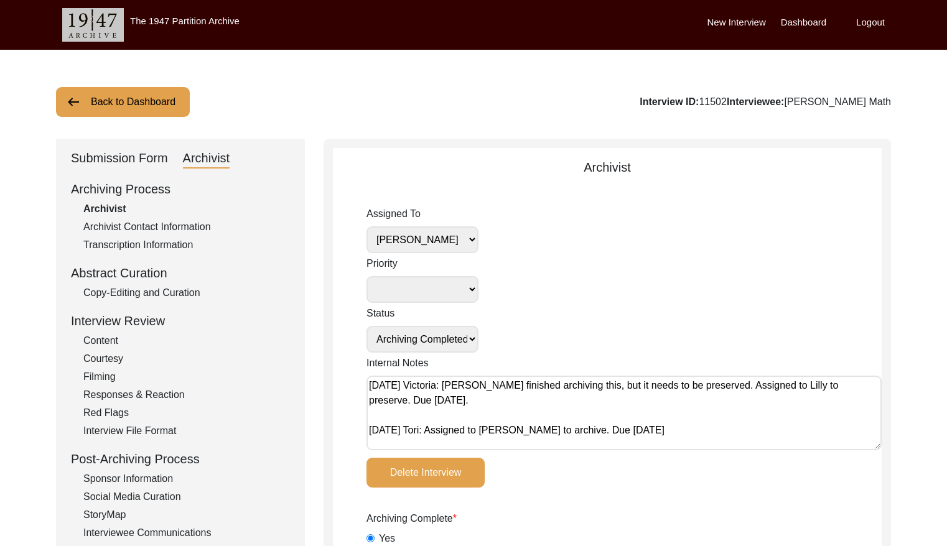
click at [449, 247] on select "[PERSON_NAME] [PERSON_NAME] archivist [PERSON_NAME] [PERSON_NAME]" at bounding box center [422, 239] width 112 height 27
click at [445, 243] on select "[PERSON_NAME] [PERSON_NAME] archivist [PERSON_NAME] [PERSON_NAME]" at bounding box center [422, 239] width 112 height 27
click at [454, 334] on select "Submission In Progress Submitted/Received Archiving In Progress Archiving Compl…" at bounding box center [422, 339] width 112 height 27
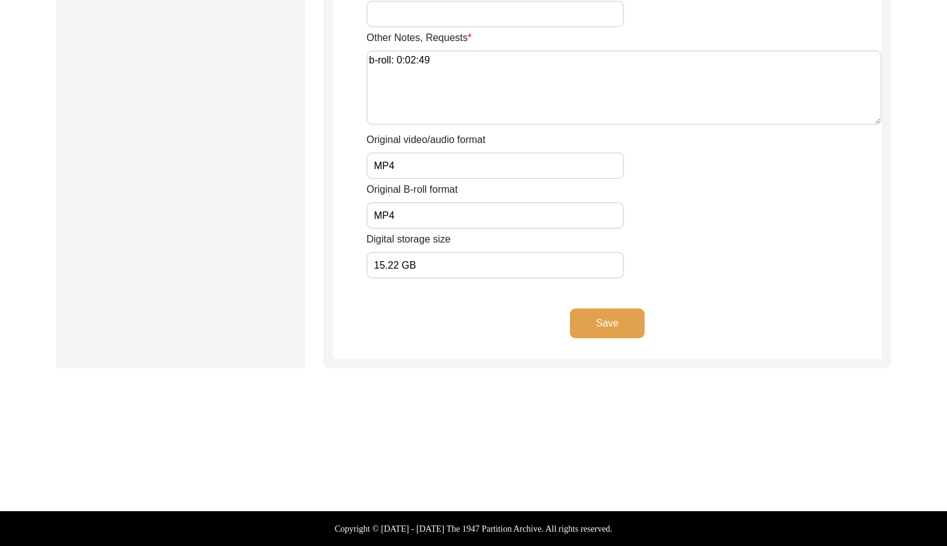
click at [609, 327] on button "Save" at bounding box center [607, 324] width 75 height 30
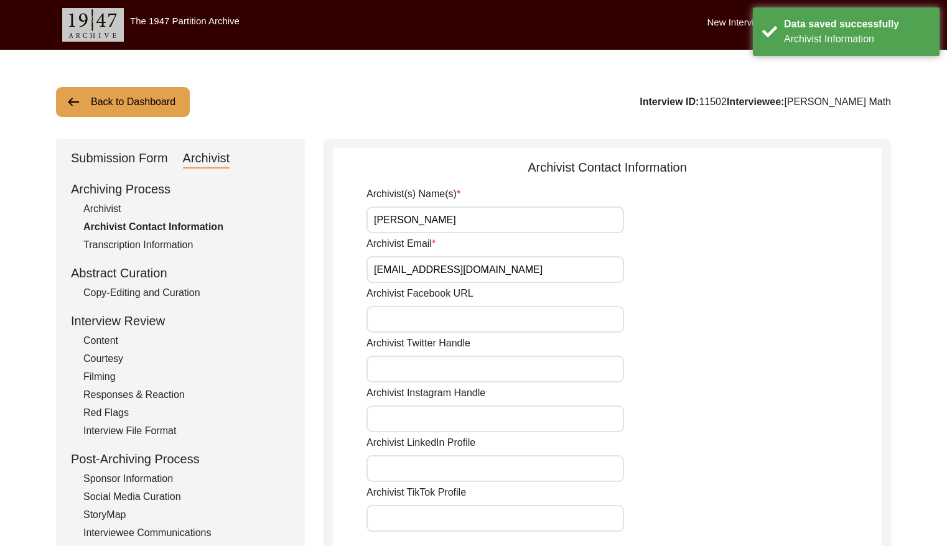
drag, startPoint x: 155, startPoint y: 100, endPoint x: 275, endPoint y: 80, distance: 121.8
click at [155, 100] on button "Back to Dashboard" at bounding box center [123, 102] width 134 height 30
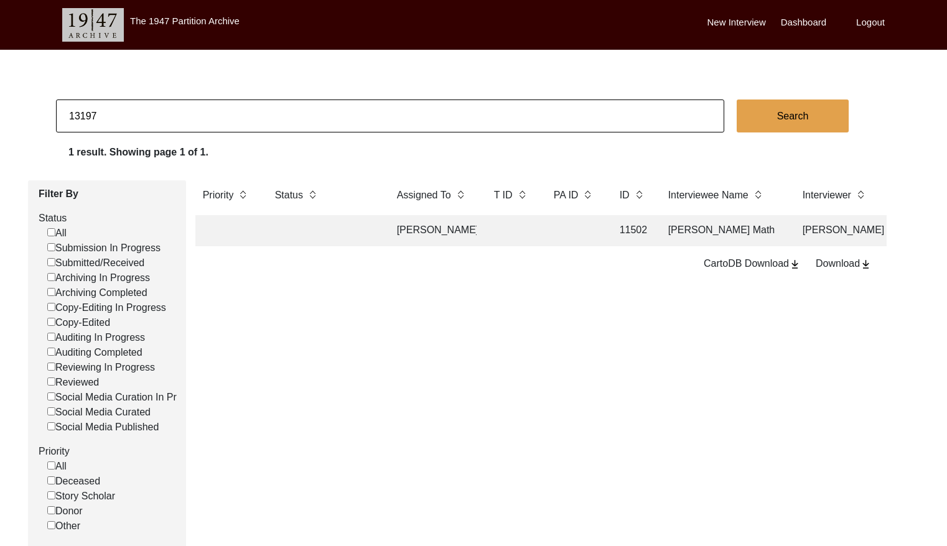
click at [264, 119] on input "13197" at bounding box center [390, 116] width 668 height 33
click at [673, 245] on td "[PERSON_NAME]" at bounding box center [723, 230] width 124 height 31
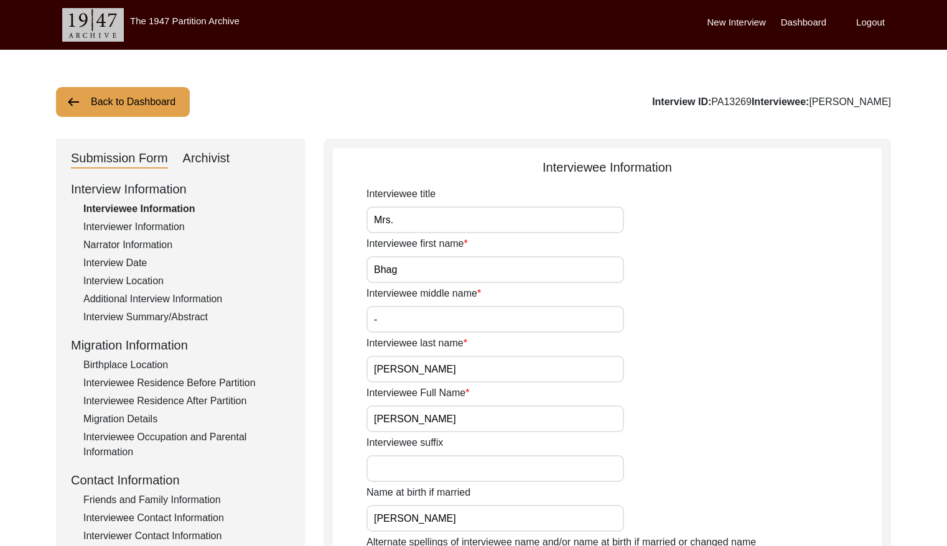
drag, startPoint x: 215, startPoint y: 161, endPoint x: 223, endPoint y: 166, distance: 10.4
click at [215, 161] on div "Archivist" at bounding box center [206, 159] width 47 height 20
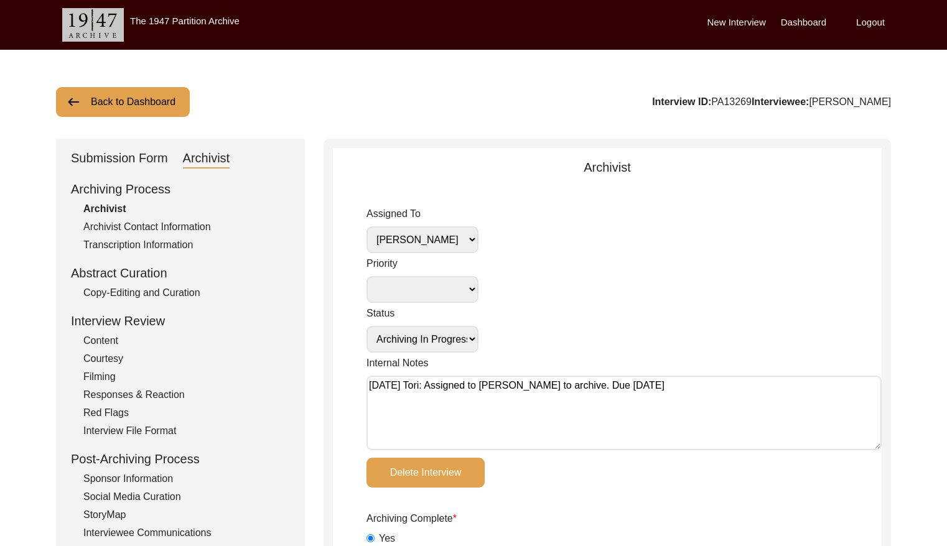
click at [369, 384] on textarea "[DATE] Tori: Assigned to [PERSON_NAME] to archive. Due [DATE]" at bounding box center [623, 413] width 515 height 75
paste textarea "[DATE] Victoria: [PERSON_NAME] finished archiving this, but it needs to be pres…"
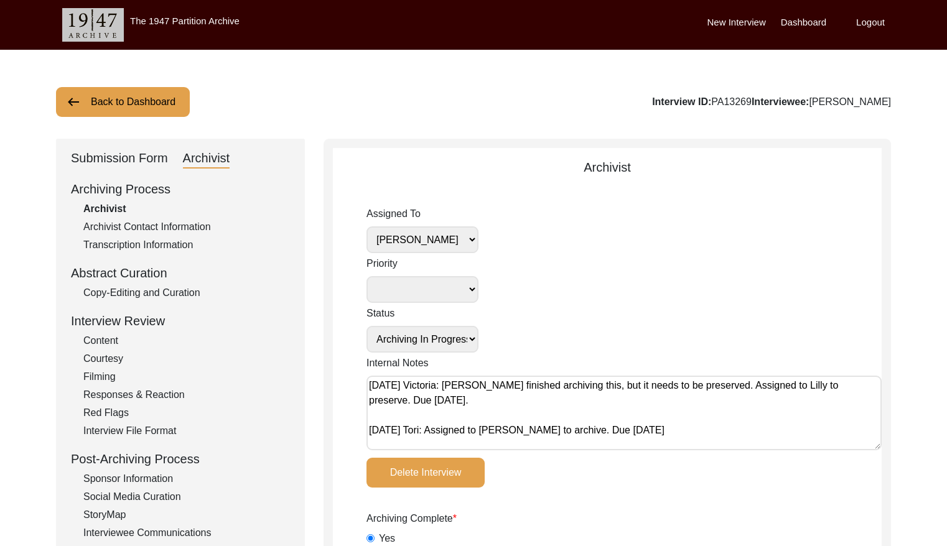
click at [437, 238] on select "[PERSON_NAME] [PERSON_NAME] archivist [PERSON_NAME] [PERSON_NAME]" at bounding box center [422, 239] width 112 height 27
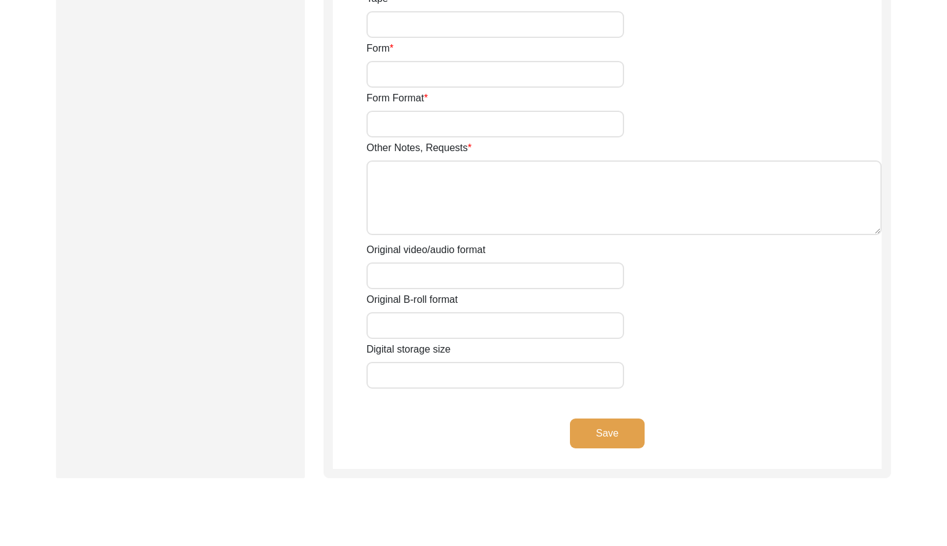
scroll to position [2165, 0]
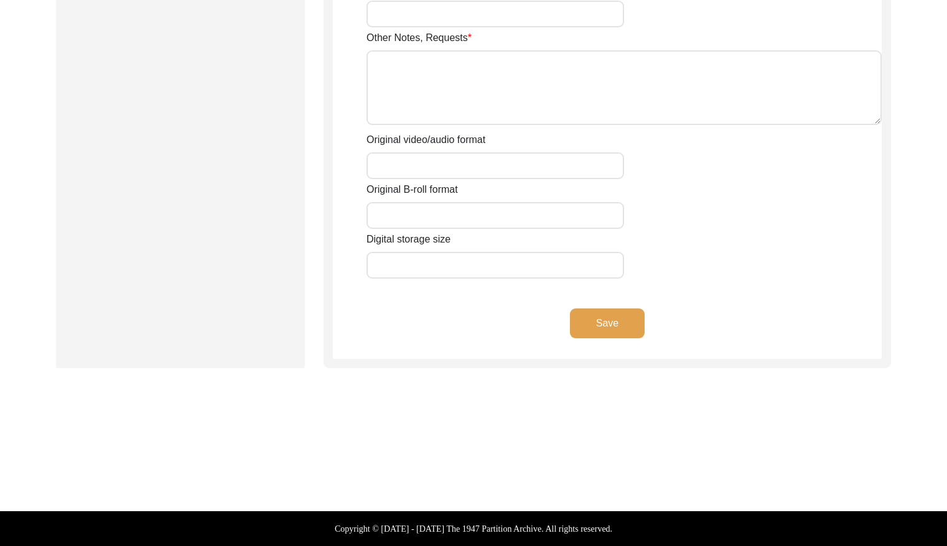
click at [601, 335] on button "Save" at bounding box center [607, 324] width 75 height 30
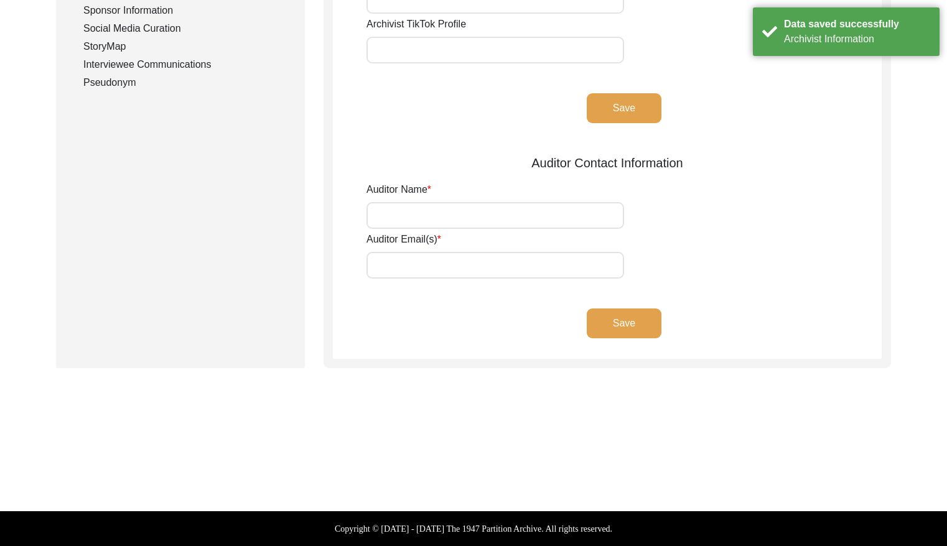
scroll to position [0, 0]
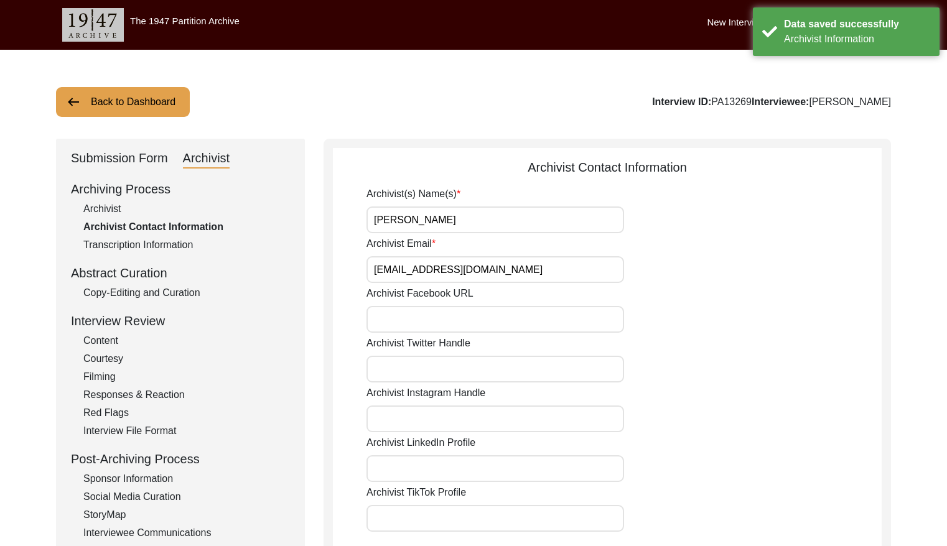
click at [99, 105] on button "Back to Dashboard" at bounding box center [123, 102] width 134 height 30
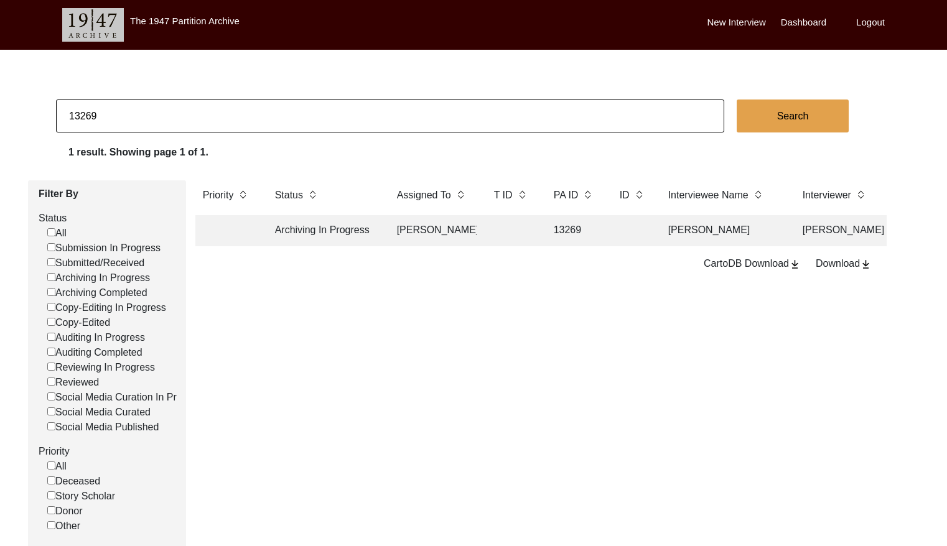
click at [244, 113] on input "13269" at bounding box center [390, 116] width 668 height 33
click at [432, 228] on td "[PERSON_NAME]" at bounding box center [433, 230] width 87 height 31
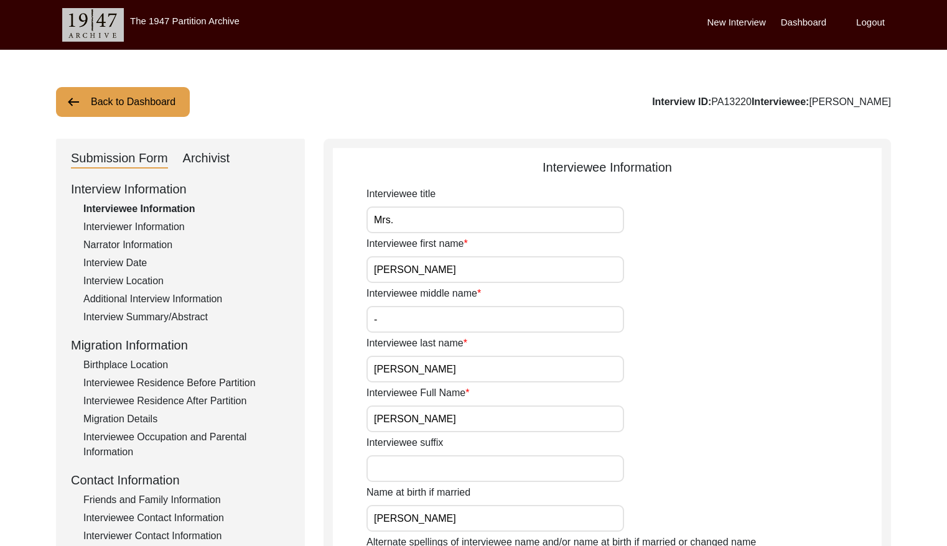
click at [217, 154] on div "Archivist" at bounding box center [206, 159] width 47 height 20
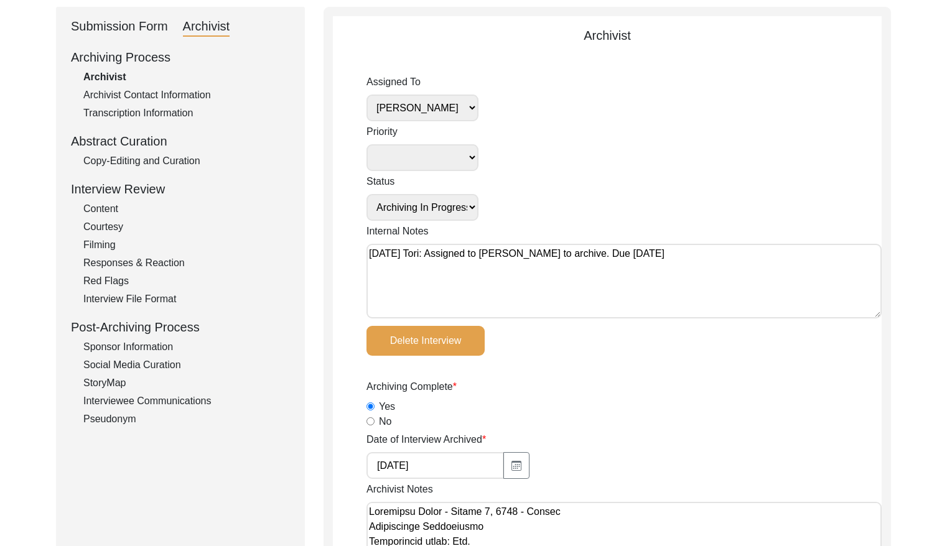
scroll to position [164, 0]
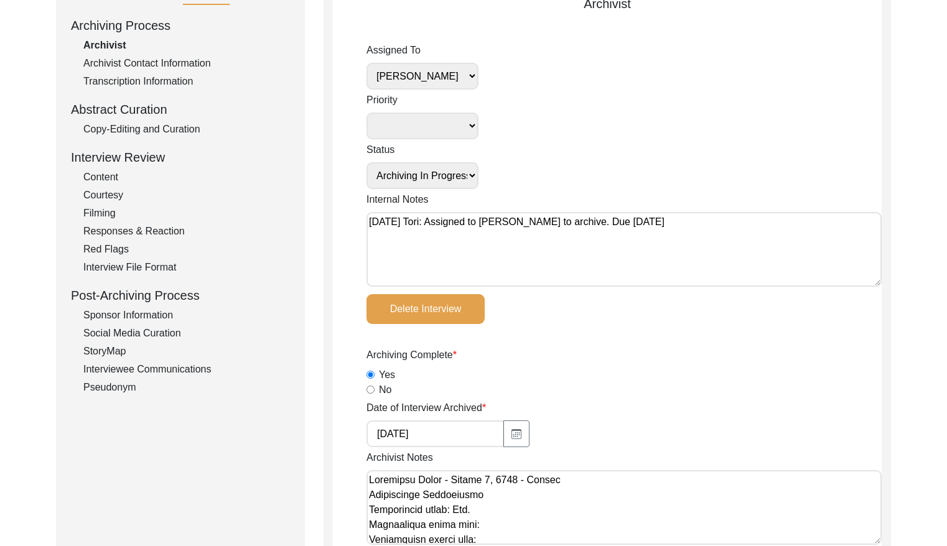
click at [369, 224] on textarea "[DATE] Tori: Assigned to [PERSON_NAME] to archive. Due [DATE]" at bounding box center [623, 249] width 515 height 75
paste textarea "[DATE] Victoria: [PERSON_NAME] finished archiving this, but it needs to be pres…"
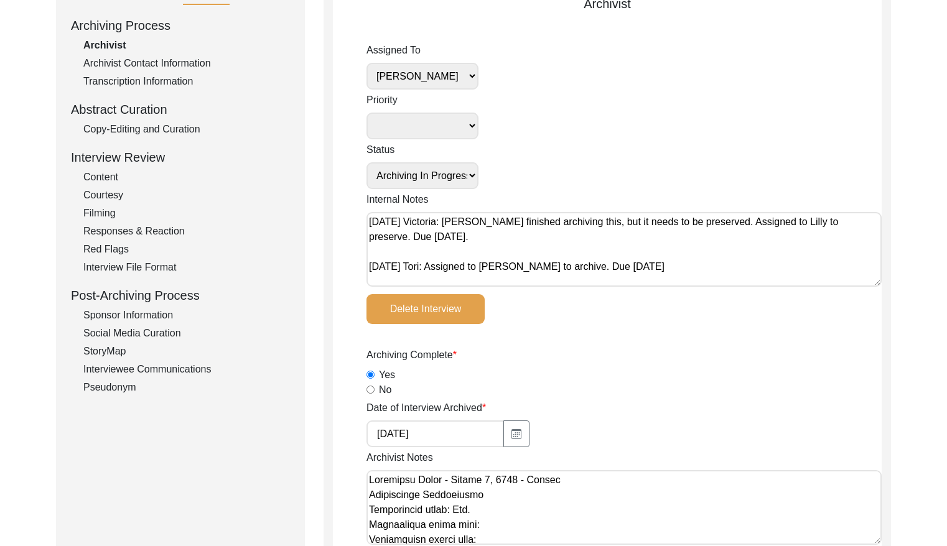
click at [467, 82] on select "[PERSON_NAME] [PERSON_NAME] archivist [PERSON_NAME] [PERSON_NAME]" at bounding box center [422, 76] width 112 height 27
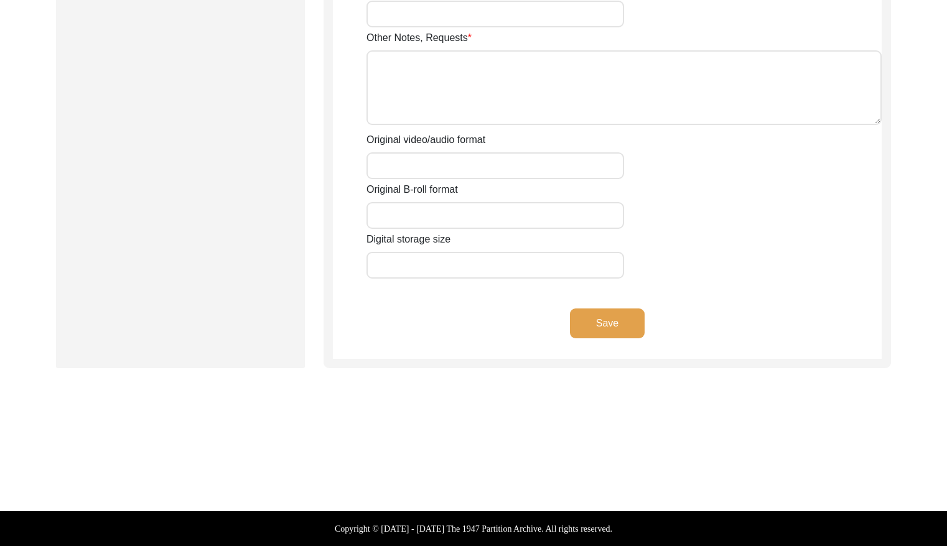
click at [612, 336] on button "Save" at bounding box center [607, 324] width 75 height 30
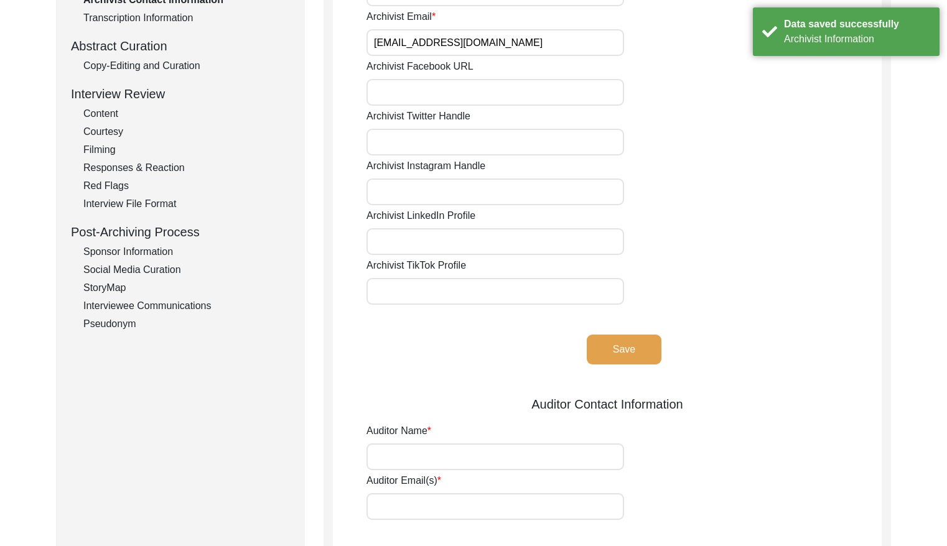
scroll to position [0, 0]
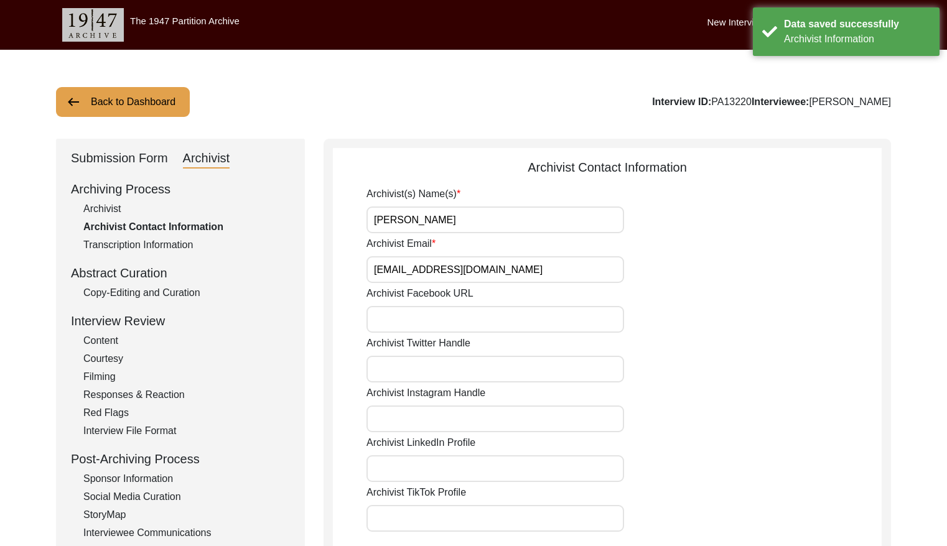
click at [114, 99] on button "Back to Dashboard" at bounding box center [123, 102] width 134 height 30
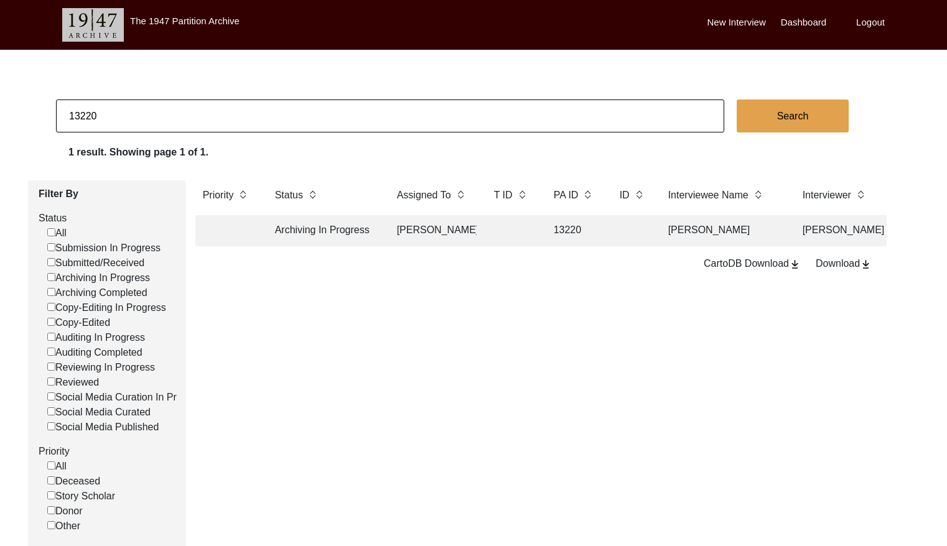
scroll to position [21, 0]
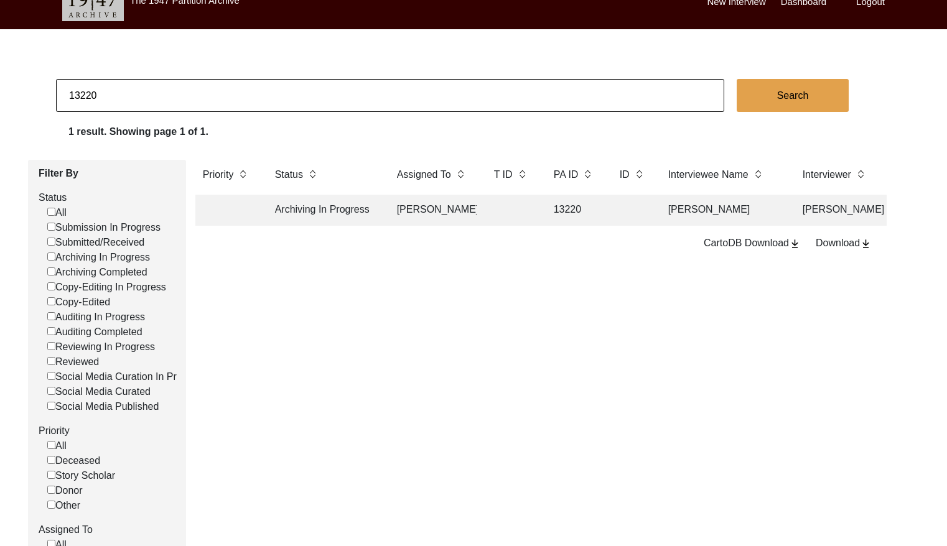
click at [334, 86] on input "13220" at bounding box center [390, 95] width 668 height 33
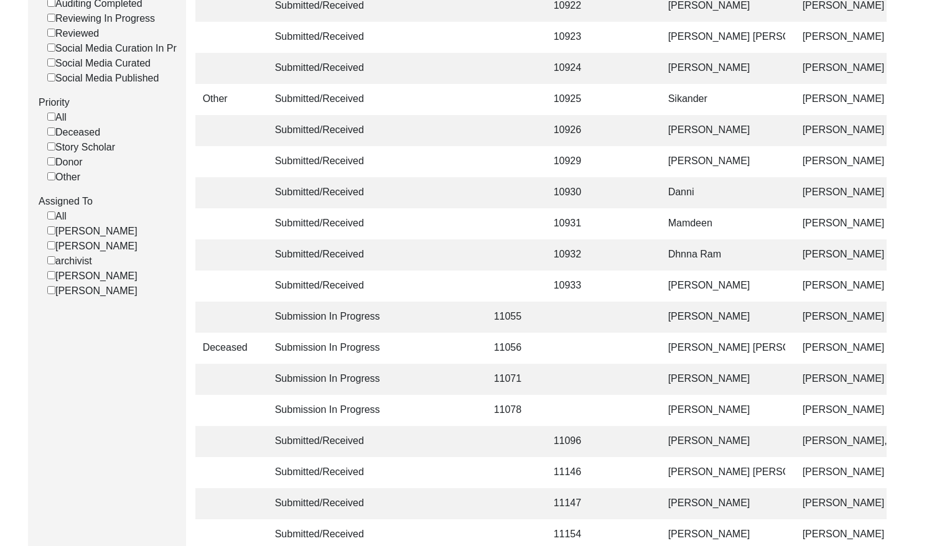
scroll to position [365, 0]
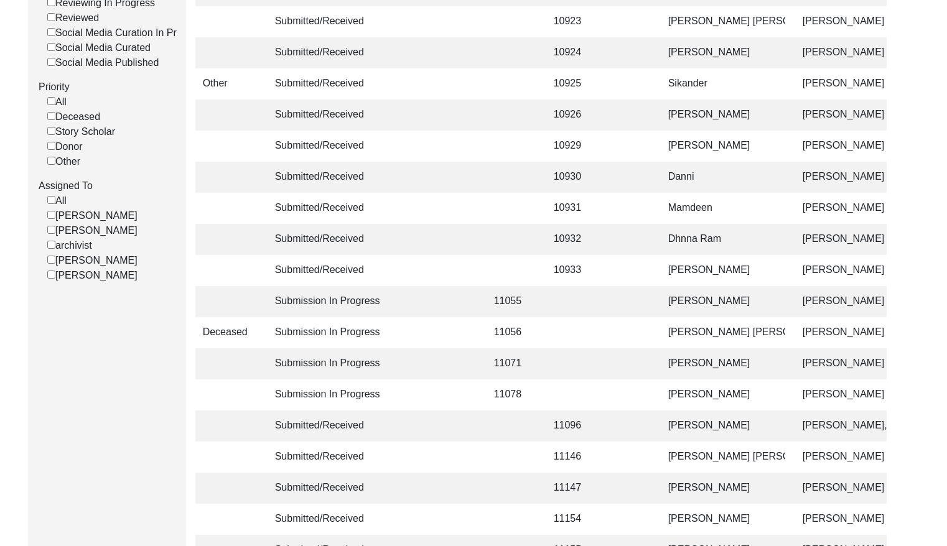
click at [51, 264] on input "[PERSON_NAME]" at bounding box center [51, 260] width 8 height 8
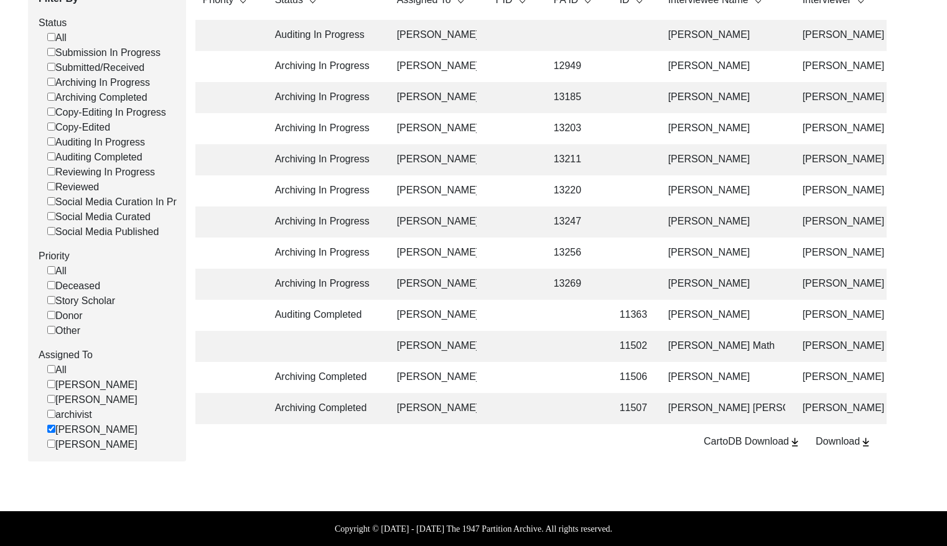
scroll to position [0, 0]
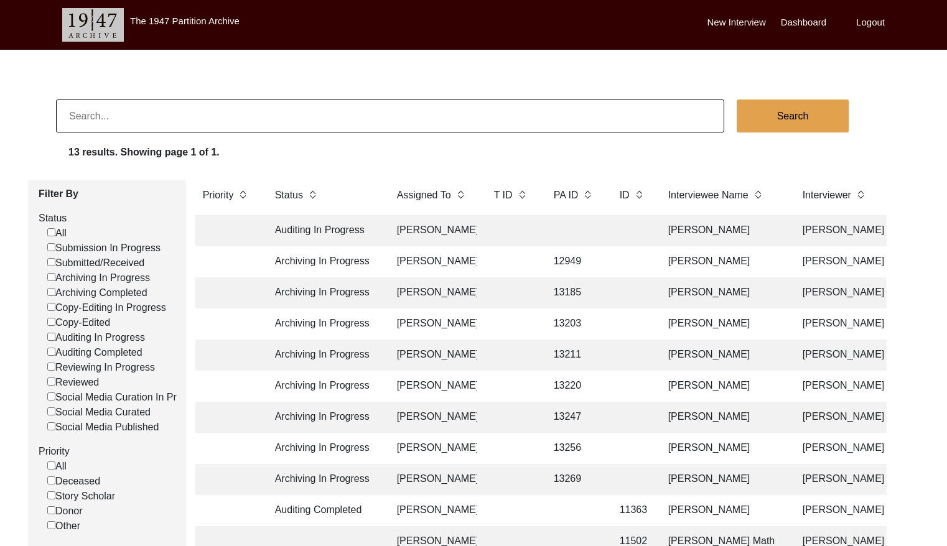
click at [191, 106] on input at bounding box center [390, 116] width 668 height 33
paste input "[PERSON_NAME]"
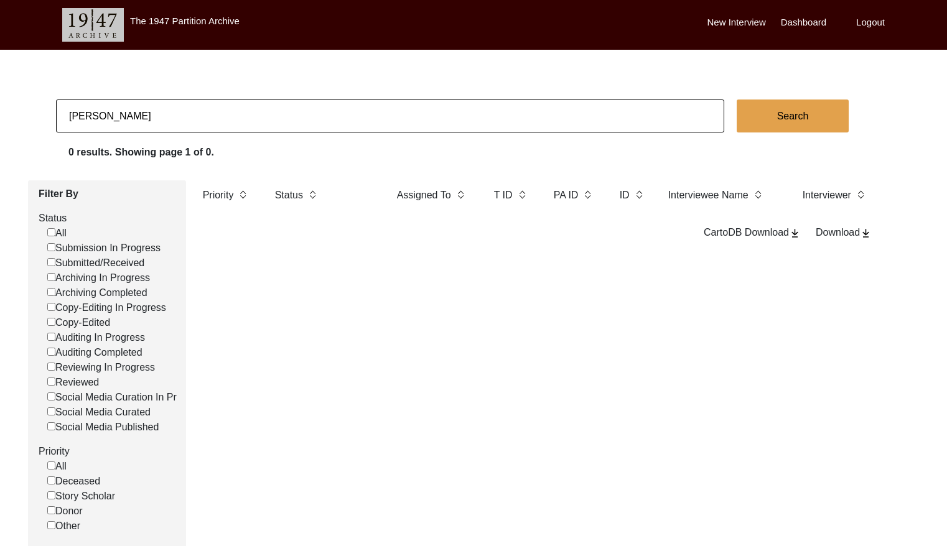
click at [167, 111] on input "[PERSON_NAME]" at bounding box center [390, 116] width 668 height 33
paste input "[PERSON_NAME]"
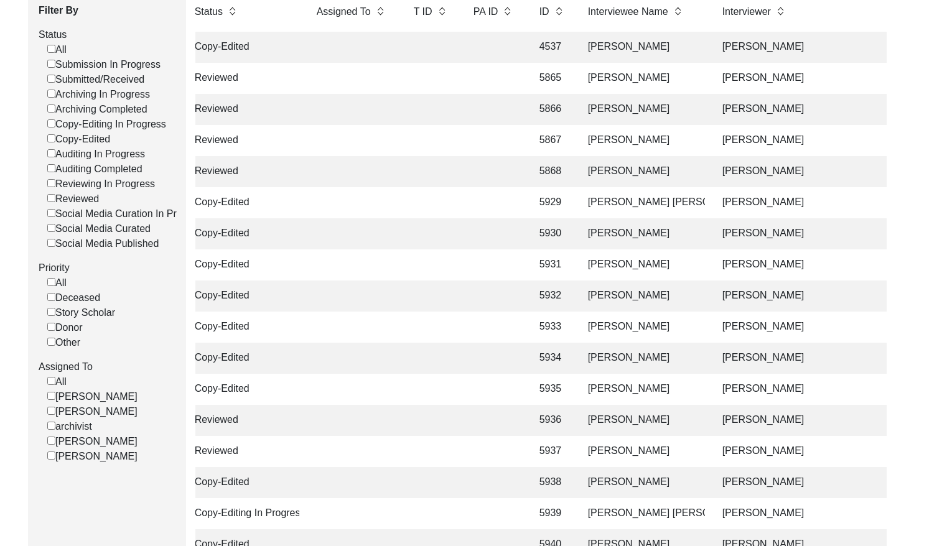
click at [637, 263] on td "[PERSON_NAME]" at bounding box center [643, 265] width 124 height 31
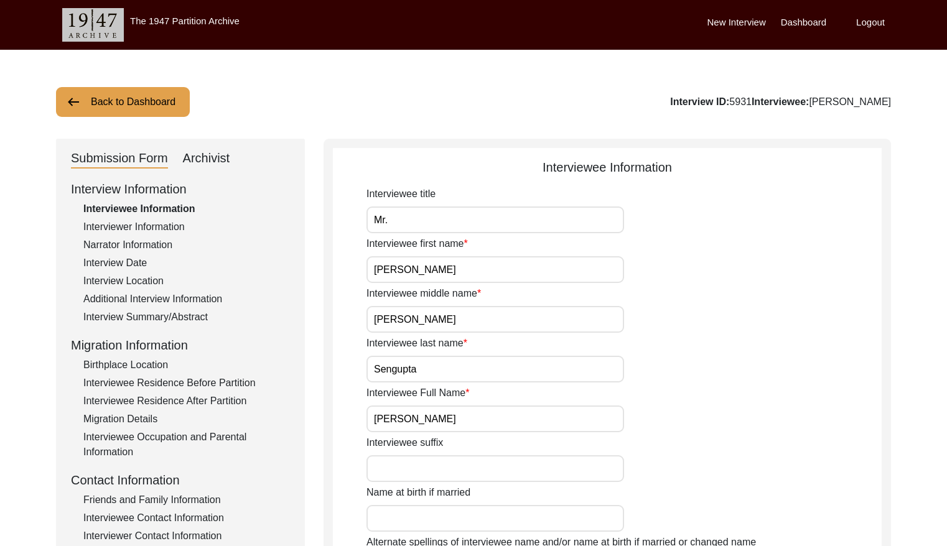
drag, startPoint x: 129, startPoint y: 260, endPoint x: 189, endPoint y: 256, distance: 59.2
click at [131, 259] on div "Interview Date" at bounding box center [186, 263] width 207 height 15
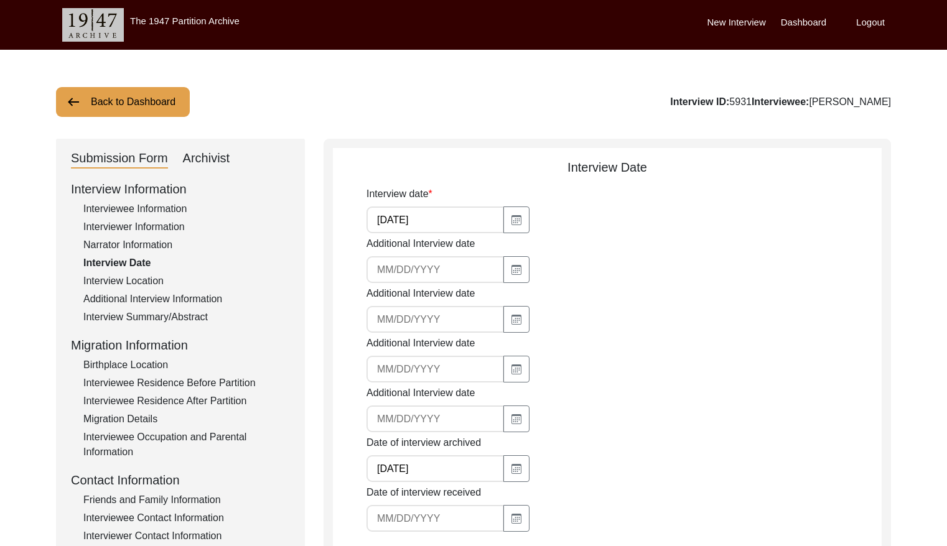
click at [441, 210] on input "[DATE]" at bounding box center [435, 220] width 138 height 27
click at [180, 118] on div "Back to Dashboard Interview ID: 5931 Interviewee: [PERSON_NAME] Submission Form…" at bounding box center [473, 432] width 947 height 765
click at [127, 106] on button "Back to Dashboard" at bounding box center [123, 102] width 134 height 30
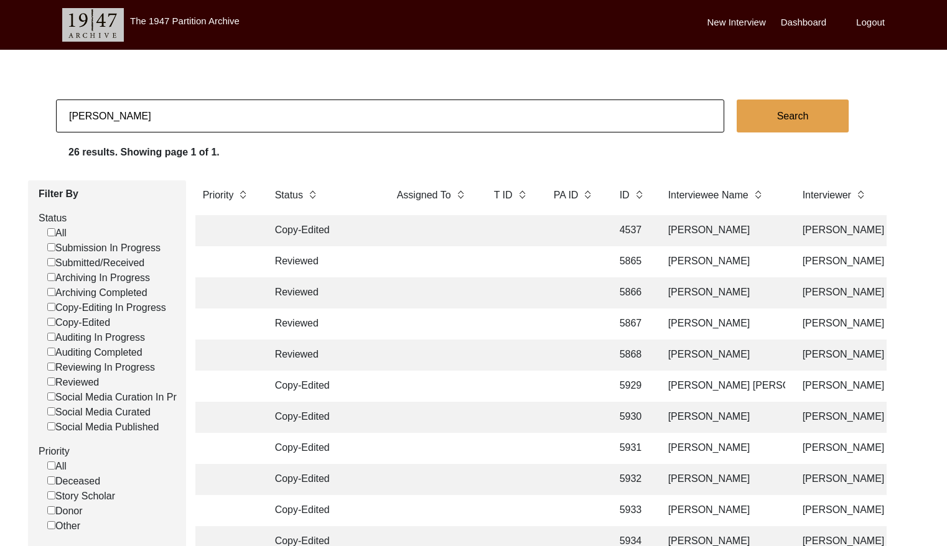
click at [362, 111] on input "[PERSON_NAME]" at bounding box center [390, 116] width 668 height 33
paste input "[PERSON_NAME]"
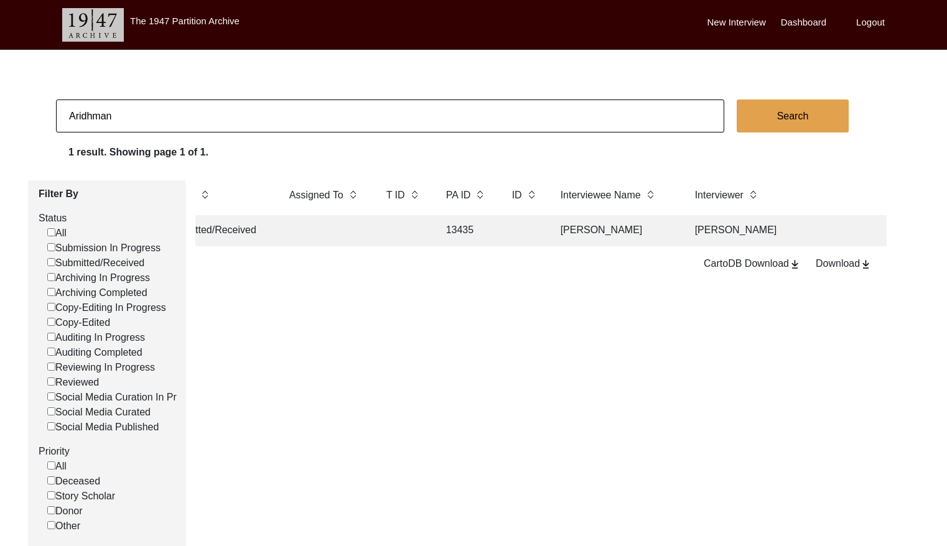
scroll to position [0, 129]
click at [800, 233] on td "[PERSON_NAME]" at bounding box center [775, 230] width 218 height 31
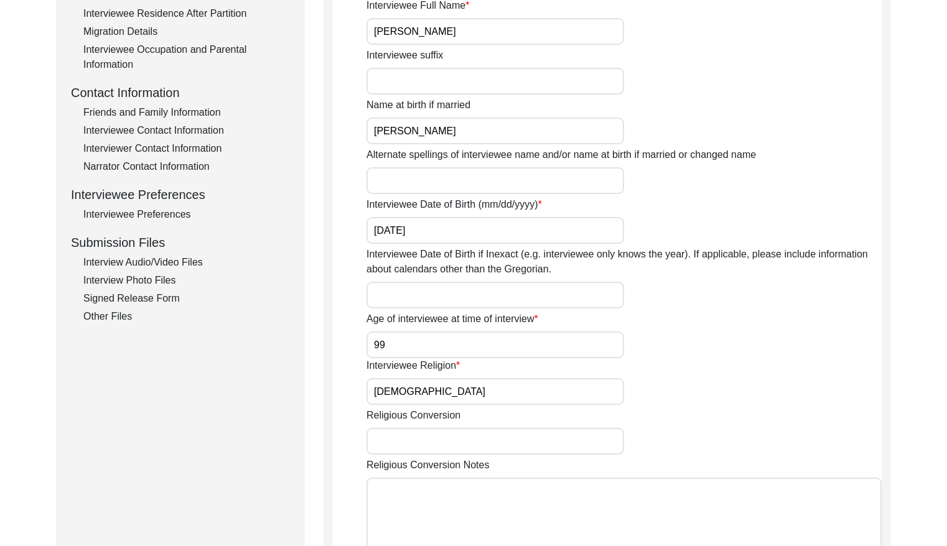
drag, startPoint x: 177, startPoint y: 267, endPoint x: 187, endPoint y: 266, distance: 10.0
click at [177, 266] on div "Interview Audio/Video Files" at bounding box center [186, 262] width 207 height 15
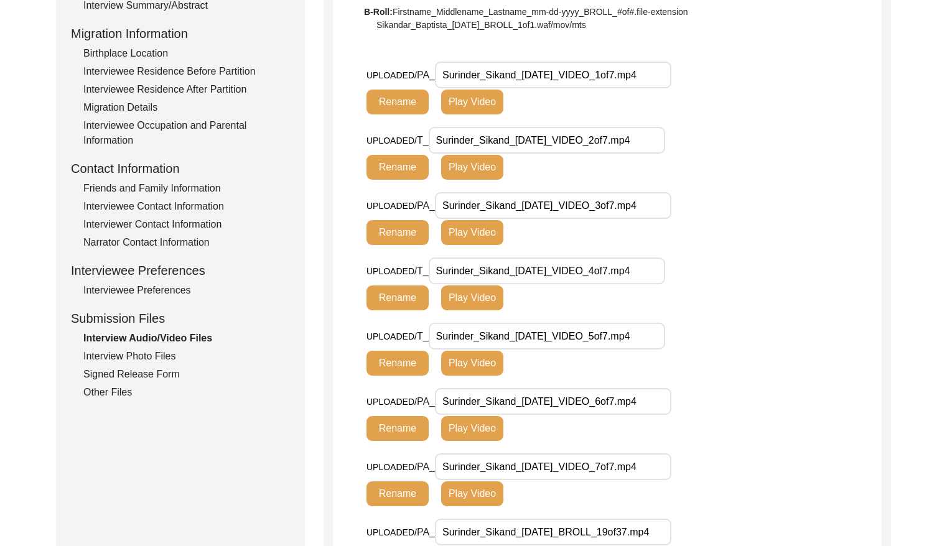
scroll to position [321, 0]
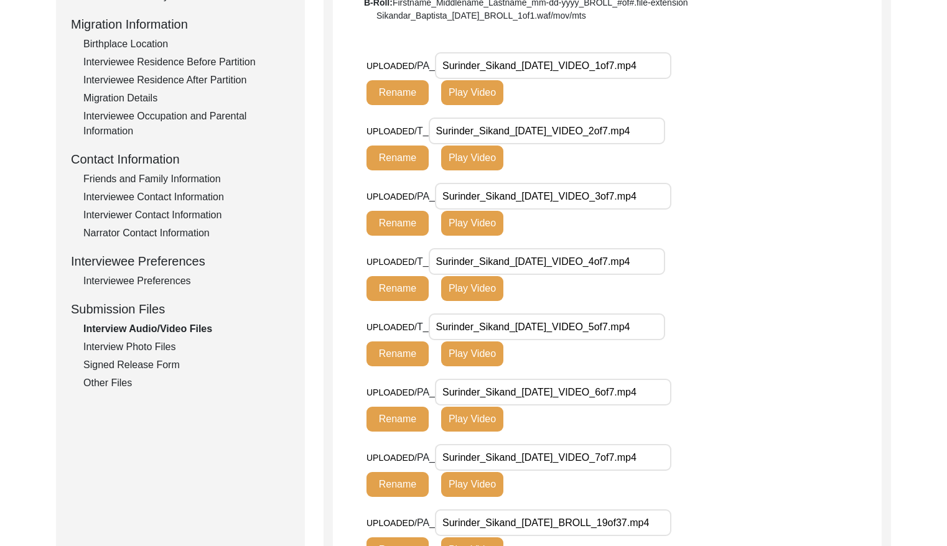
click at [160, 346] on div "Interview Photo Files" at bounding box center [186, 347] width 207 height 15
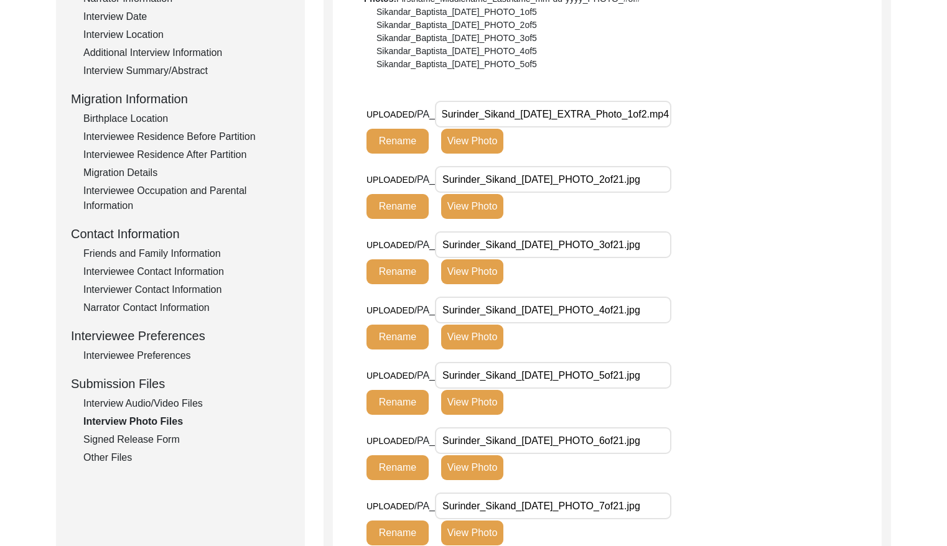
scroll to position [238, 0]
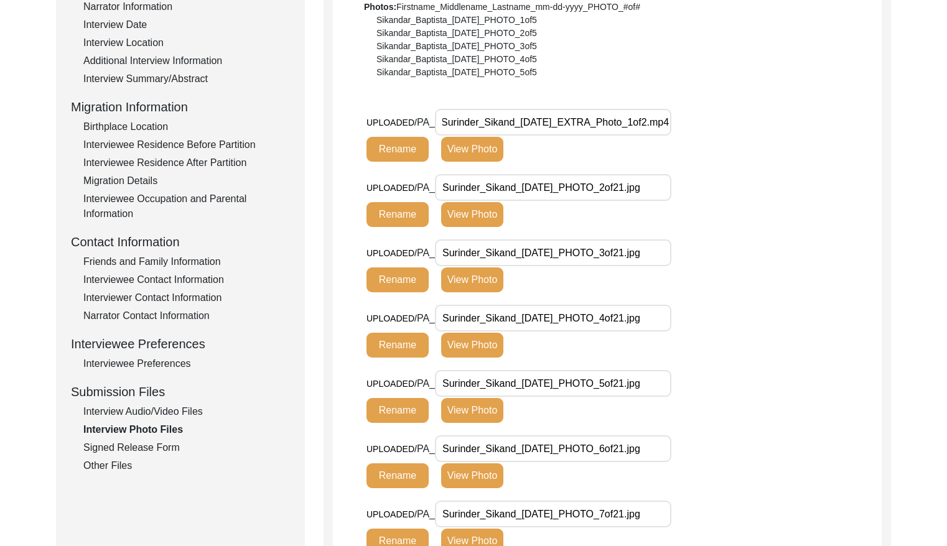
click at [163, 449] on div "Signed Release Form" at bounding box center [186, 448] width 207 height 15
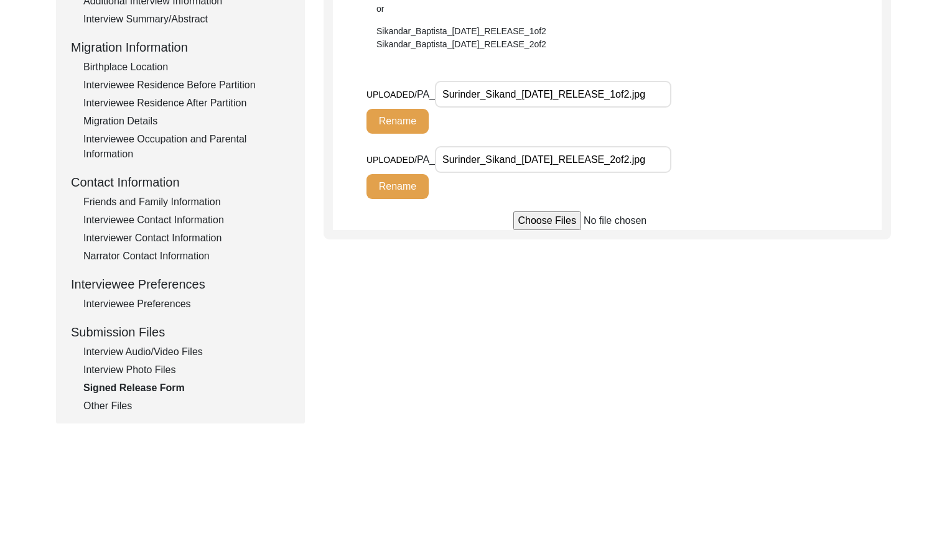
scroll to position [301, 0]
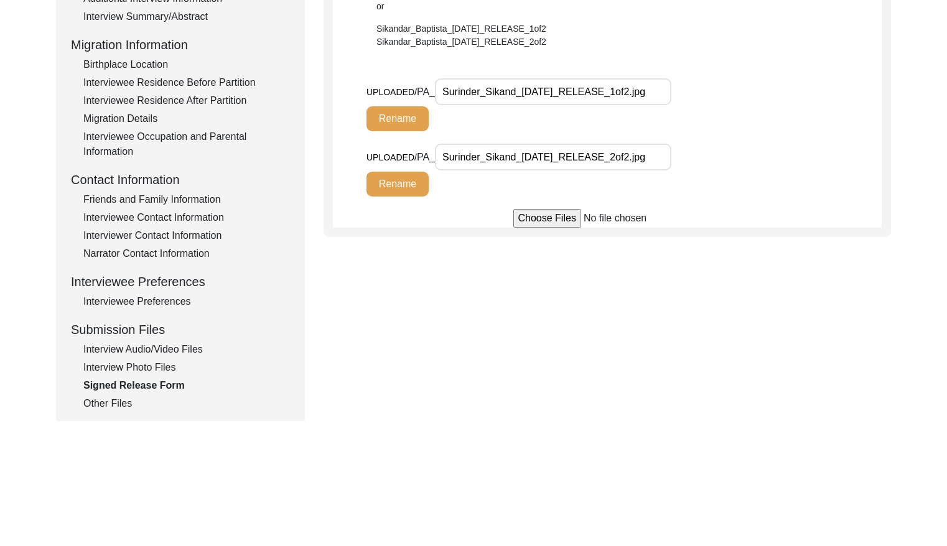
click at [126, 398] on div "Other Files" at bounding box center [186, 403] width 207 height 15
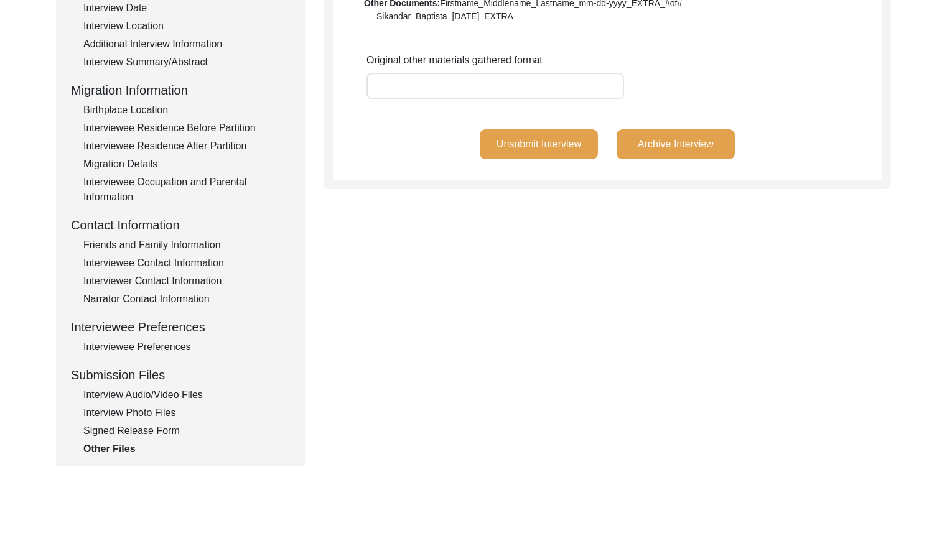
scroll to position [265, 0]
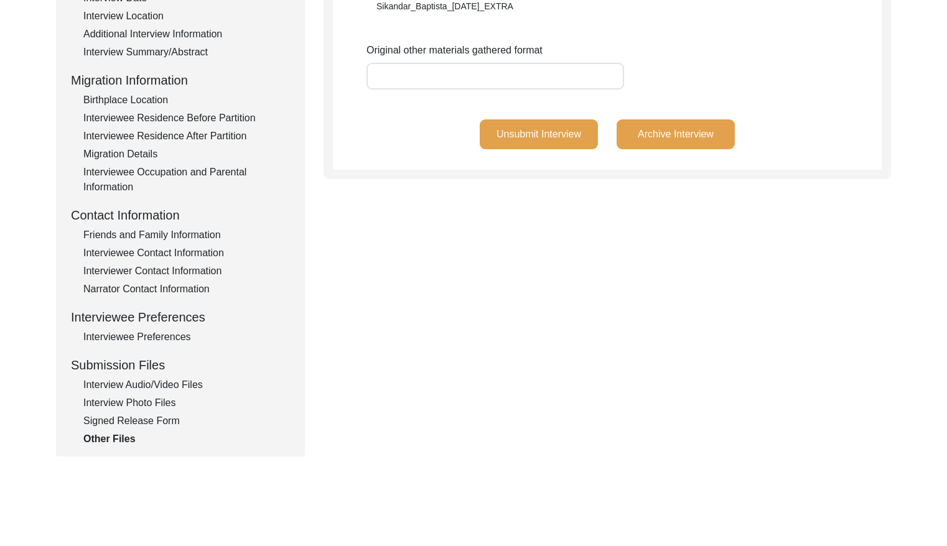
click at [205, 383] on div "Interview Audio/Video Files" at bounding box center [186, 385] width 207 height 15
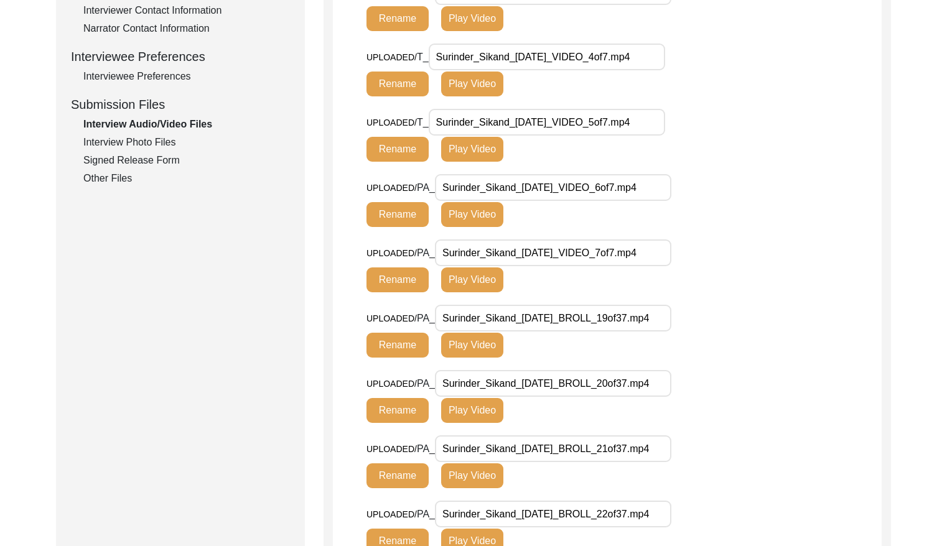
scroll to position [482, 0]
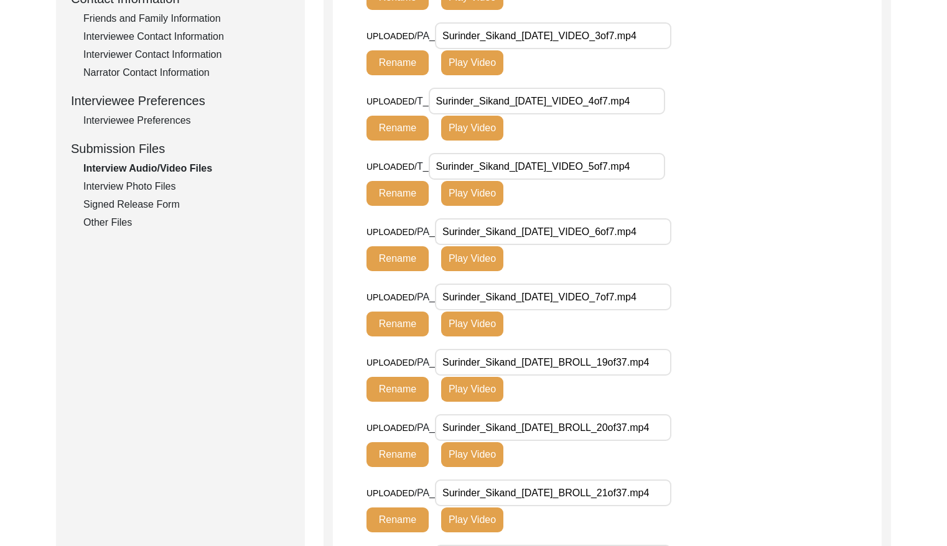
click at [172, 192] on div "Interview Photo Files" at bounding box center [186, 186] width 207 height 15
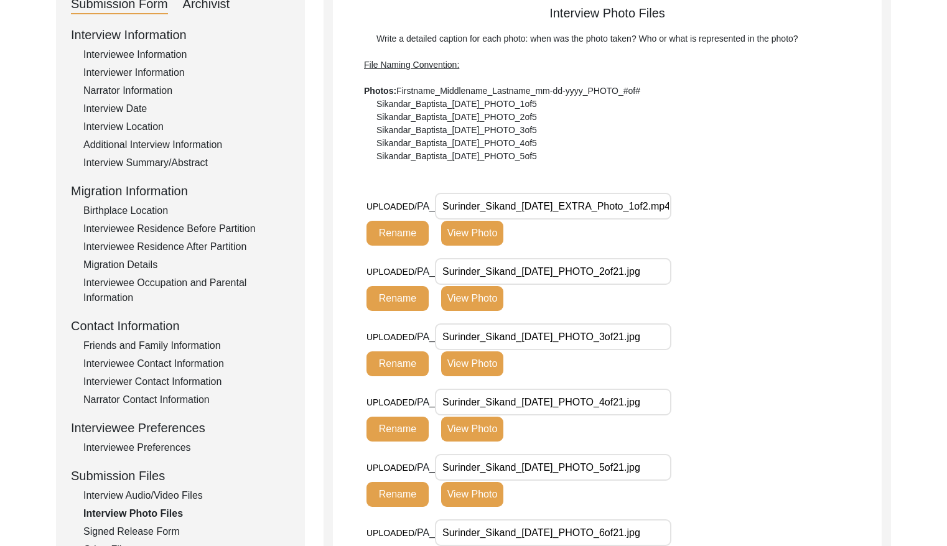
scroll to position [0, 21]
click at [594, 205] on input "Surinder_Sikand_[DATE]_EXTRA_Photo_1of2.mp4" at bounding box center [553, 206] width 236 height 27
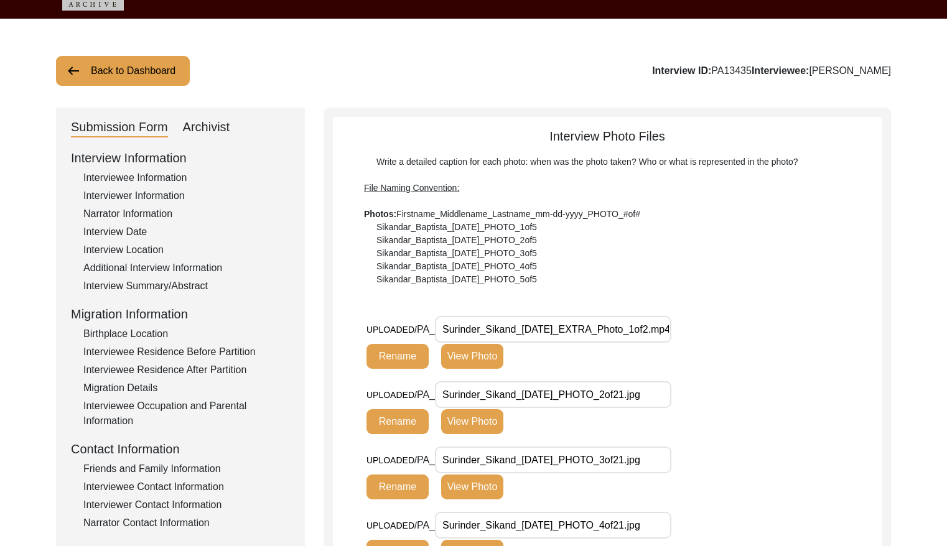
scroll to position [0, 0]
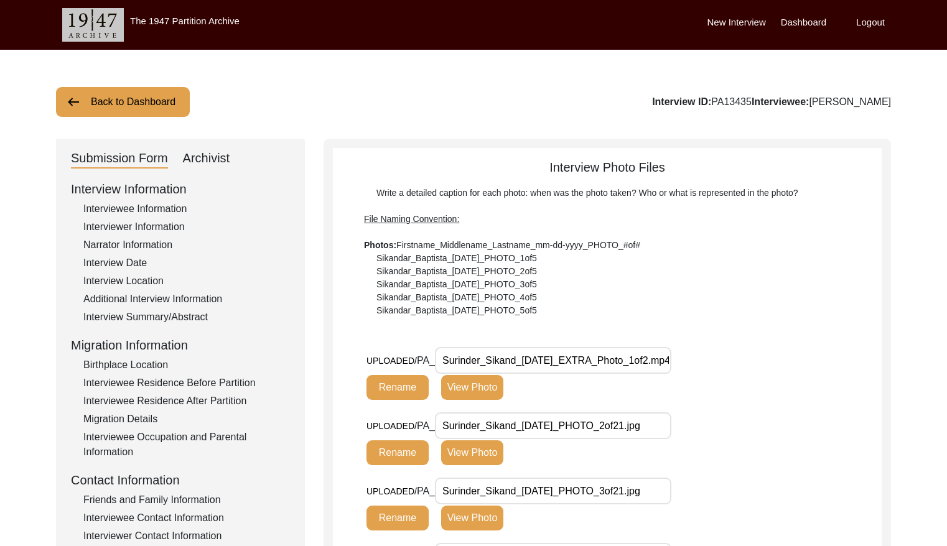
click at [136, 96] on button "Back to Dashboard" at bounding box center [123, 102] width 134 height 30
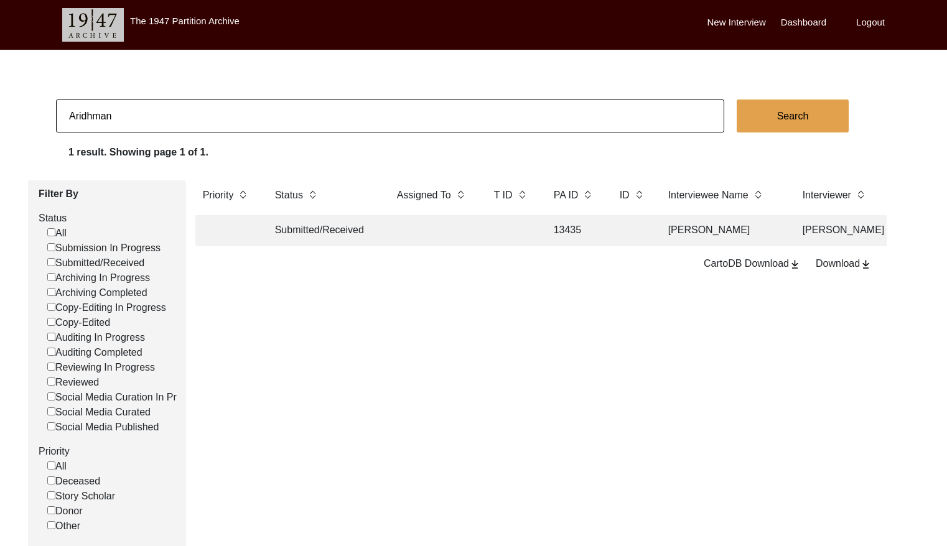
click at [164, 113] on input "Aridhman" at bounding box center [390, 116] width 668 height 33
click at [165, 113] on input "Aridhman" at bounding box center [390, 116] width 668 height 33
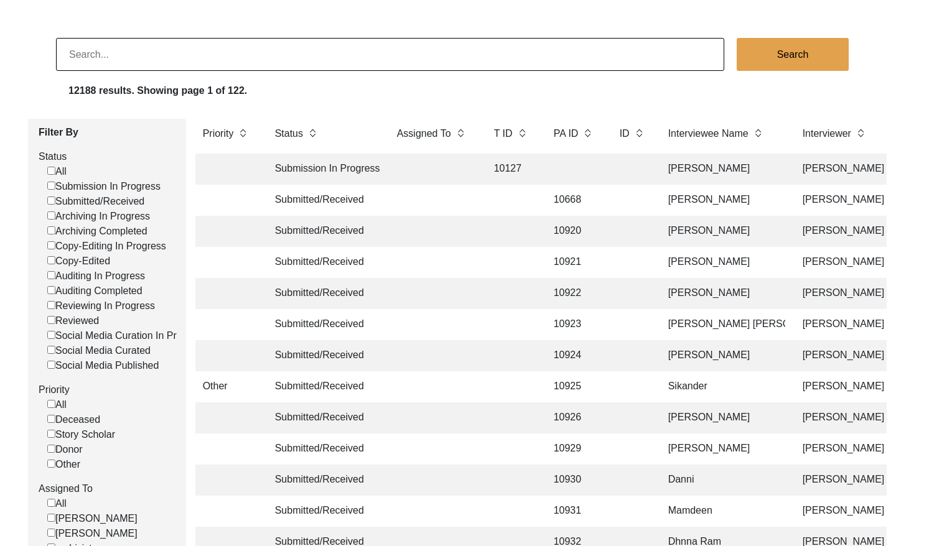
scroll to position [77, 0]
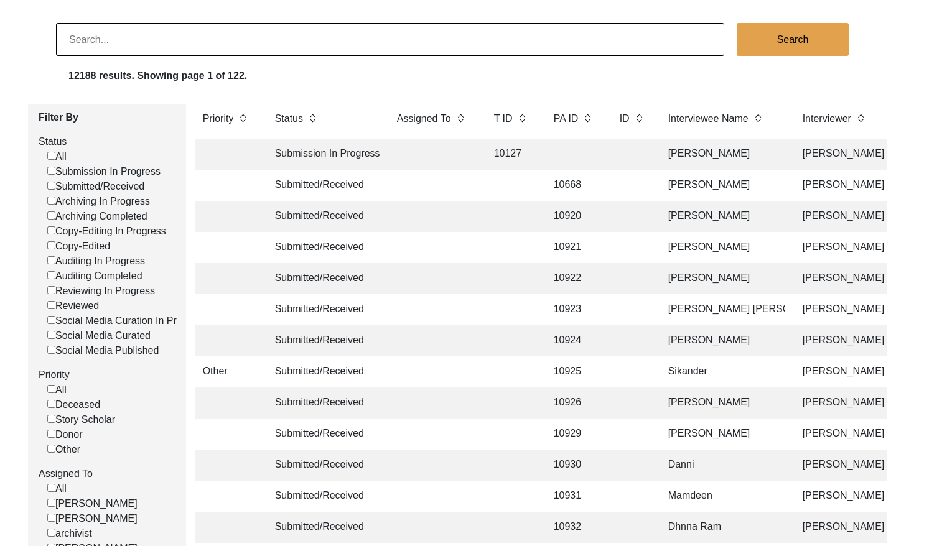
click at [54, 184] on input "Submitted/Received" at bounding box center [51, 186] width 8 height 8
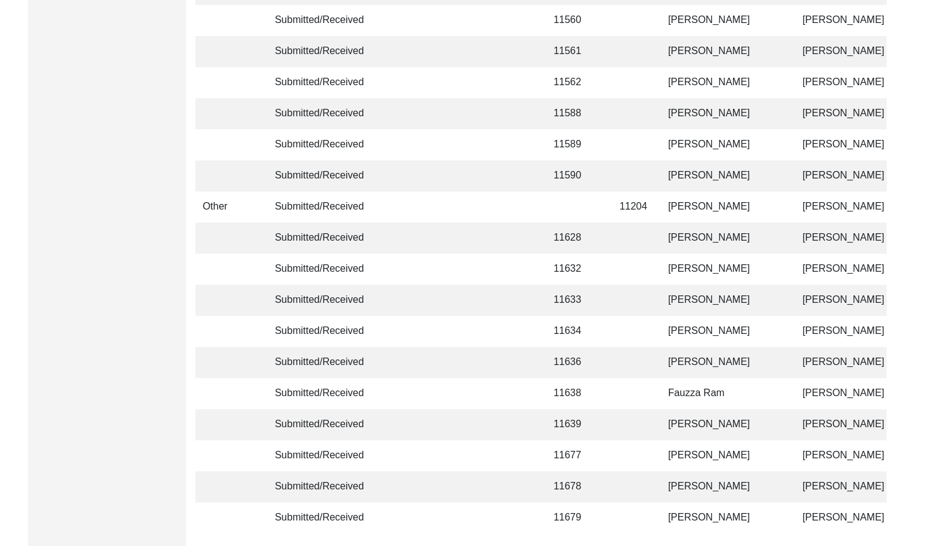
scroll to position [2936, 0]
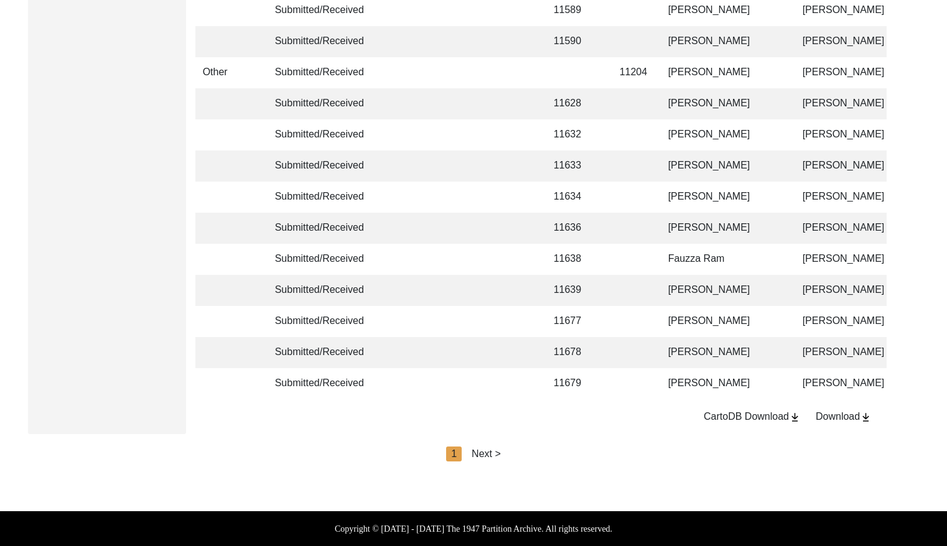
click at [479, 457] on div "Next >" at bounding box center [486, 454] width 29 height 15
click at [517, 452] on div "Next >" at bounding box center [514, 454] width 29 height 15
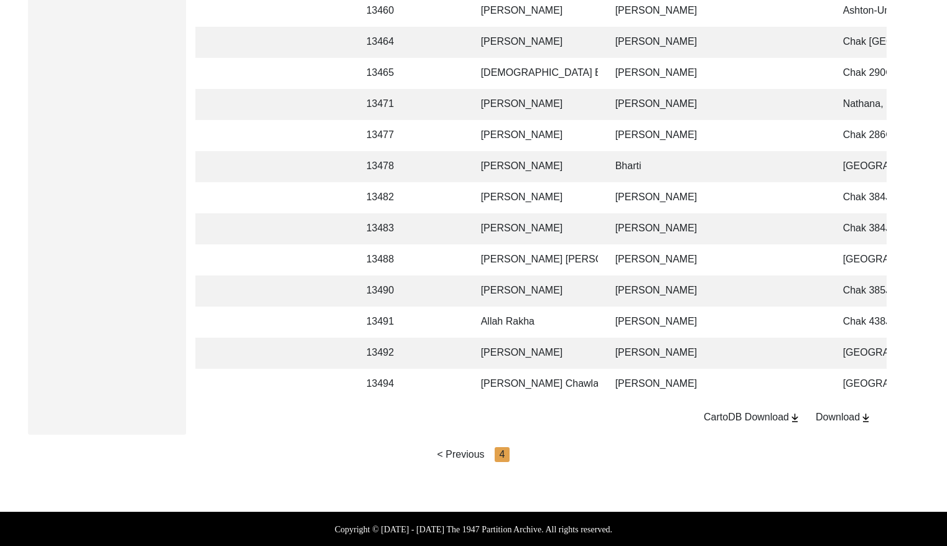
scroll to position [883, 0]
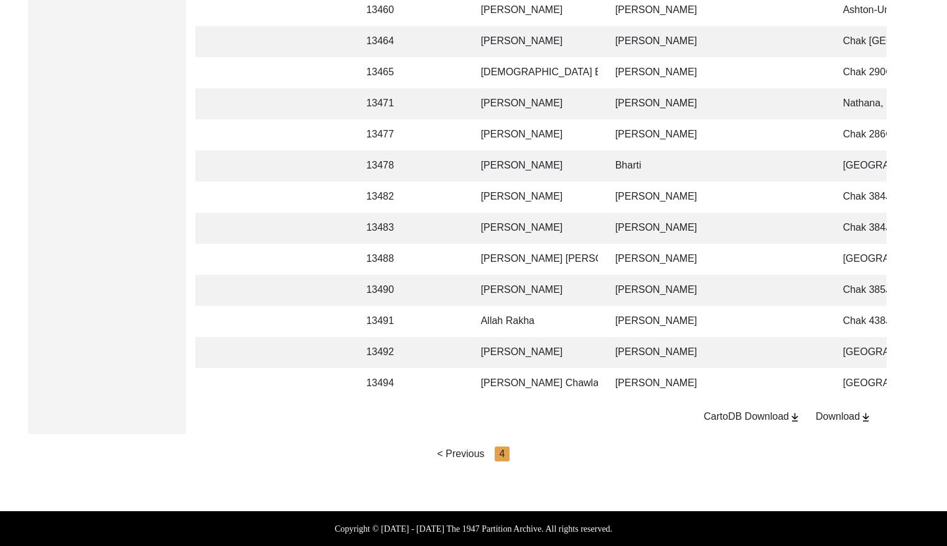
click at [597, 248] on td "[PERSON_NAME] [PERSON_NAME]" at bounding box center [536, 259] width 124 height 31
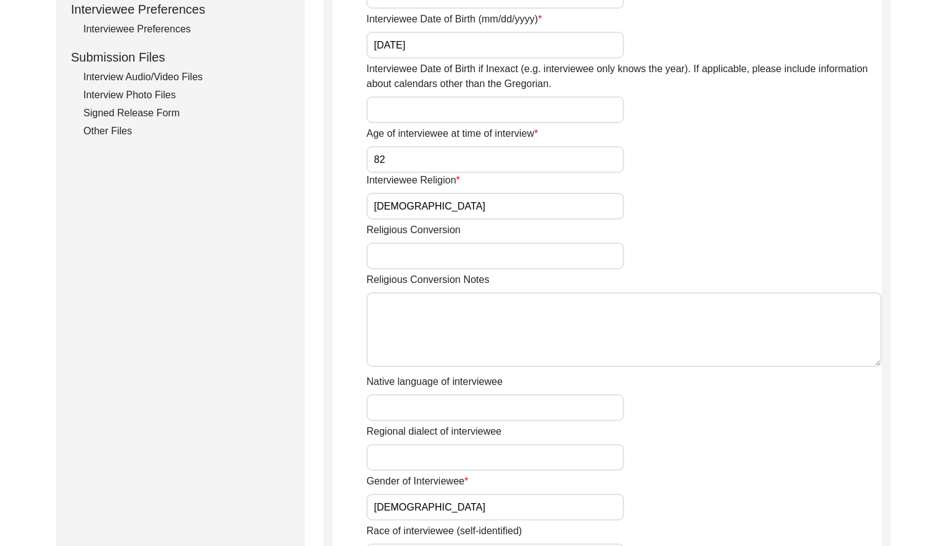
click at [183, 73] on div "Interview Audio/Video Files" at bounding box center [186, 77] width 207 height 15
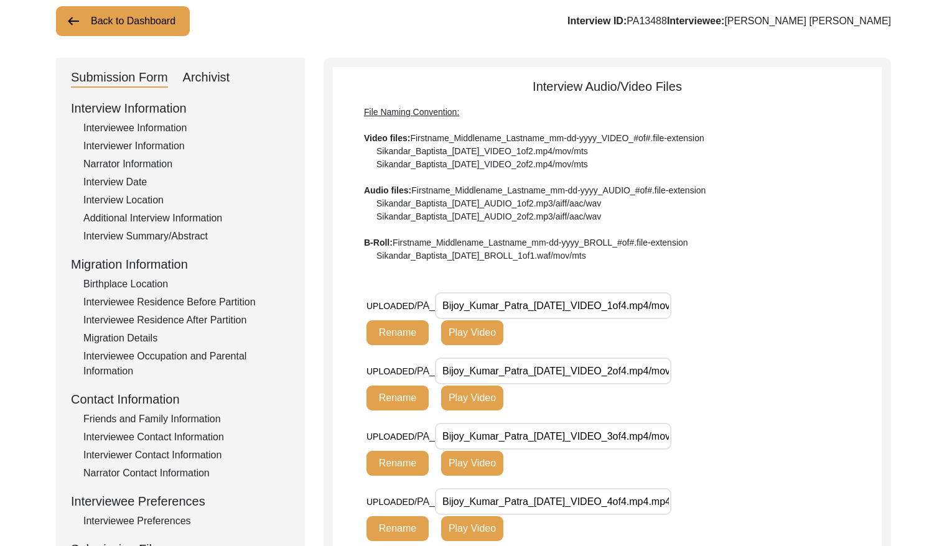
scroll to position [46, 0]
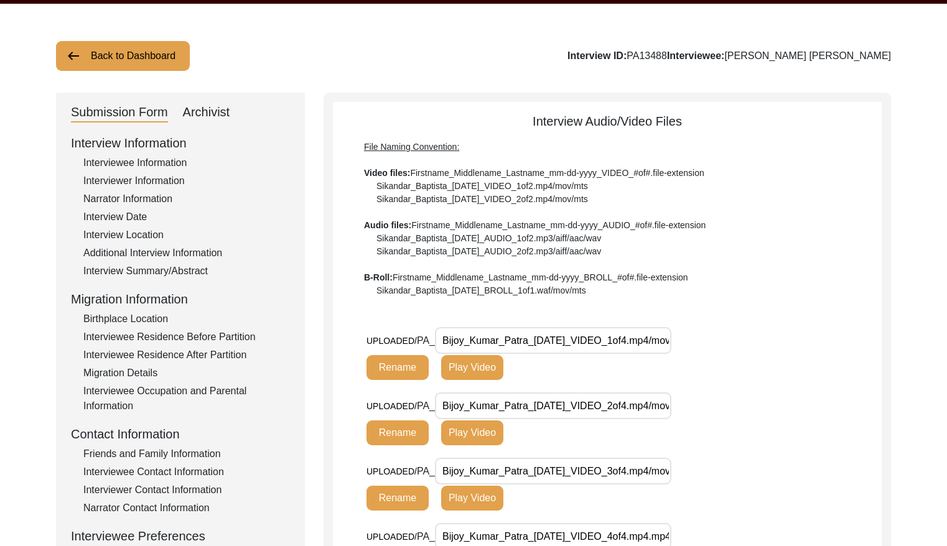
click at [145, 175] on div "Interviewer Information" at bounding box center [186, 181] width 207 height 15
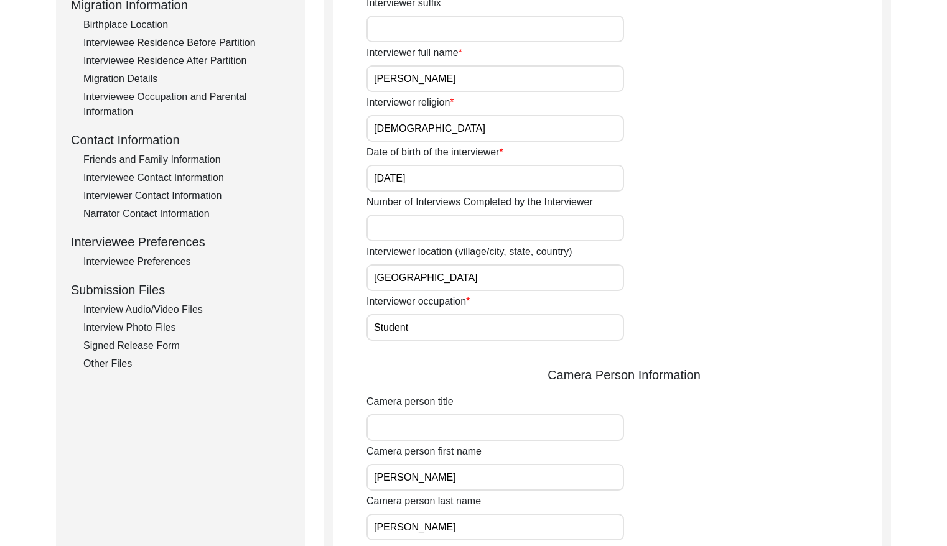
scroll to position [350, 0]
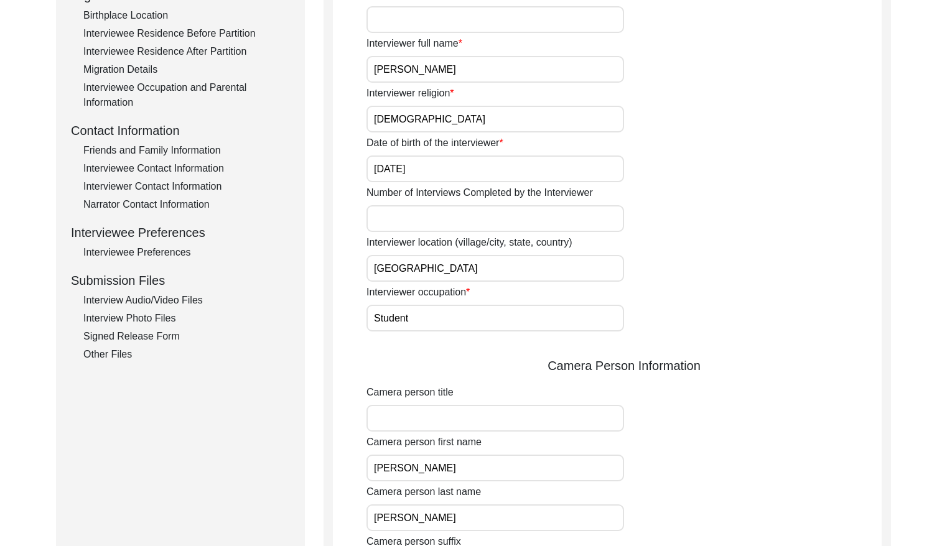
click at [135, 293] on div "Interview Audio/Video Files" at bounding box center [186, 300] width 207 height 15
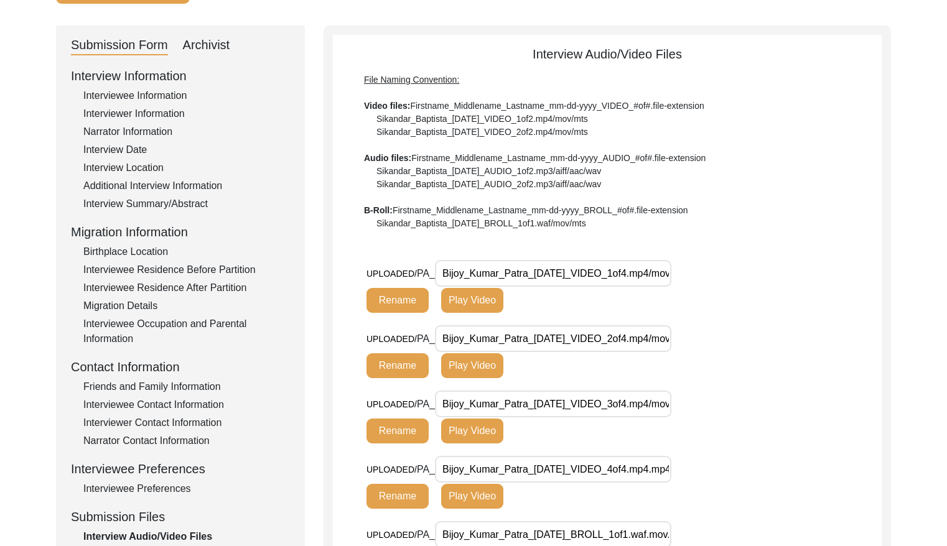
scroll to position [106, 0]
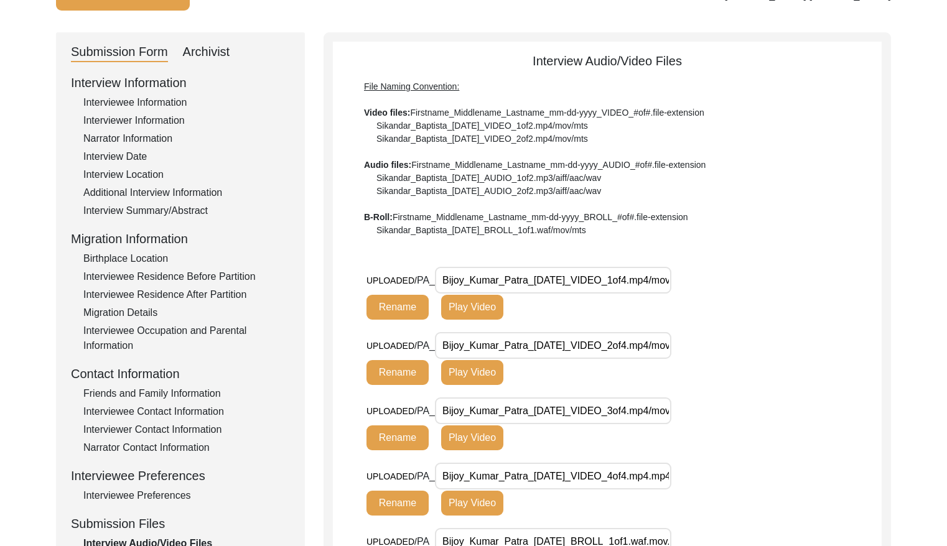
click at [160, 122] on div "Interviewer Information" at bounding box center [186, 120] width 207 height 15
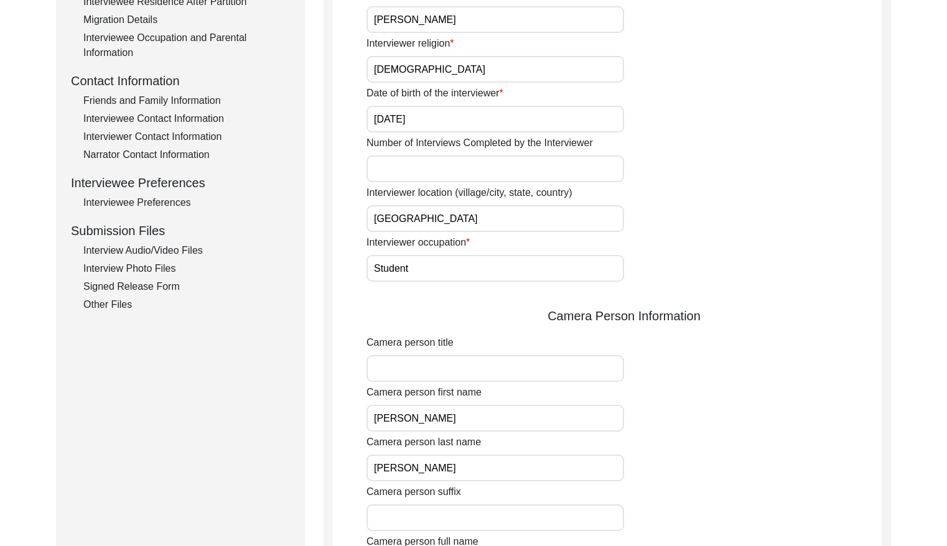
drag, startPoint x: 184, startPoint y: 239, endPoint x: 187, endPoint y: 246, distance: 8.3
click at [184, 240] on div "Submission Files" at bounding box center [180, 231] width 219 height 19
click at [188, 248] on div "Interview Audio/Video Files" at bounding box center [186, 250] width 207 height 15
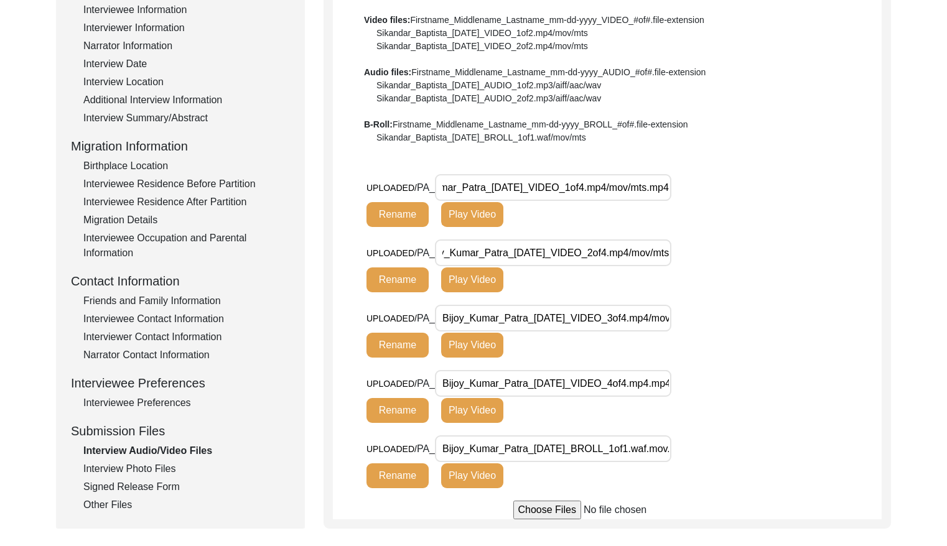
scroll to position [0, 0]
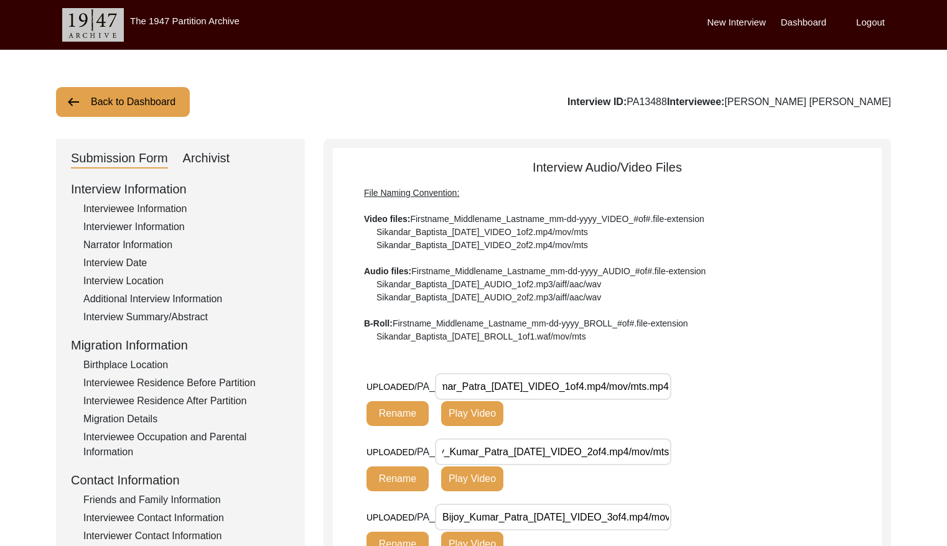
click at [124, 106] on button "Back to Dashboard" at bounding box center [123, 102] width 134 height 30
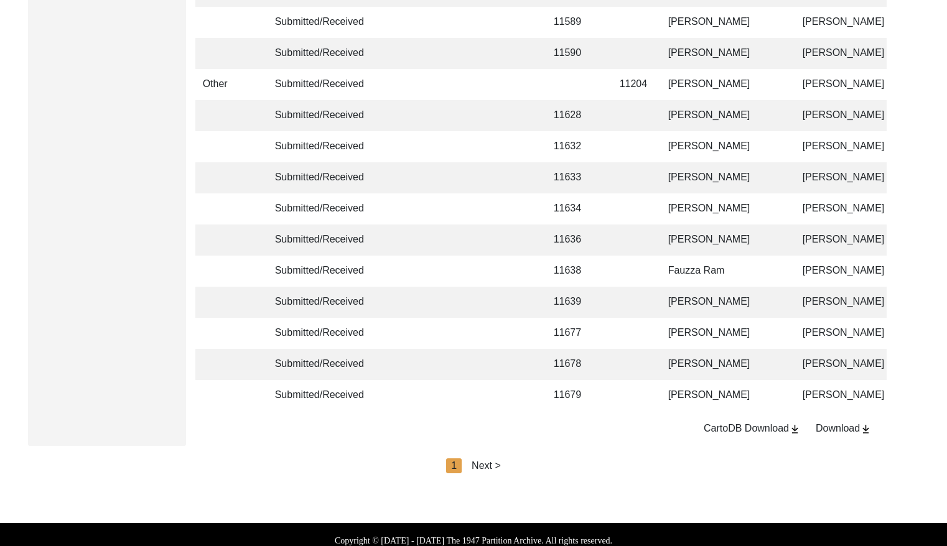
scroll to position [2936, 0]
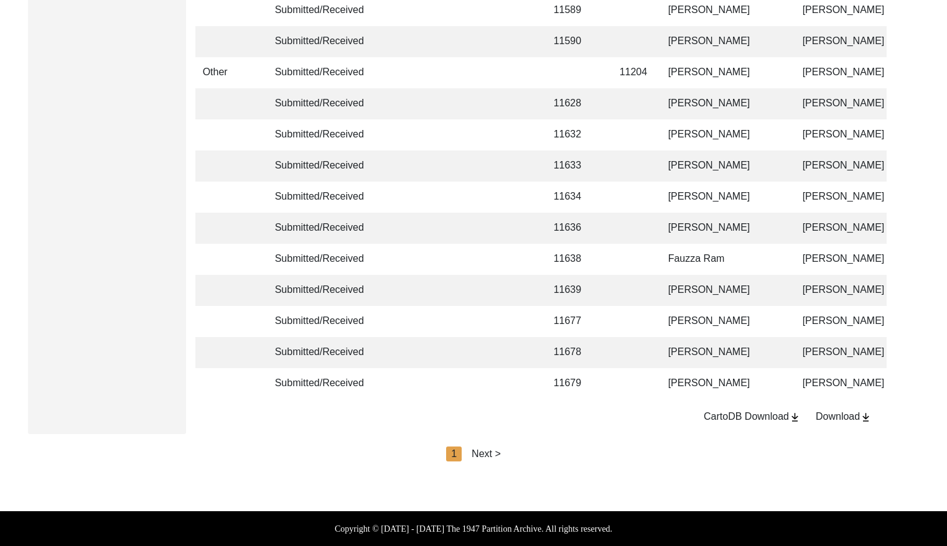
click at [480, 453] on div "Next >" at bounding box center [486, 454] width 29 height 15
drag, startPoint x: 501, startPoint y: 455, endPoint x: 510, endPoint y: 454, distance: 9.4
click at [502, 454] on div "Next >" at bounding box center [514, 454] width 29 height 15
click at [512, 453] on div "Next >" at bounding box center [514, 454] width 29 height 15
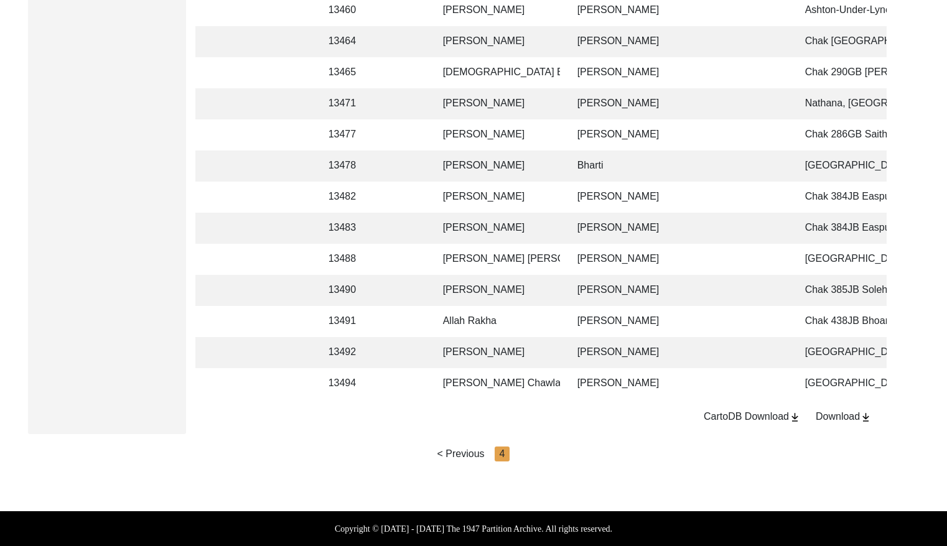
scroll to position [0, 226]
click at [740, 373] on td "[PERSON_NAME]" at bounding box center [678, 383] width 218 height 31
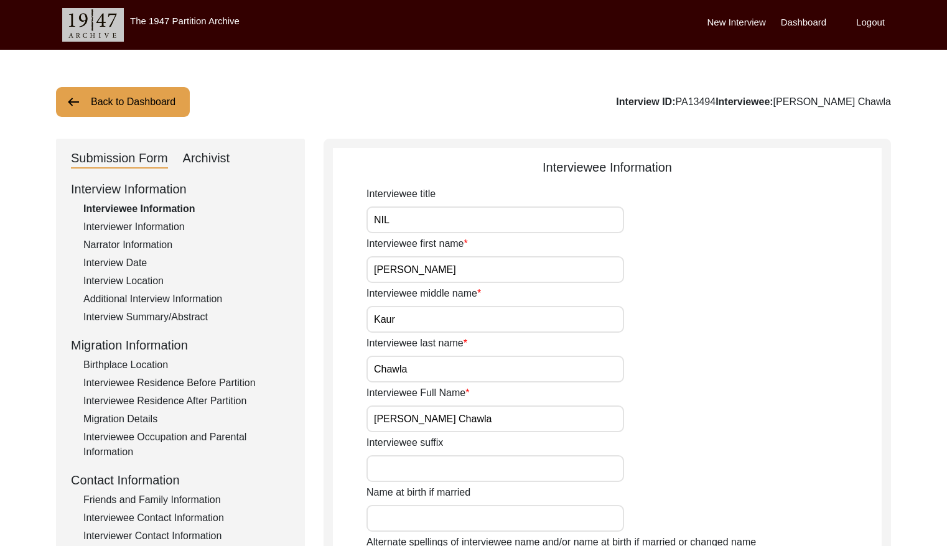
drag, startPoint x: 740, startPoint y: 100, endPoint x: 701, endPoint y: 100, distance: 38.6
click at [701, 100] on div "Interview ID: PA13494 Interviewee: [PERSON_NAME]" at bounding box center [753, 102] width 275 height 15
copy div "PA13494"
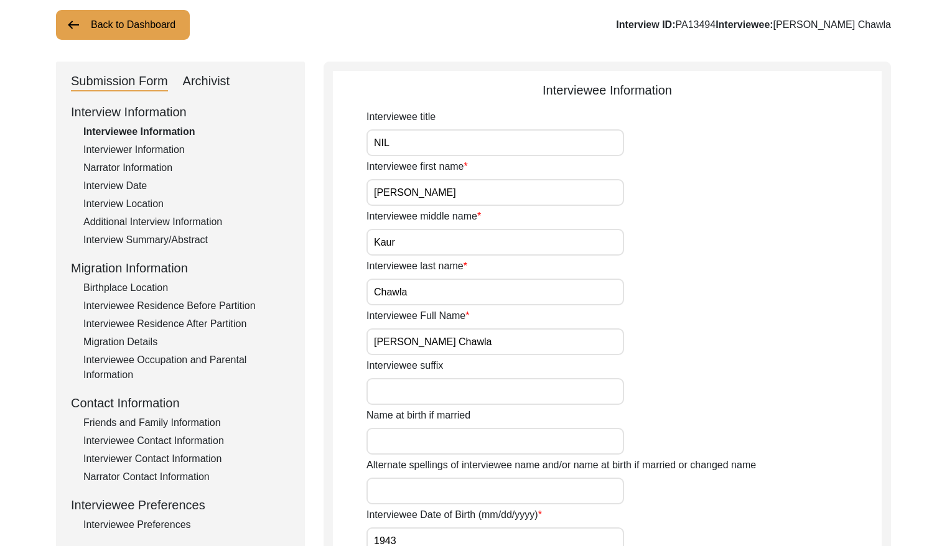
scroll to position [41, 0]
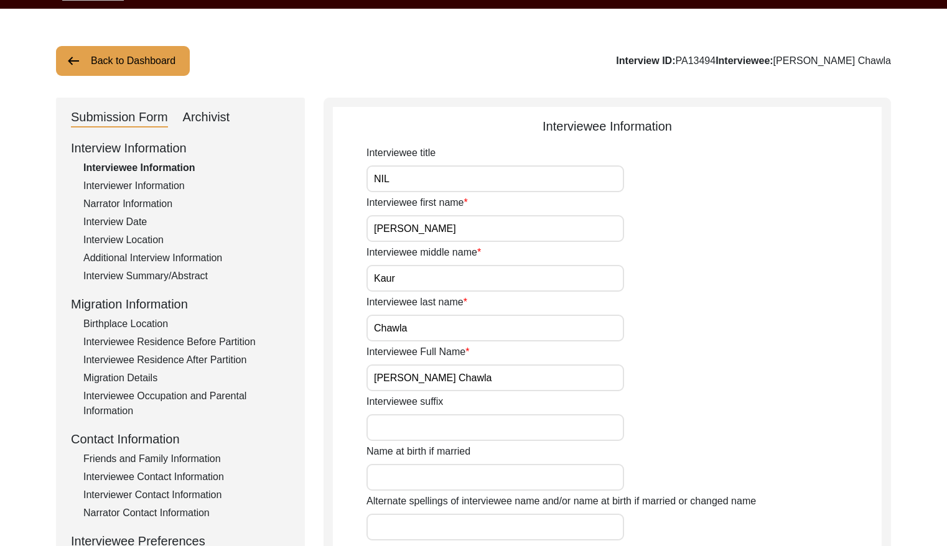
click at [153, 184] on div "Interviewer Information" at bounding box center [186, 186] width 207 height 15
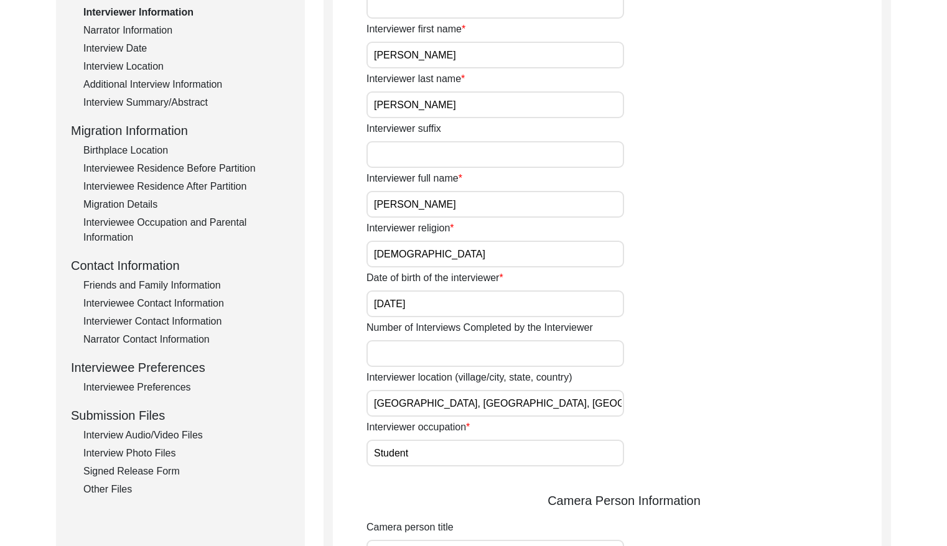
scroll to position [0, 0]
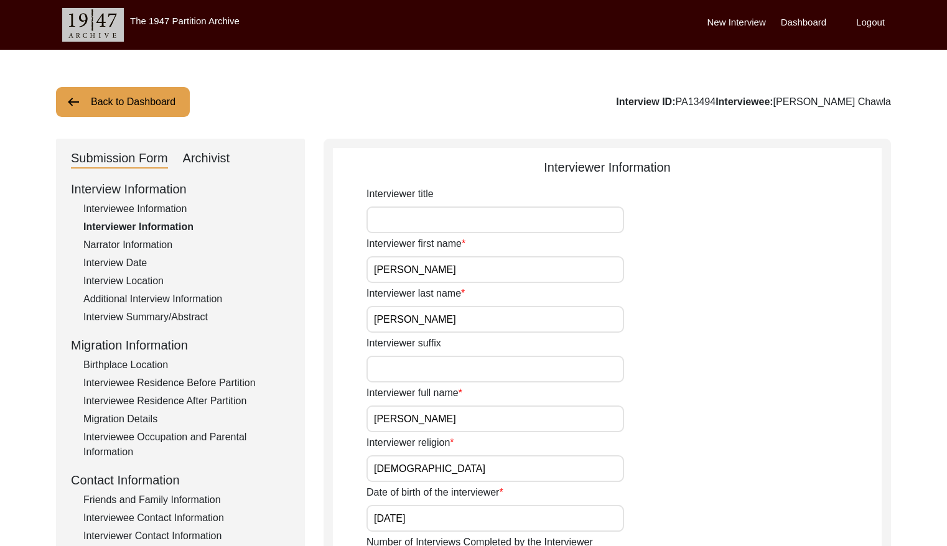
drag, startPoint x: 146, startPoint y: 235, endPoint x: 151, endPoint y: 240, distance: 6.6
click at [146, 235] on div "Interview Information Interviewee Information Interviewer Information Narrator …" at bounding box center [180, 446] width 219 height 532
click at [154, 242] on div "Narrator Information" at bounding box center [186, 245] width 207 height 15
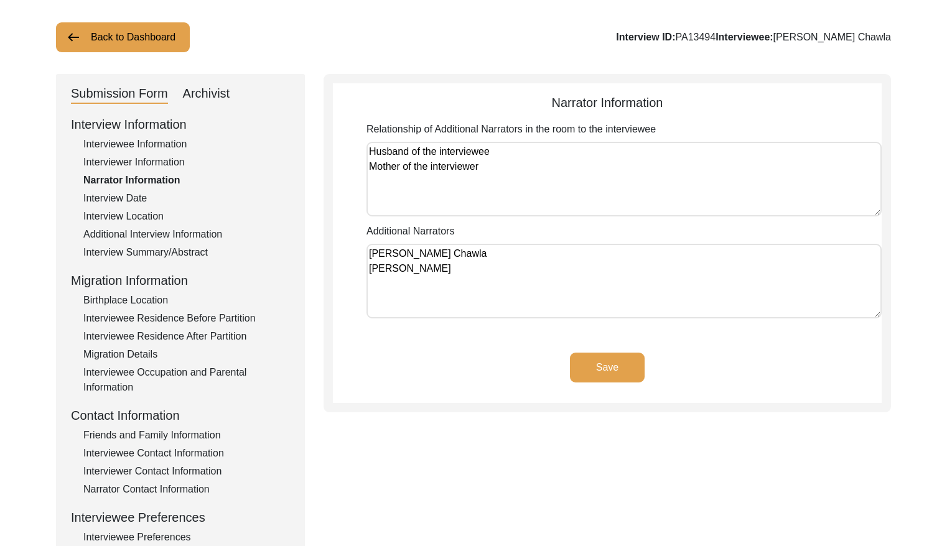
scroll to position [94, 0]
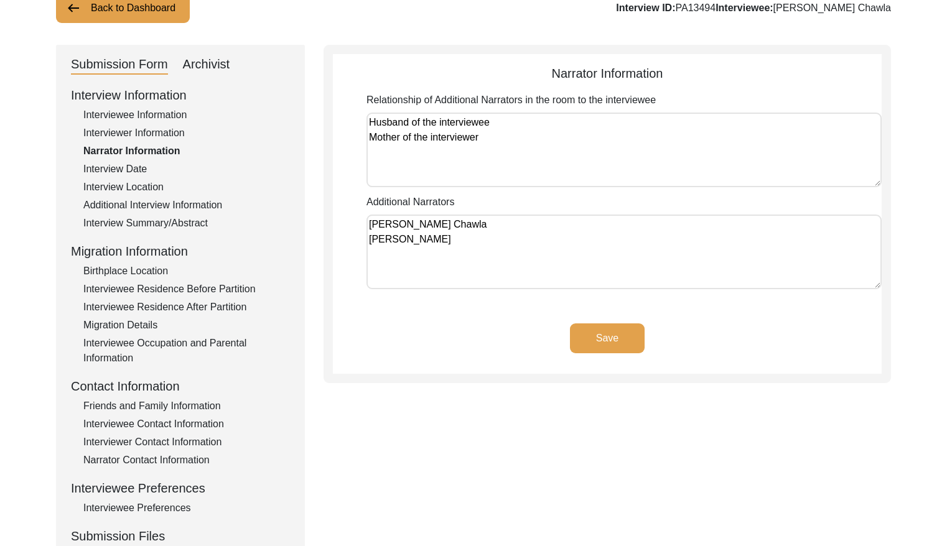
click at [128, 167] on div "Interview Date" at bounding box center [186, 169] width 207 height 15
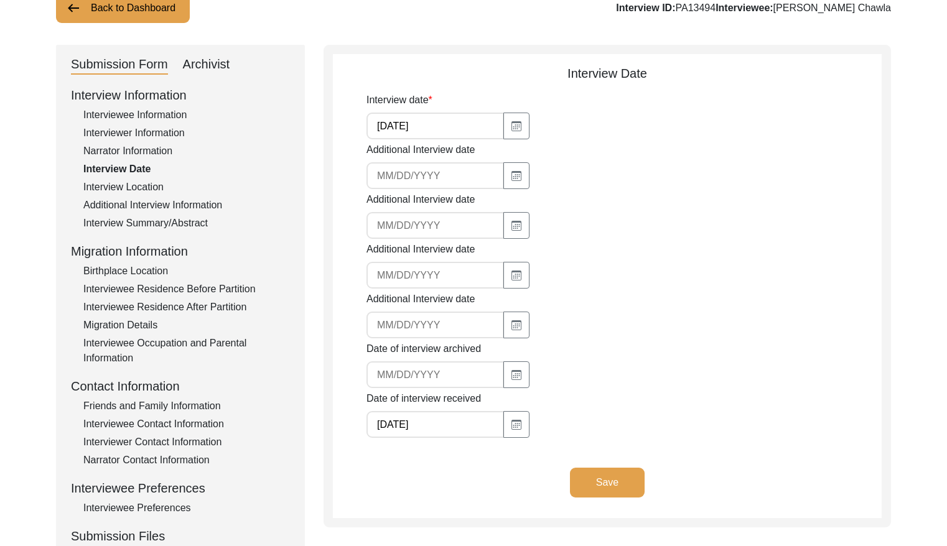
click at [153, 186] on div "Interview Location" at bounding box center [186, 187] width 207 height 15
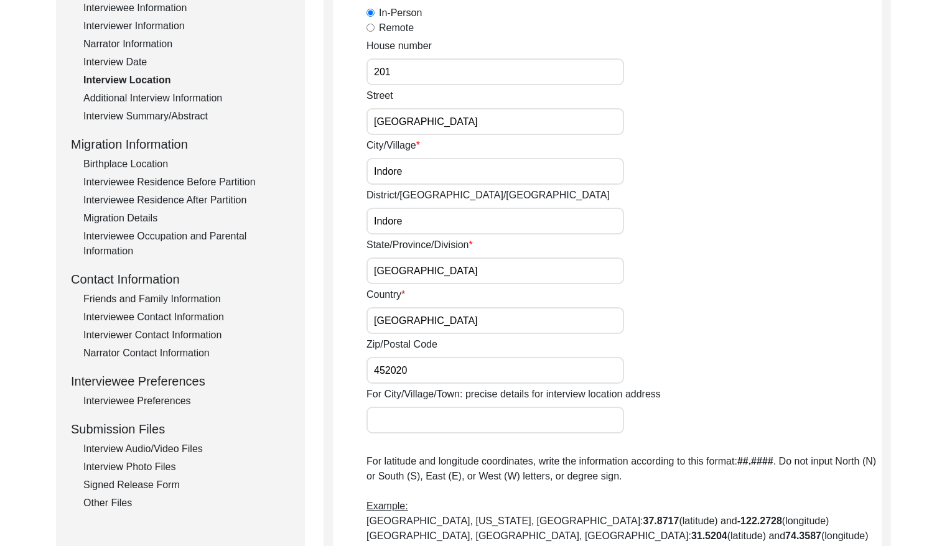
scroll to position [145, 0]
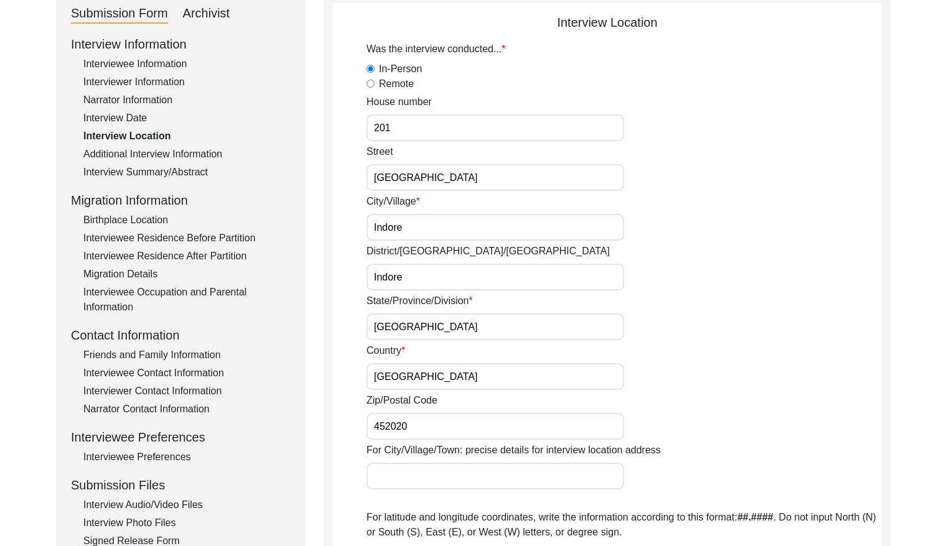
click at [186, 157] on div "Additional Interview Information" at bounding box center [186, 154] width 207 height 15
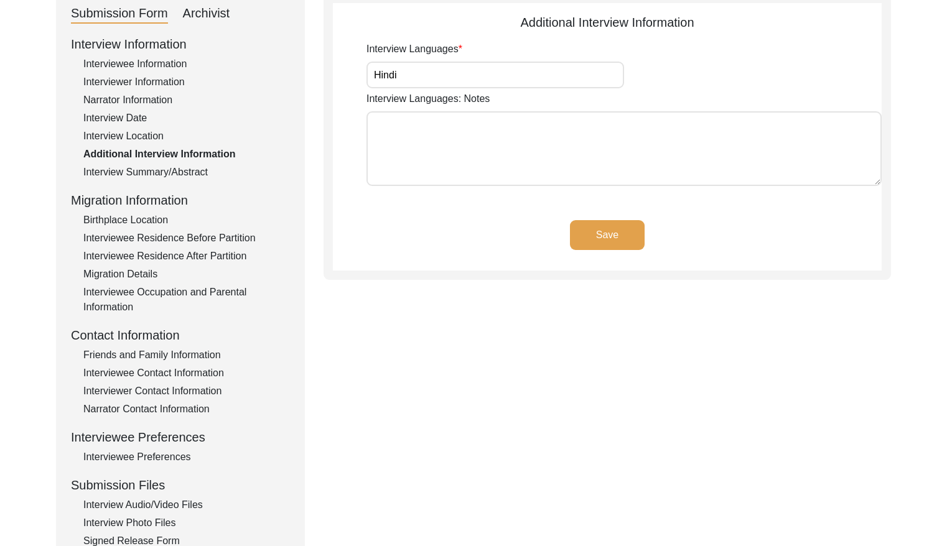
click at [205, 175] on div "Interview Summary/Abstract" at bounding box center [186, 172] width 207 height 15
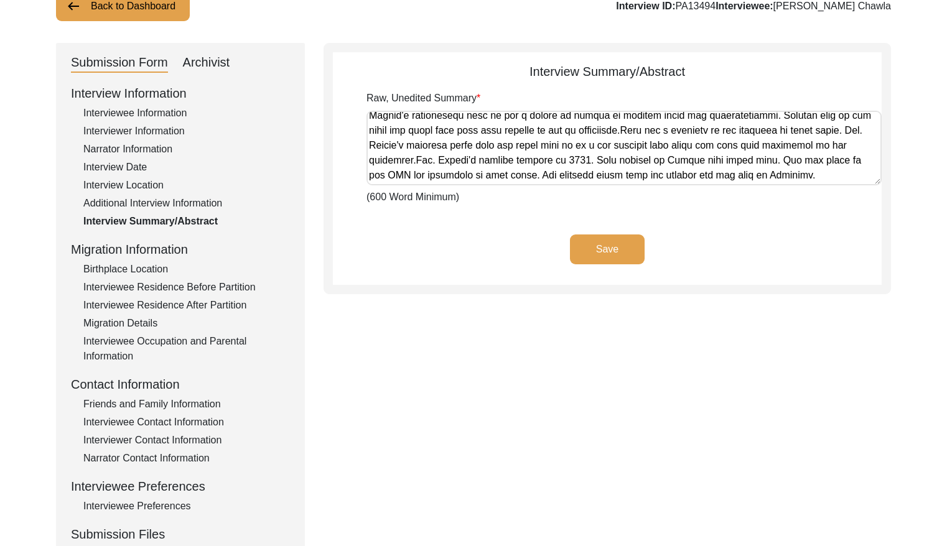
scroll to position [95, 0]
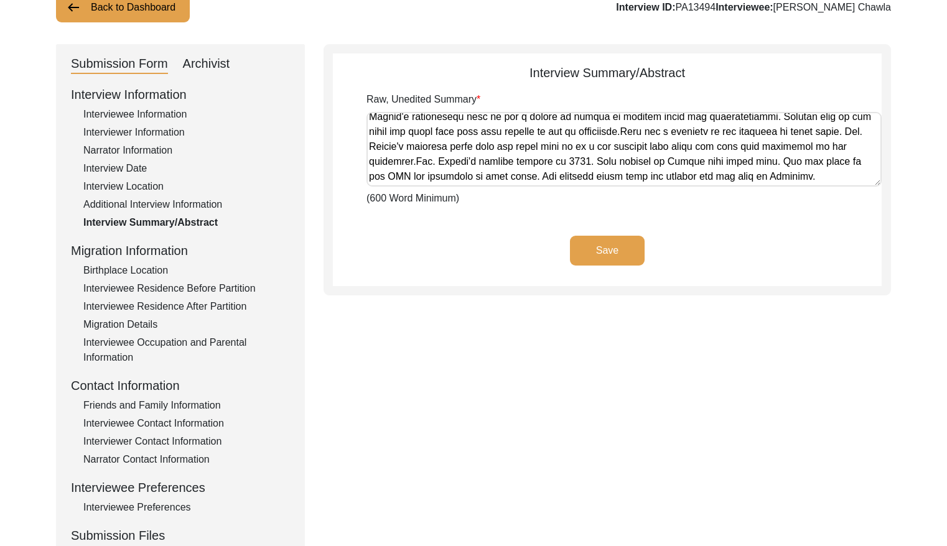
click at [163, 268] on div "Birthplace Location" at bounding box center [186, 270] width 207 height 15
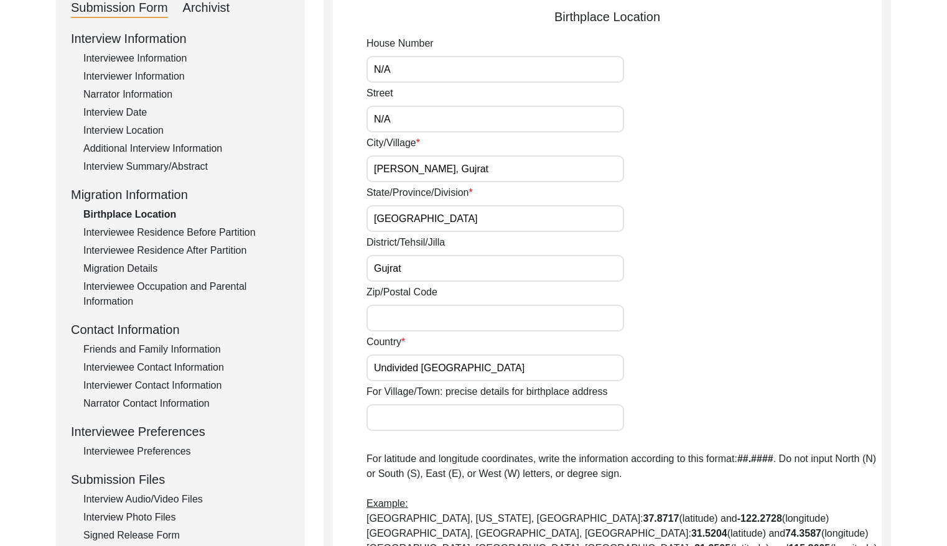
scroll to position [155, 0]
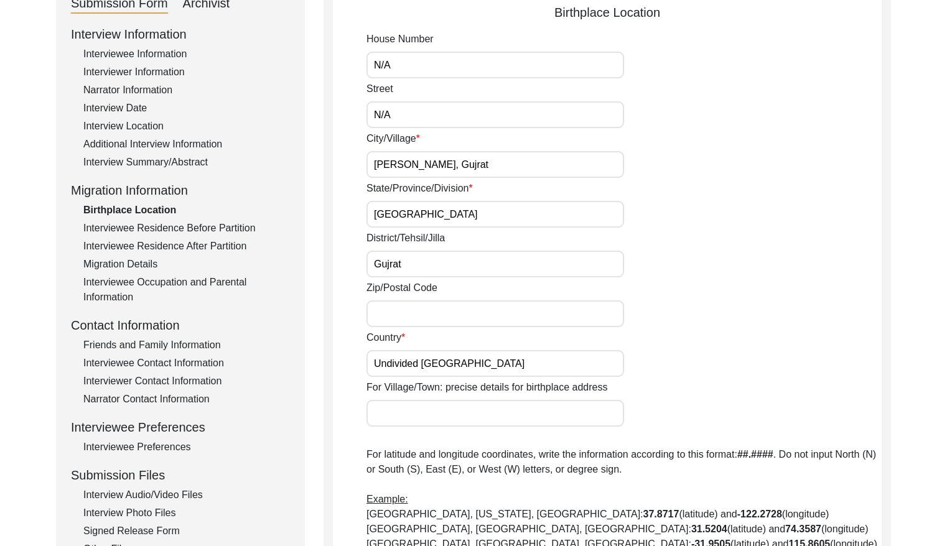
click at [177, 227] on div "Interviewee Residence Before Partition" at bounding box center [186, 228] width 207 height 15
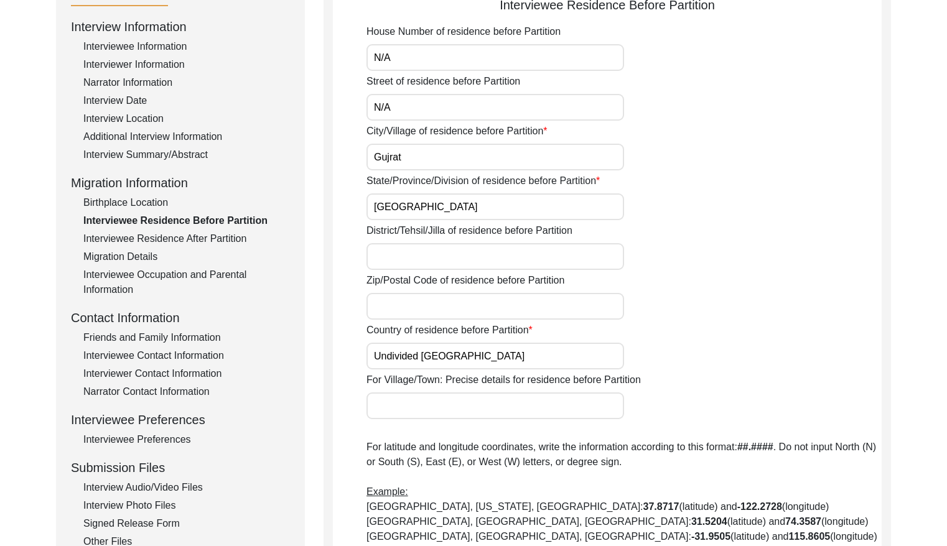
scroll to position [156, 0]
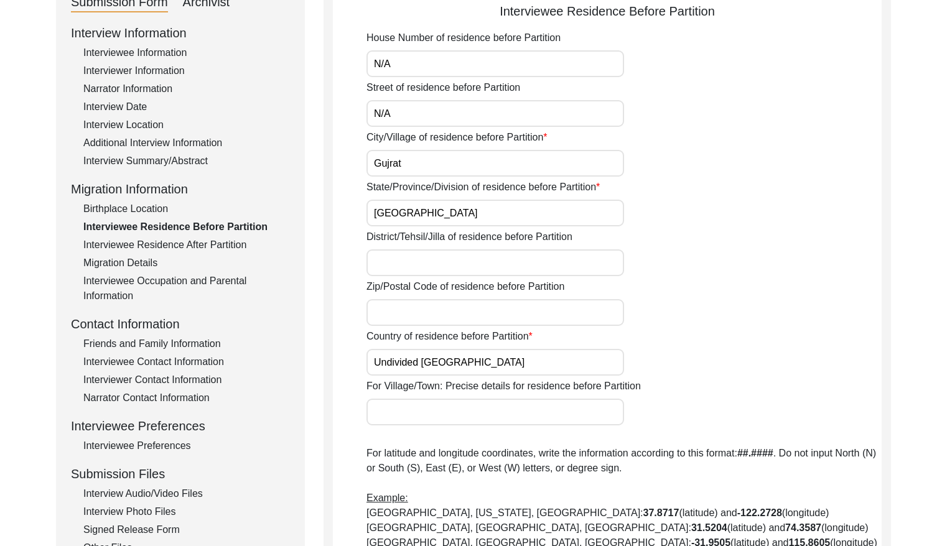
click at [189, 243] on div "Interviewee Residence After Partition" at bounding box center [186, 245] width 207 height 15
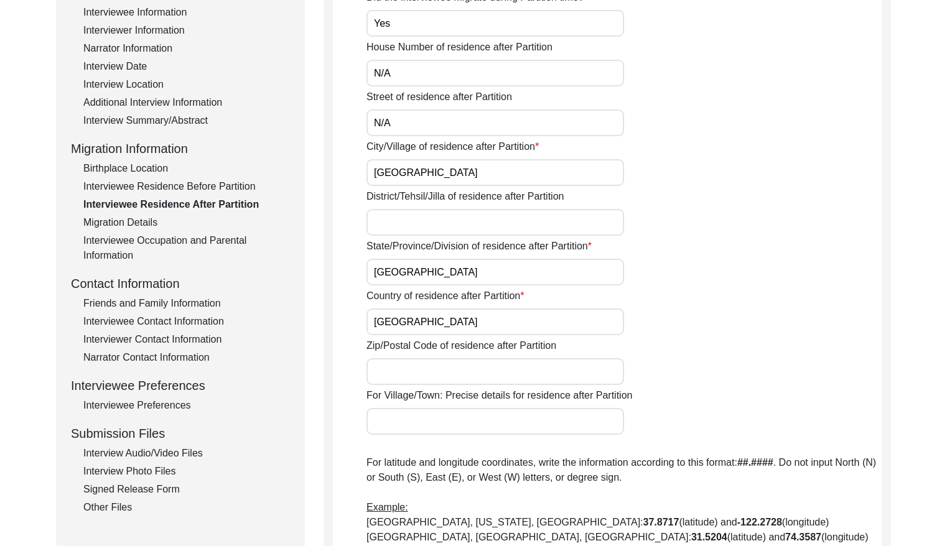
scroll to position [196, 0]
click at [149, 226] on div "Migration Details" at bounding box center [186, 223] width 207 height 15
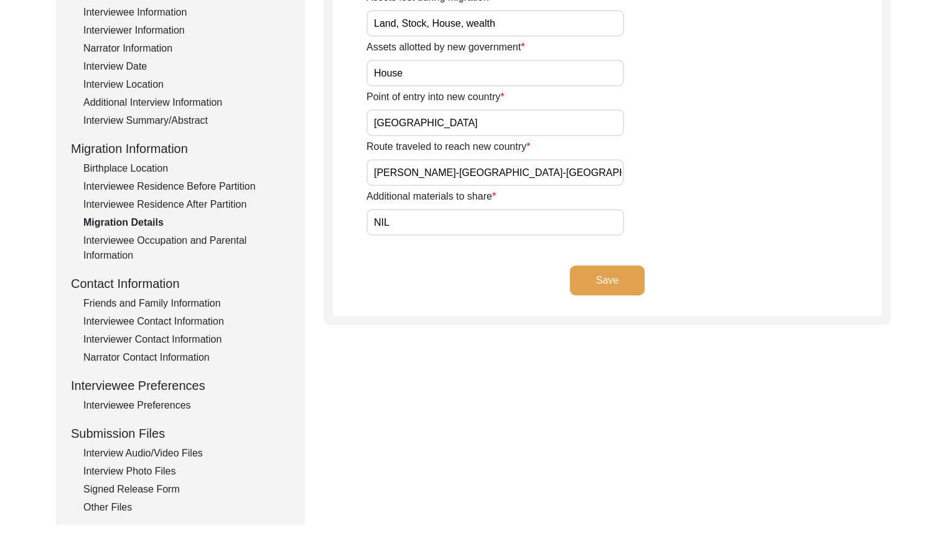
scroll to position [200, 0]
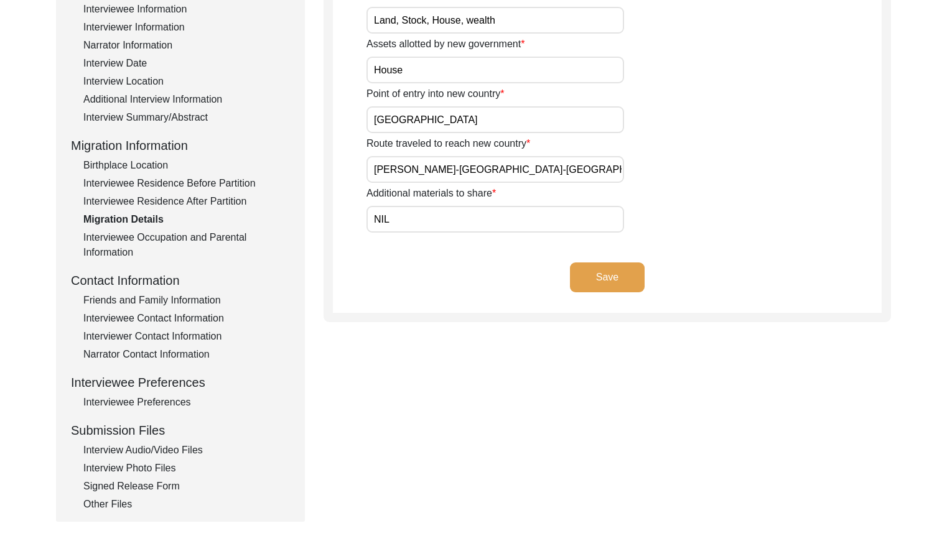
click at [149, 233] on div "Interviewee Occupation and Parental Information" at bounding box center [186, 245] width 207 height 30
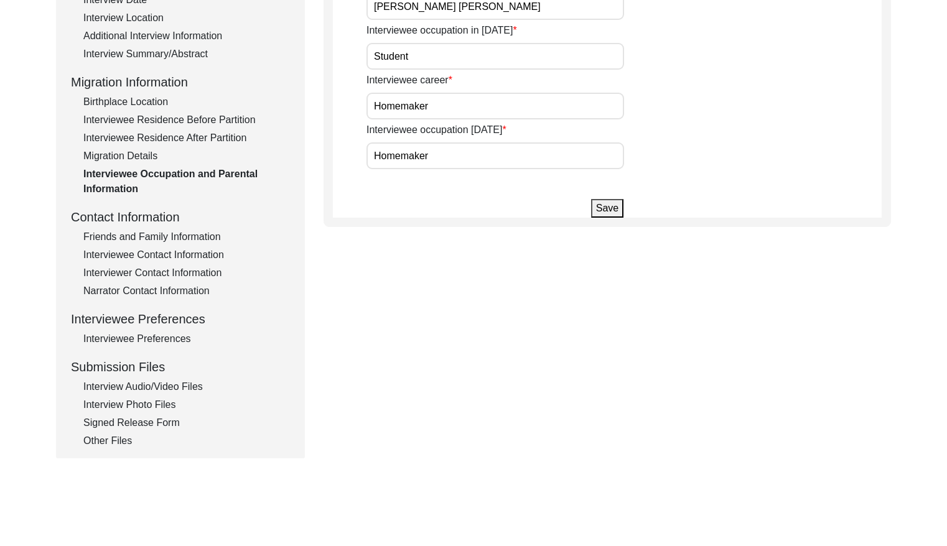
scroll to position [271, 0]
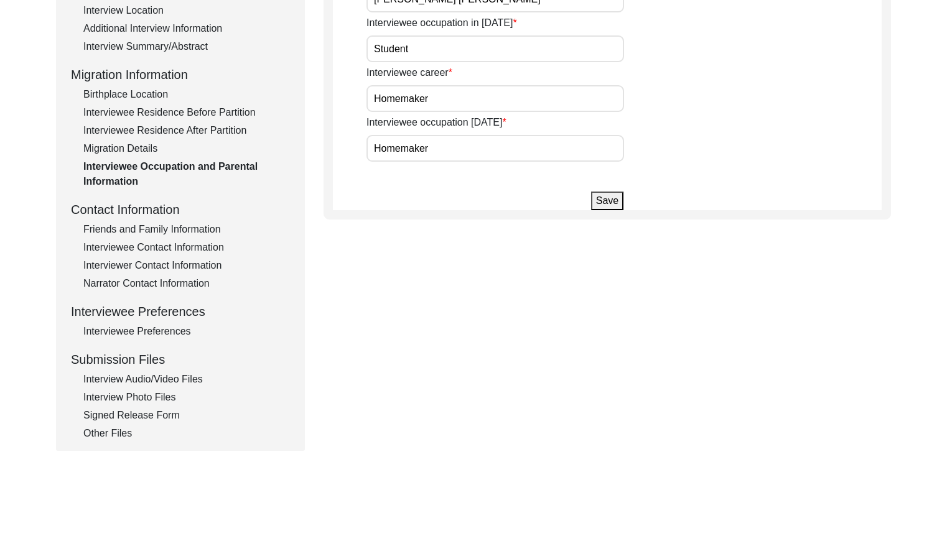
click at [154, 226] on div "Friends and Family Information" at bounding box center [186, 229] width 207 height 15
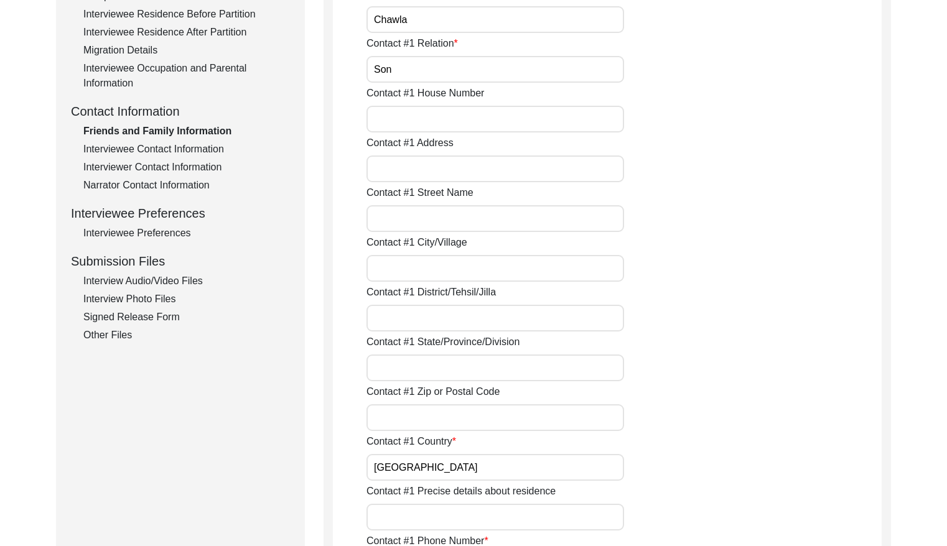
scroll to position [358, 0]
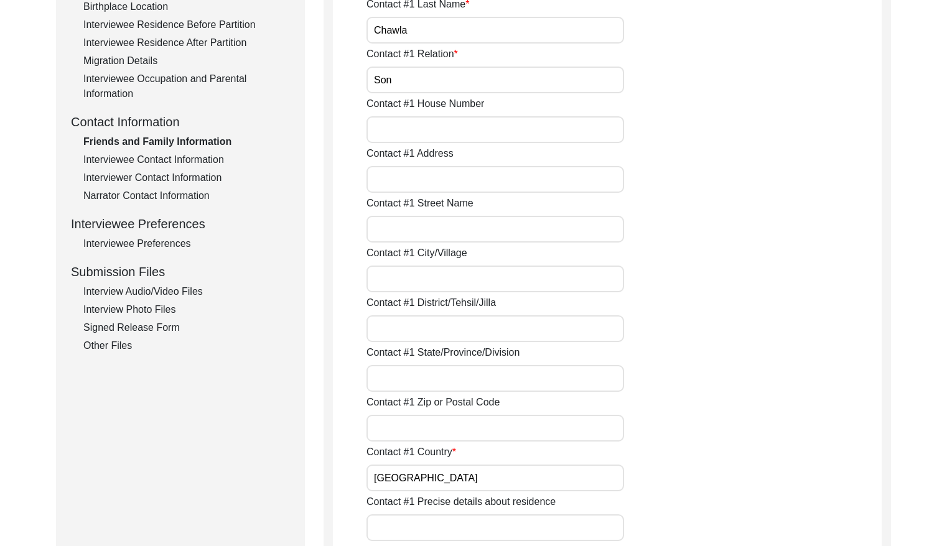
click at [212, 166] on div "Interviewee Contact Information" at bounding box center [186, 159] width 207 height 15
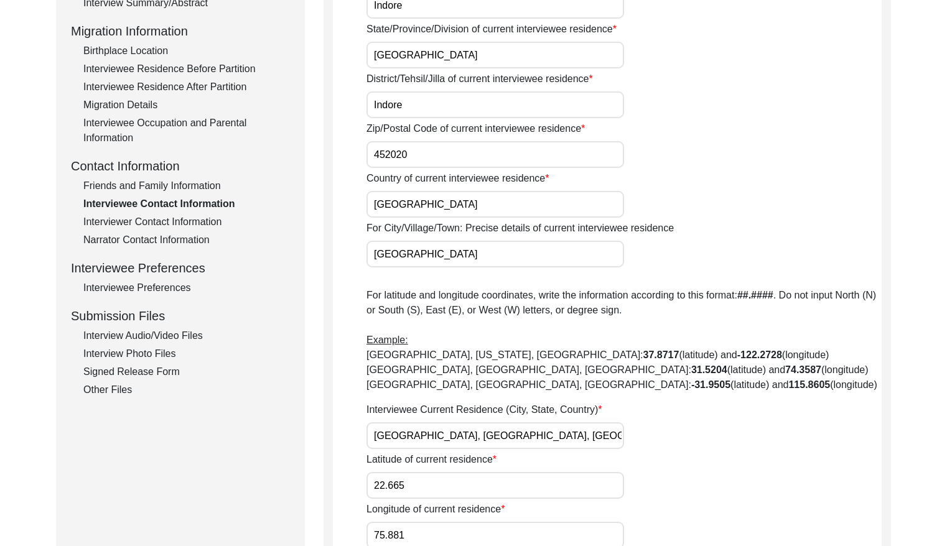
scroll to position [317, 0]
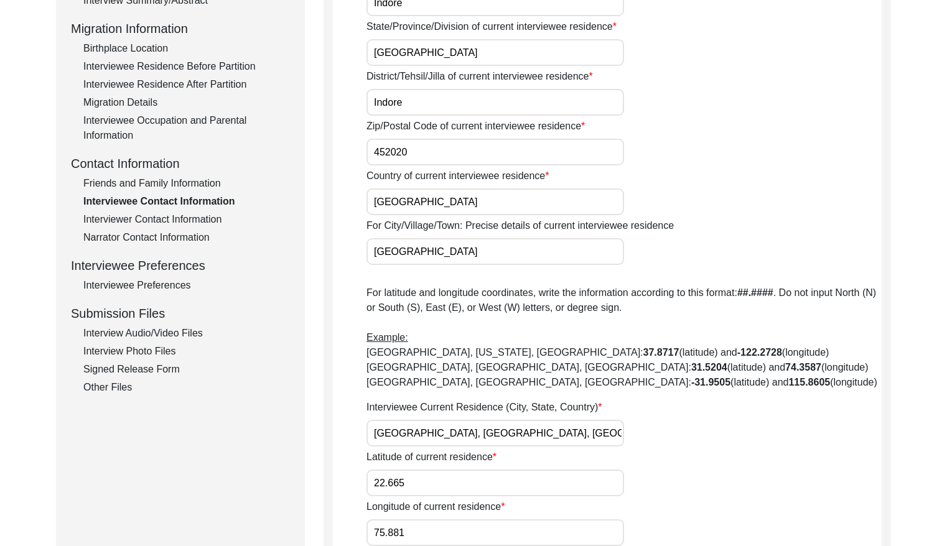
click at [129, 222] on div "Interviewer Contact Information" at bounding box center [186, 219] width 207 height 15
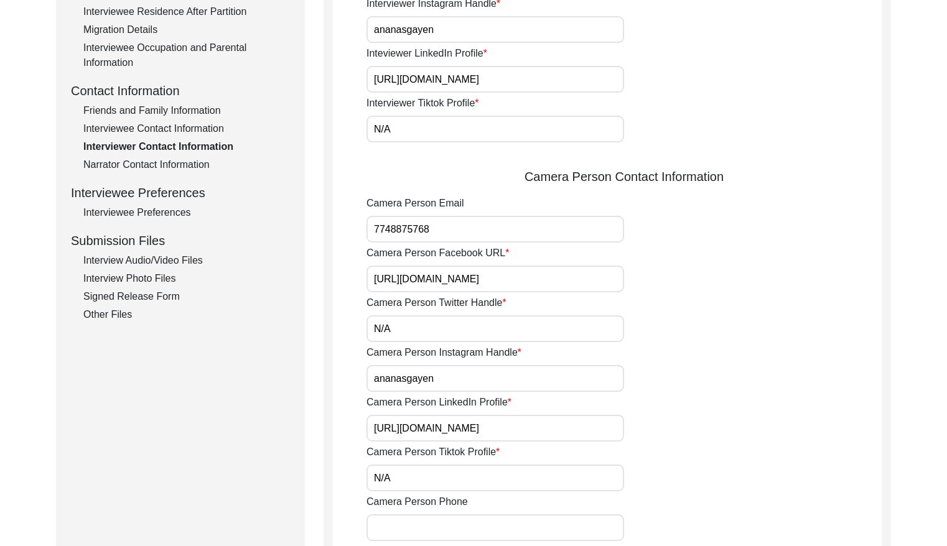
scroll to position [373, 0]
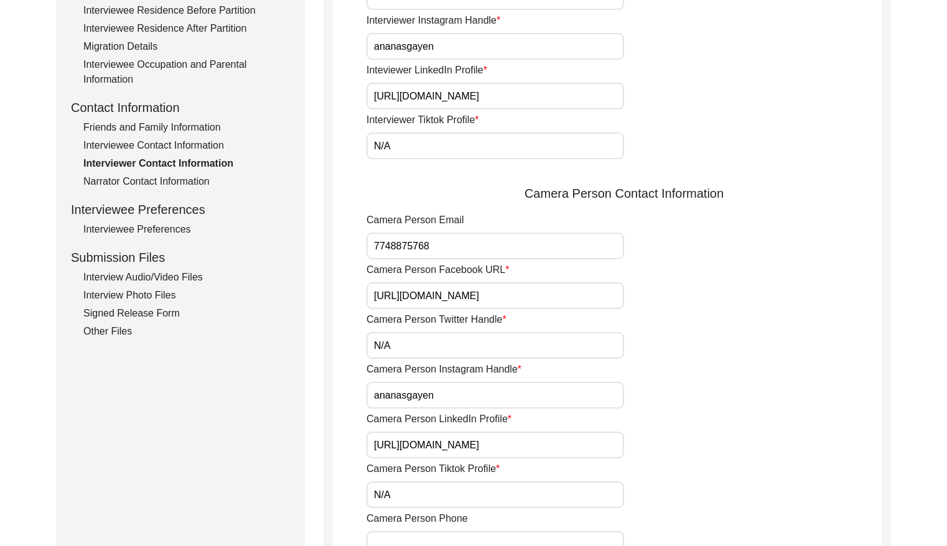
click at [205, 190] on div "Interview Information Interviewee Information Interviewer Information Narrator …" at bounding box center [180, 73] width 219 height 532
click at [195, 184] on div "Narrator Contact Information" at bounding box center [186, 181] width 207 height 15
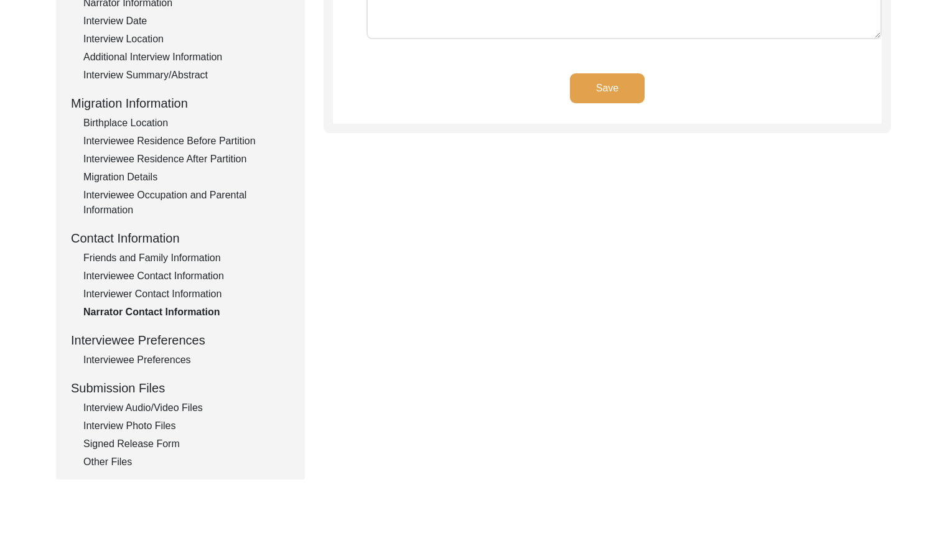
scroll to position [251, 0]
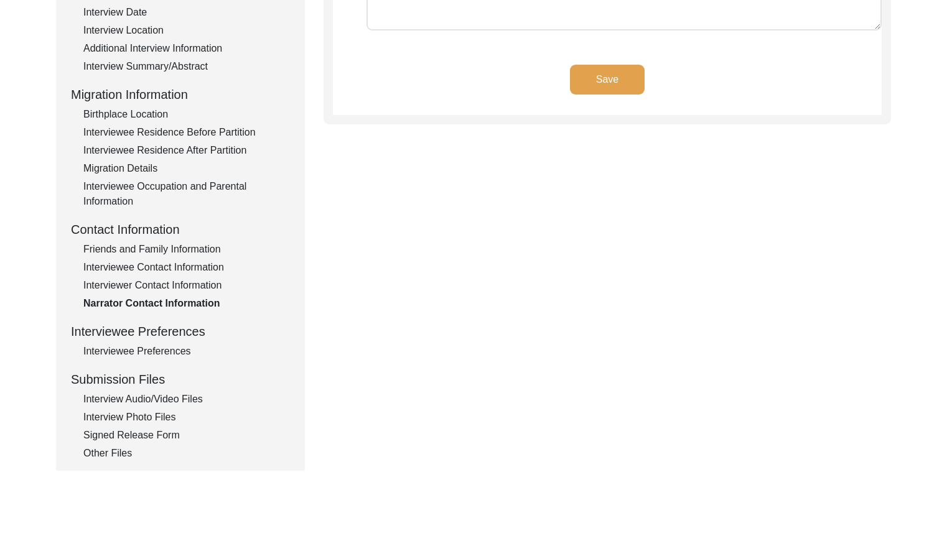
drag, startPoint x: 157, startPoint y: 357, endPoint x: 162, endPoint y: 350, distance: 8.4
click at [157, 355] on div "Interviewee Preferences" at bounding box center [186, 351] width 207 height 15
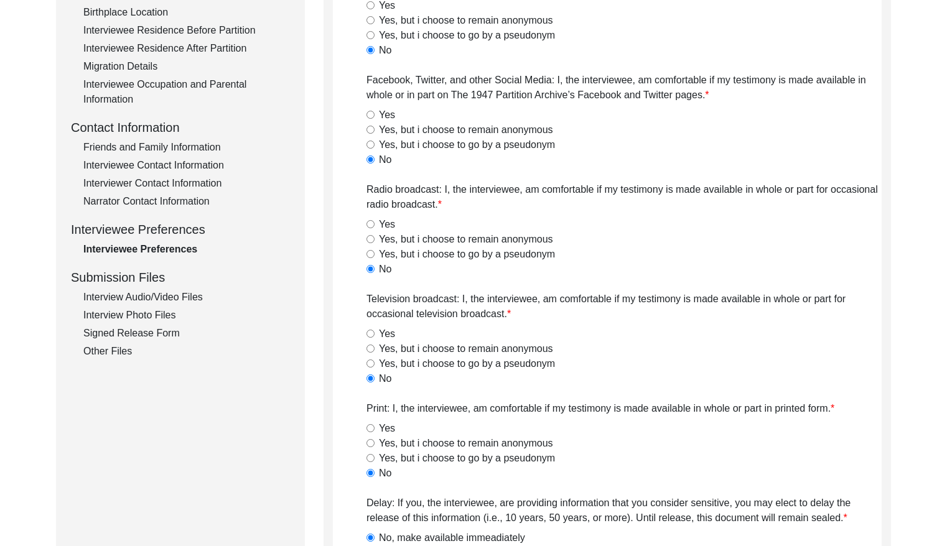
scroll to position [350, 0]
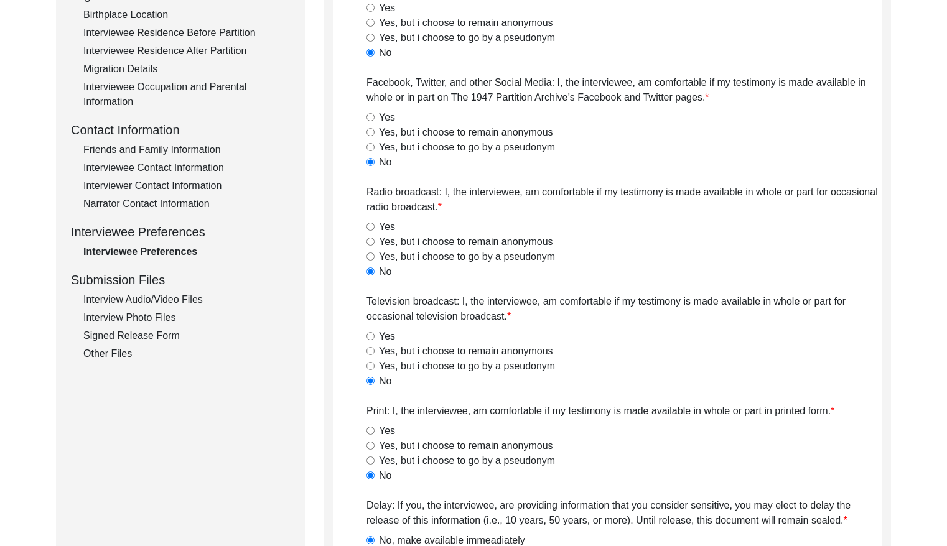
click at [194, 297] on div "Interview Audio/Video Files" at bounding box center [186, 299] width 207 height 15
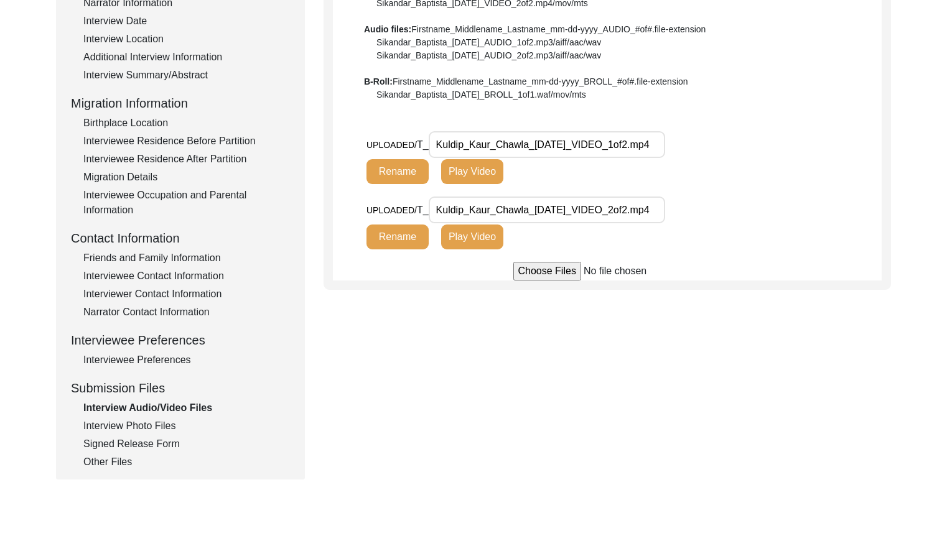
scroll to position [0, 0]
click at [154, 429] on div "Interview Photo Files" at bounding box center [186, 426] width 207 height 15
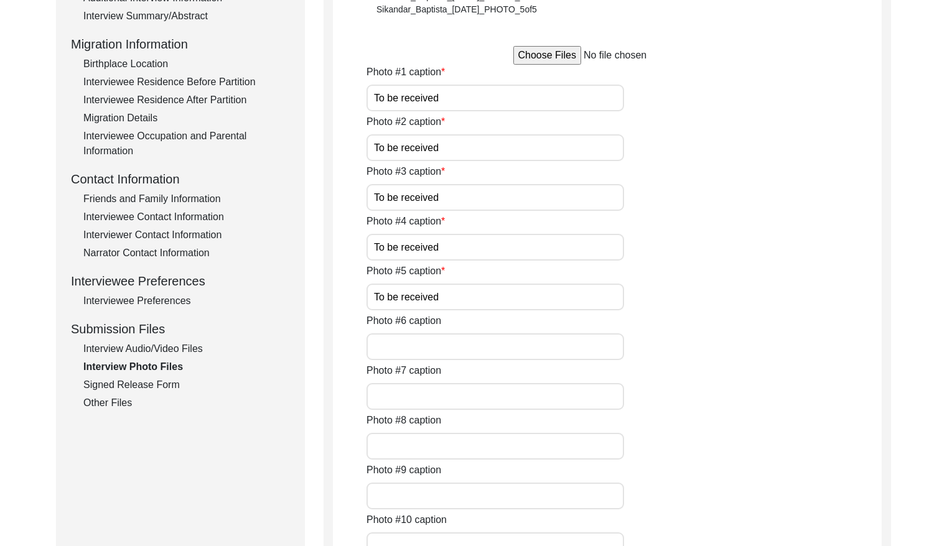
scroll to position [315, 0]
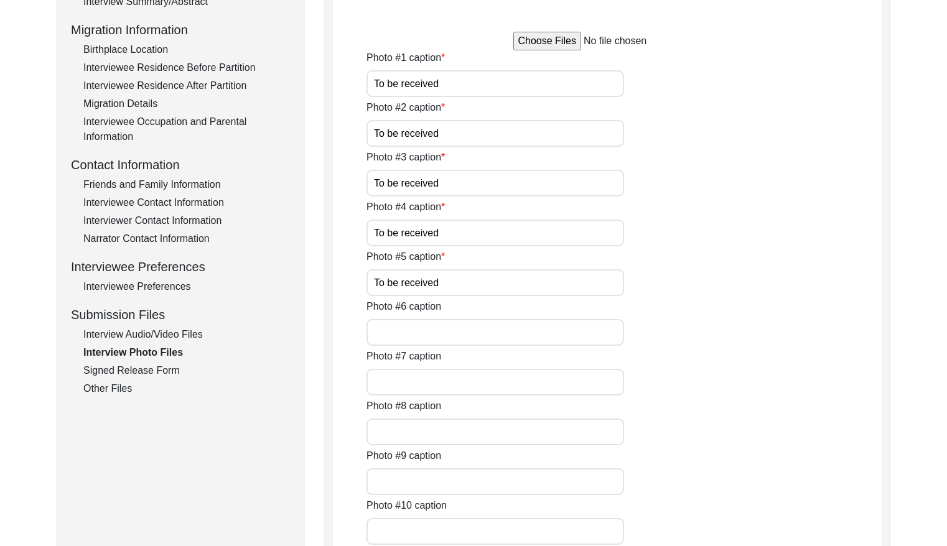
click at [182, 373] on div "Signed Release Form" at bounding box center [186, 370] width 207 height 15
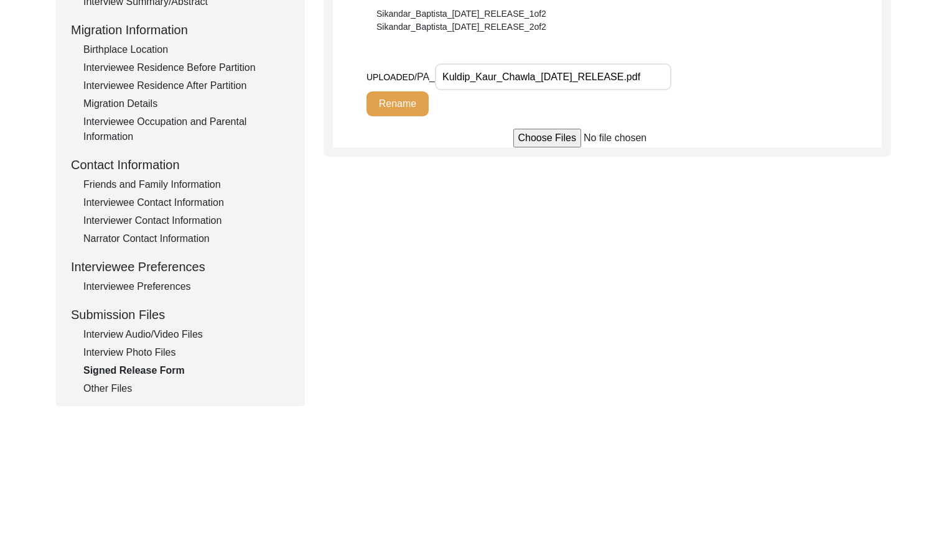
click at [126, 390] on div "Other Files" at bounding box center [186, 388] width 207 height 15
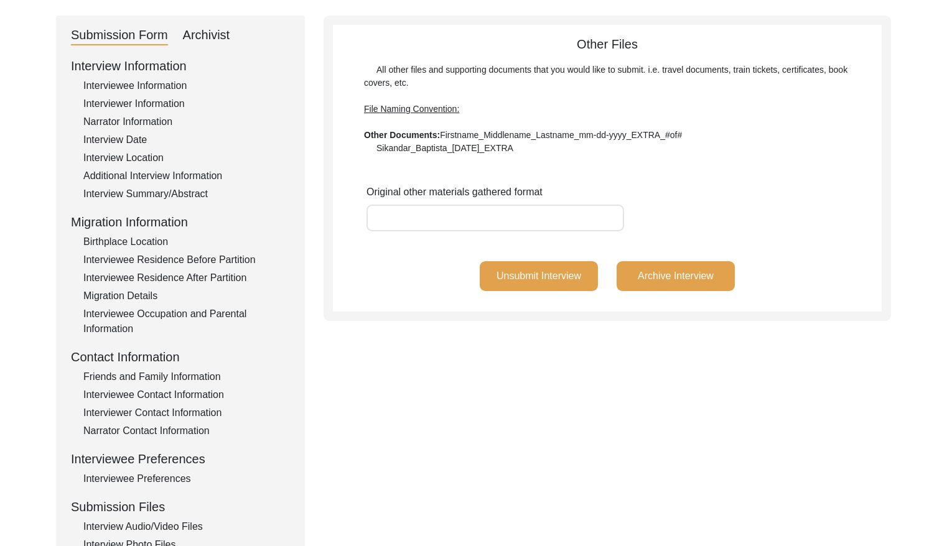
scroll to position [0, 0]
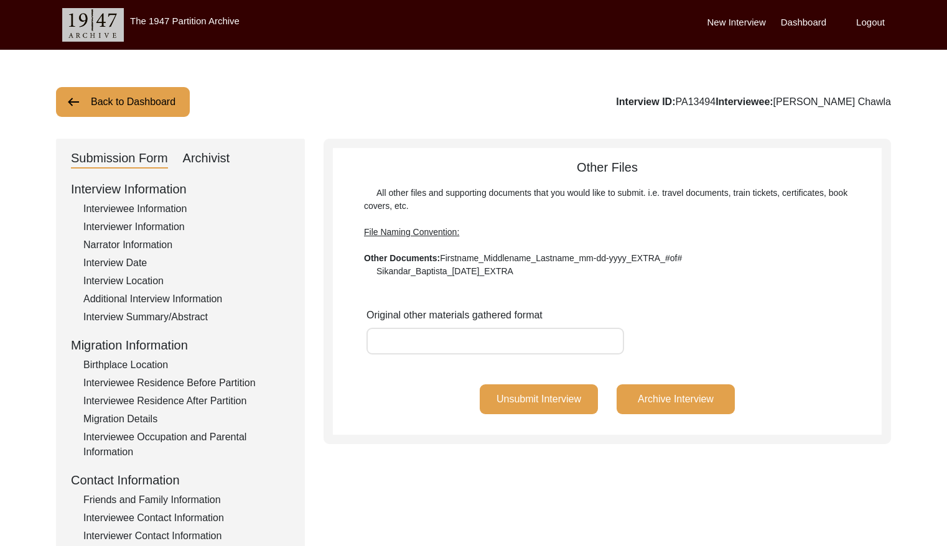
click at [131, 105] on button "Back to Dashboard" at bounding box center [123, 102] width 134 height 30
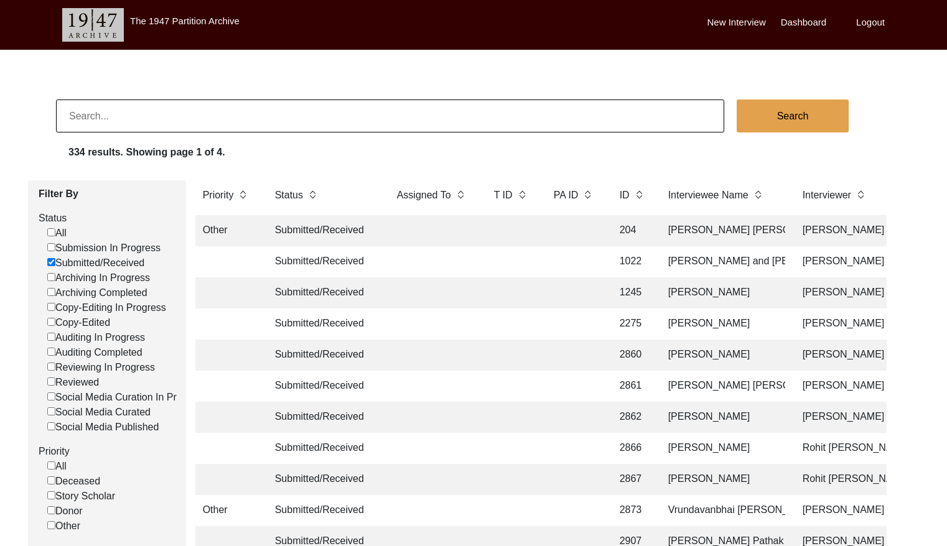
click at [54, 259] on input "Submitted/Received" at bounding box center [51, 262] width 8 height 8
